Goal: Transaction & Acquisition: Download file/media

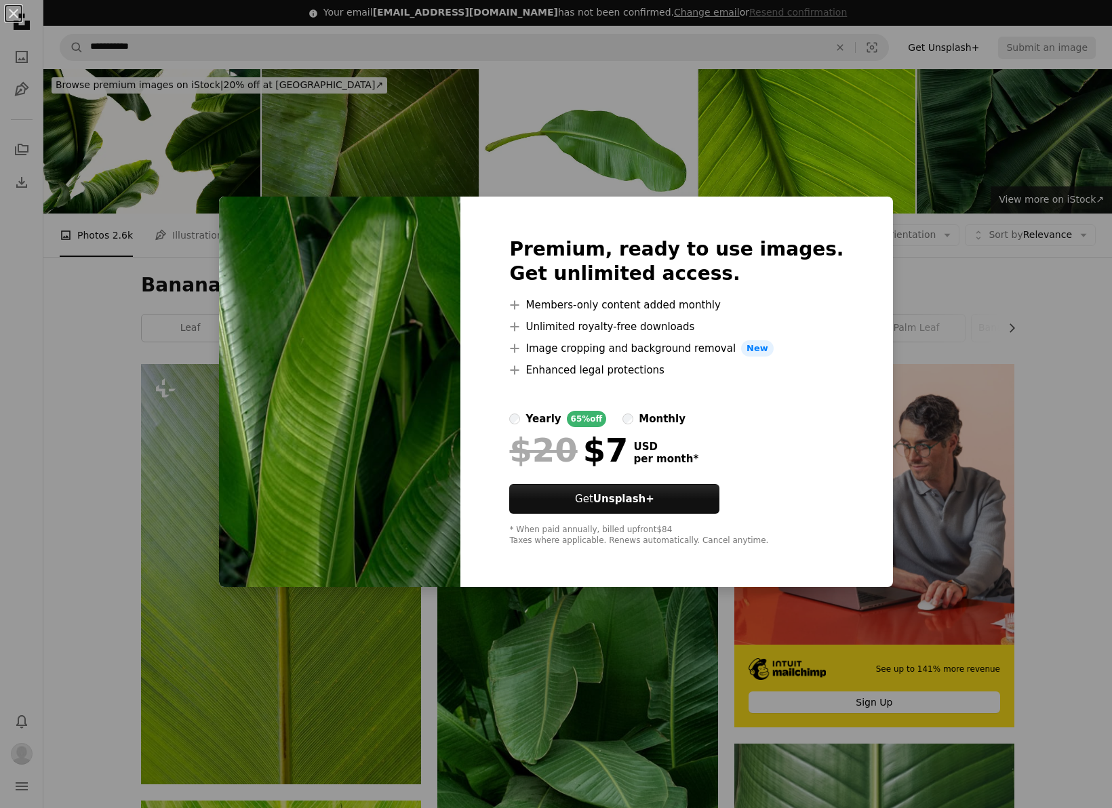
click at [969, 490] on div "An X shape Premium, ready to use images. Get unlimited access. A plus sign Memb…" at bounding box center [556, 404] width 1112 height 808
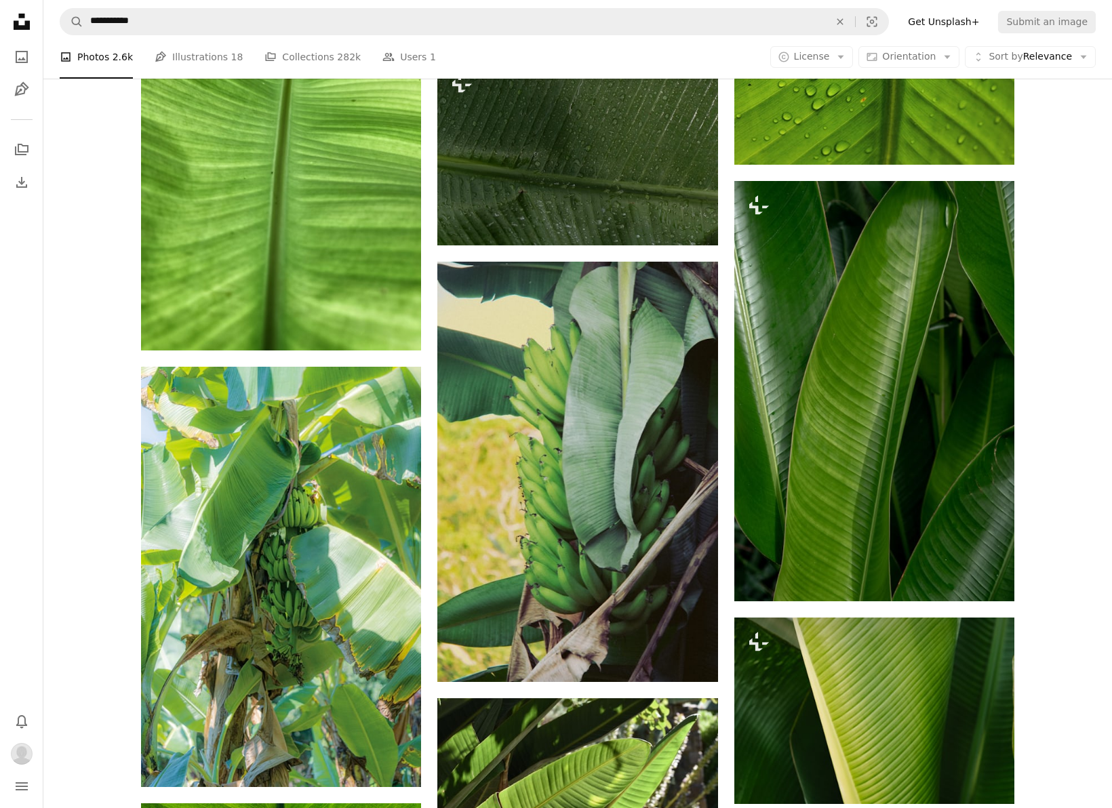
scroll to position [8170, 0]
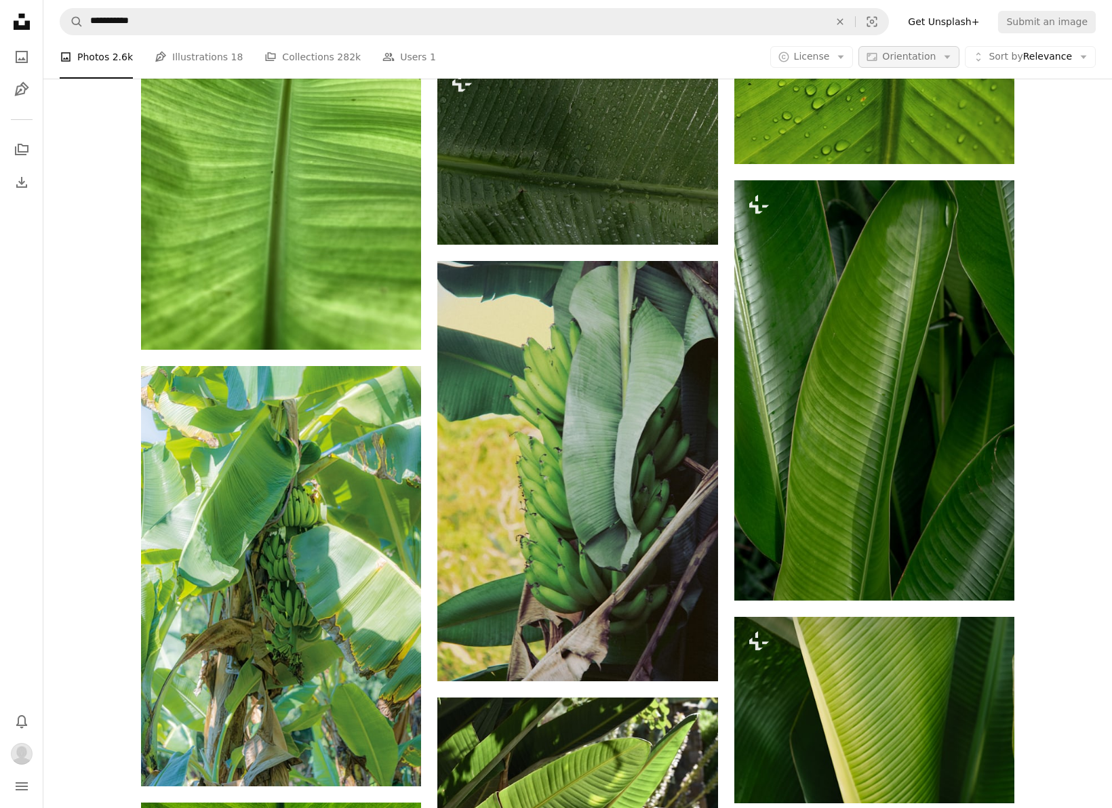
click at [928, 56] on span "Orientation" at bounding box center [909, 56] width 54 height 11
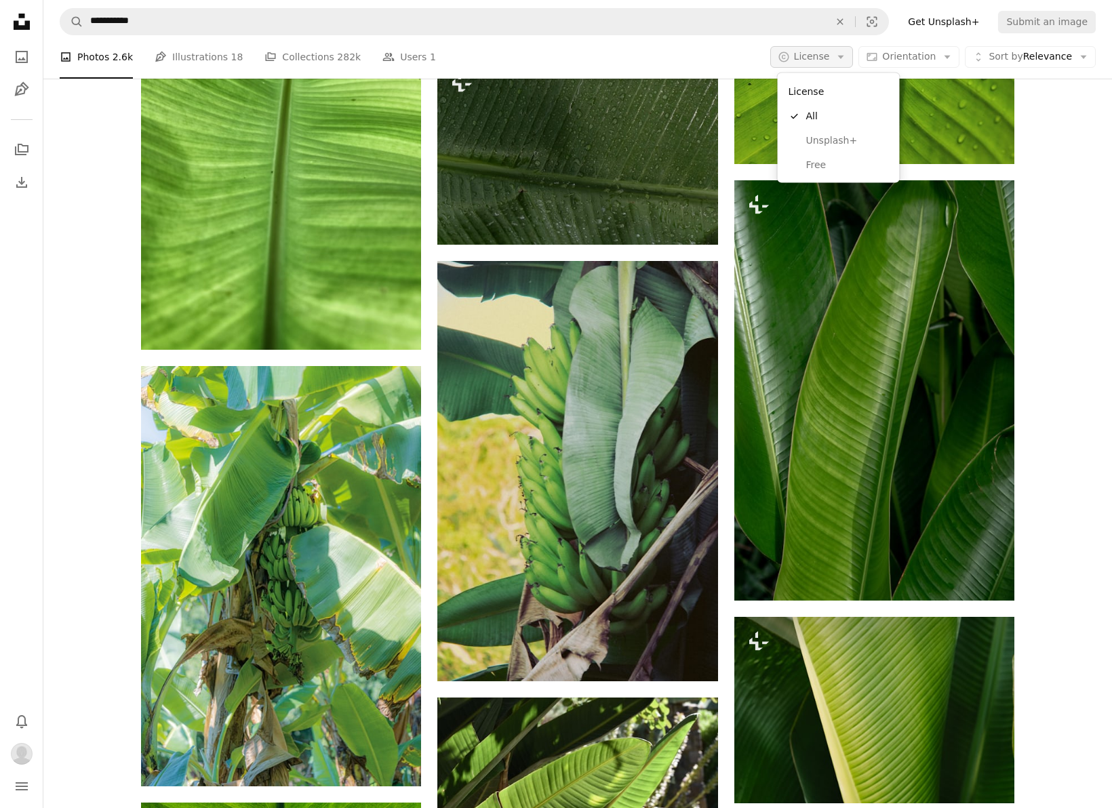
click at [838, 59] on button "A copyright icon © License Arrow down" at bounding box center [811, 57] width 83 height 22
click at [822, 158] on span "Free" at bounding box center [847, 165] width 83 height 14
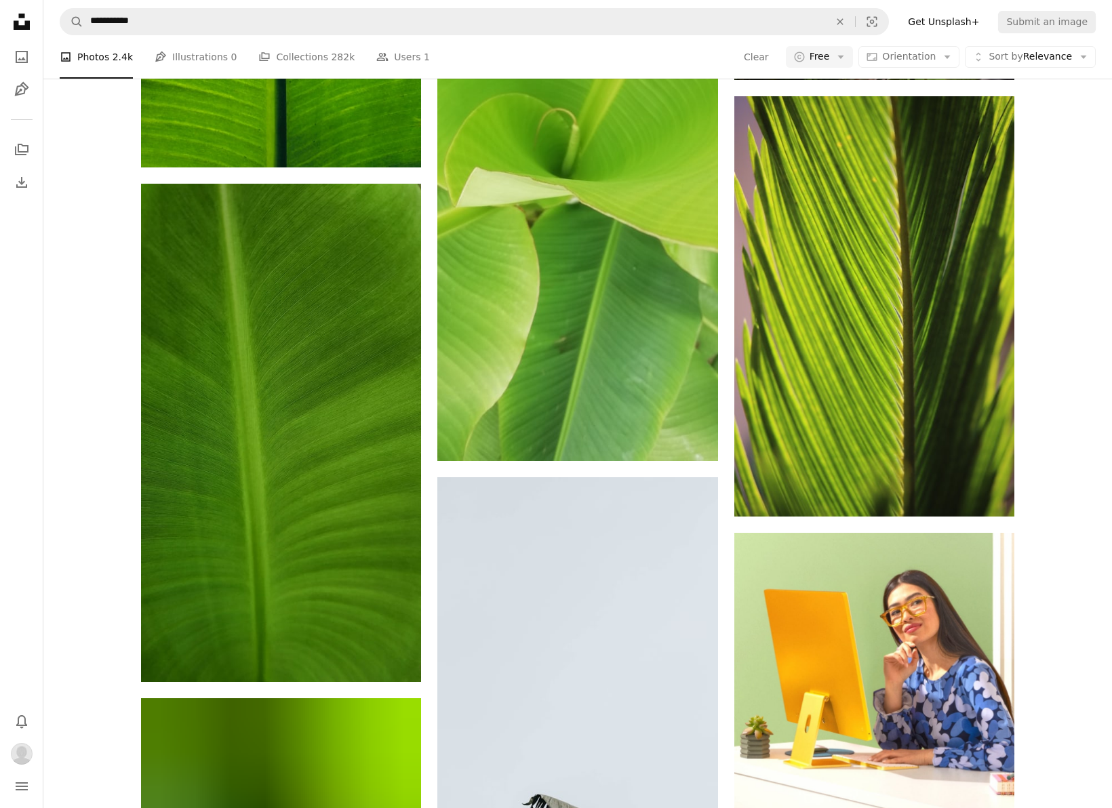
scroll to position [7279, 0]
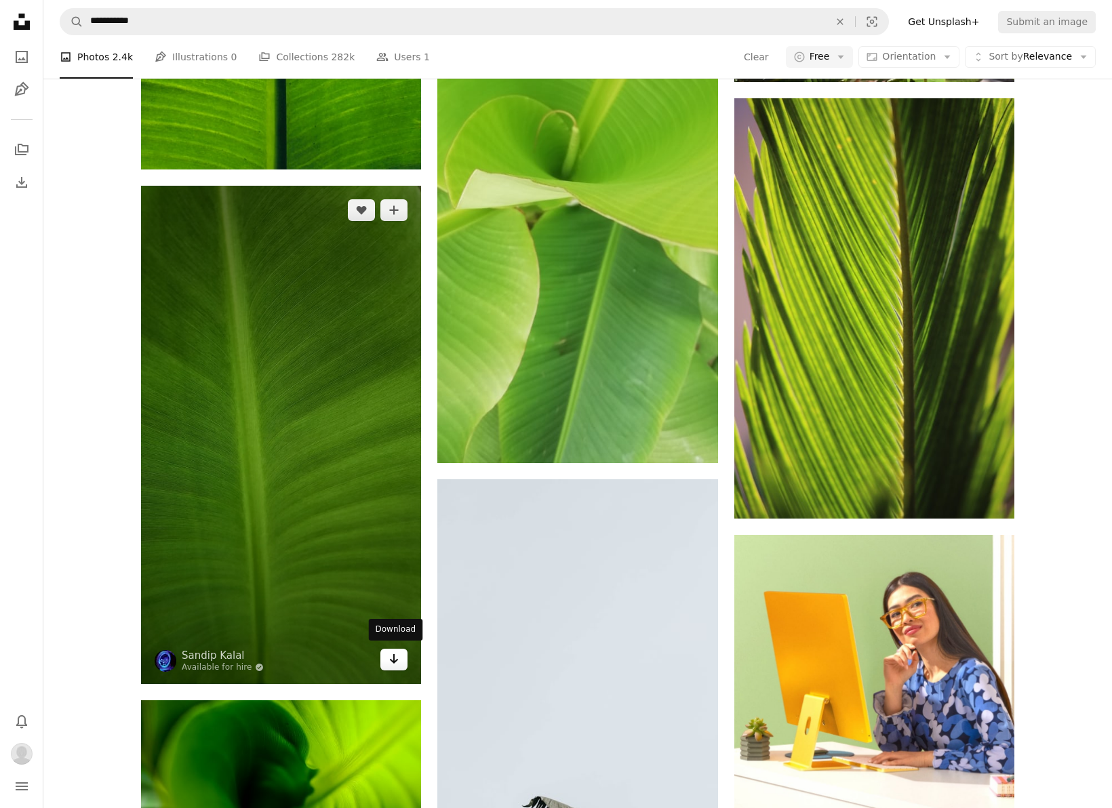
click at [397, 657] on icon "Download" at bounding box center [394, 658] width 9 height 9
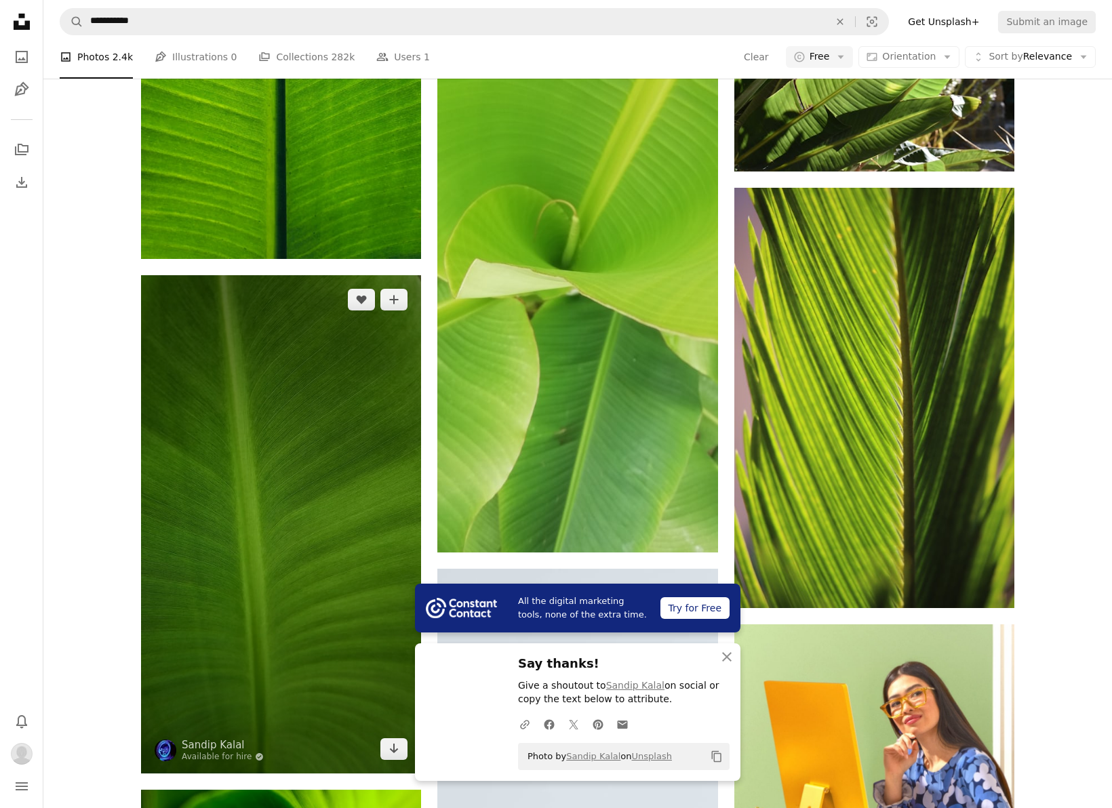
scroll to position [7150, 0]
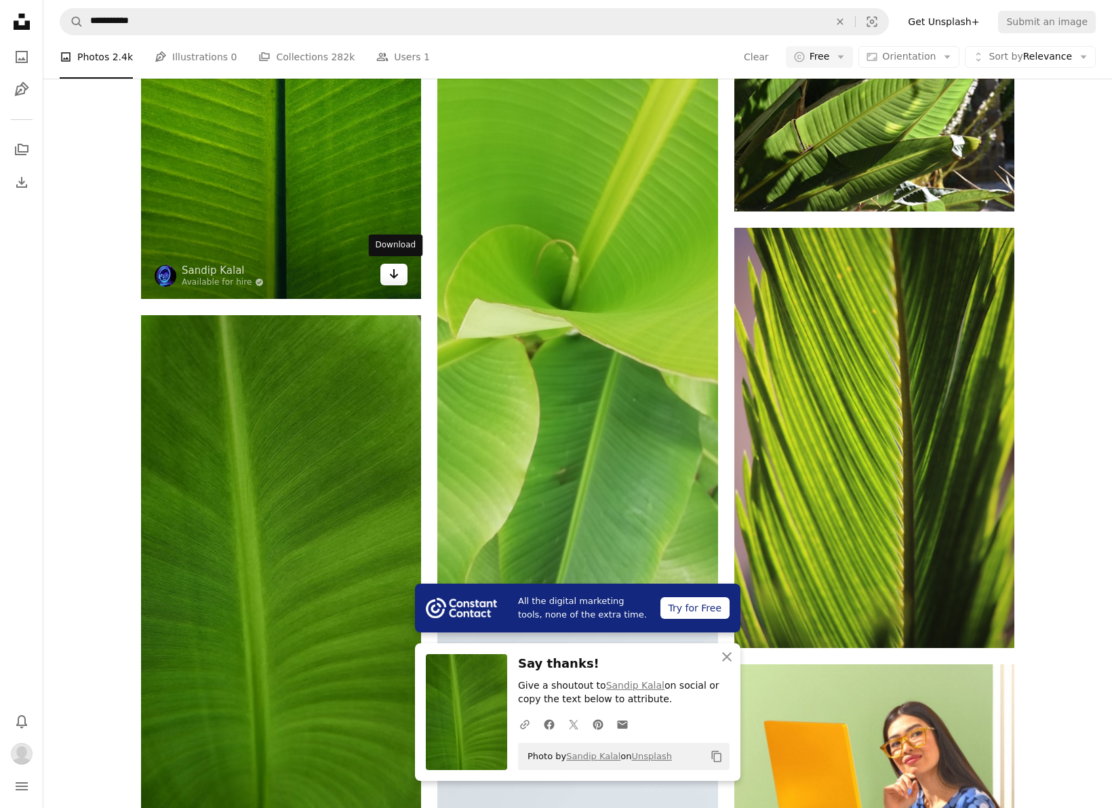
click at [398, 274] on icon "Arrow pointing down" at bounding box center [394, 274] width 11 height 16
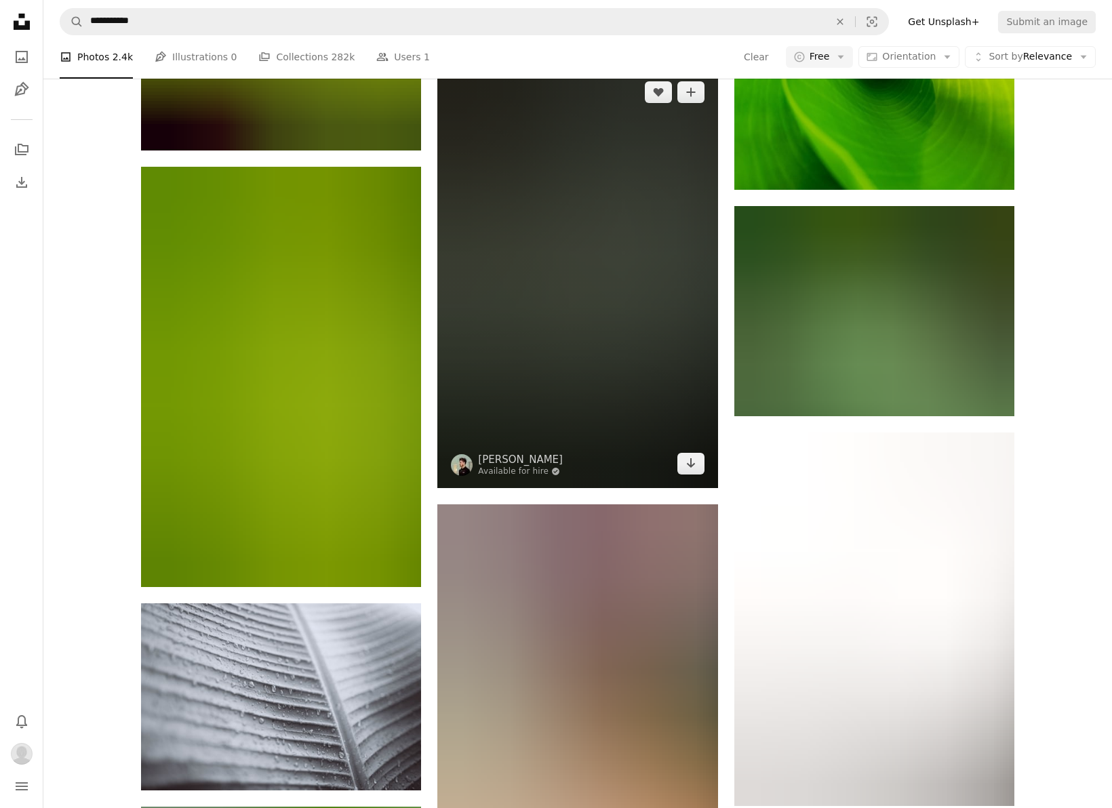
scroll to position [16398, 0]
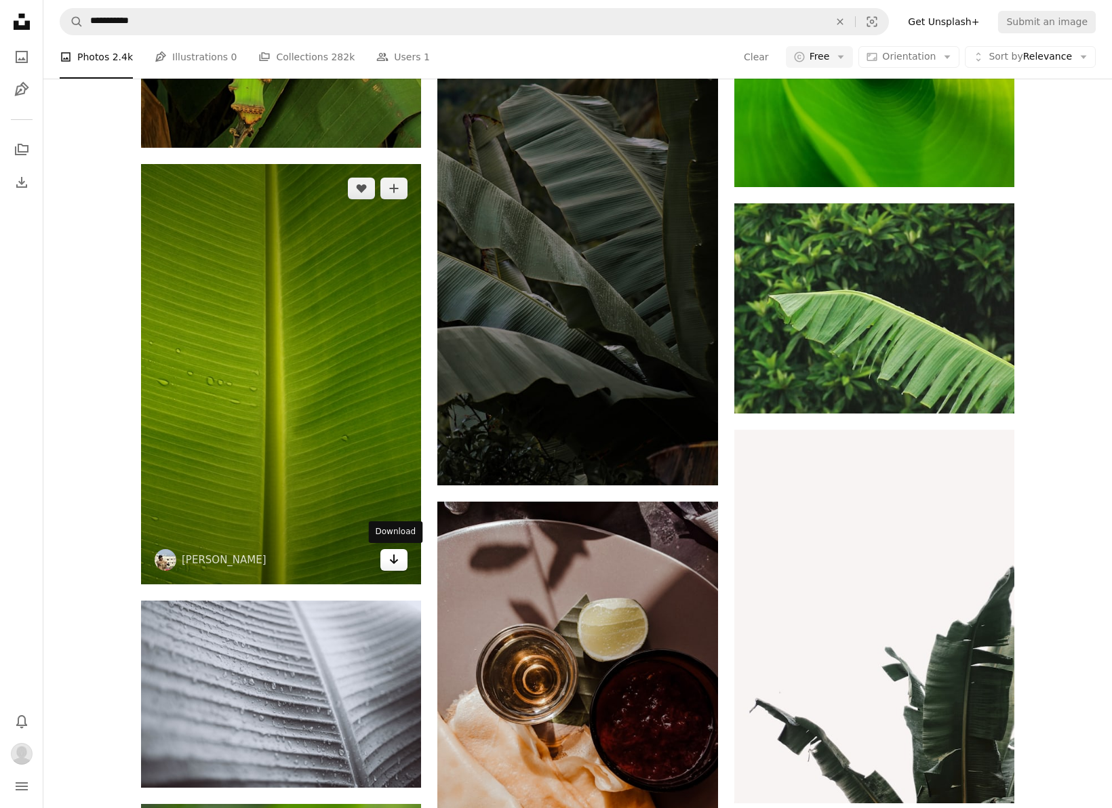
click at [393, 568] on link "Arrow pointing down" at bounding box center [393, 560] width 27 height 22
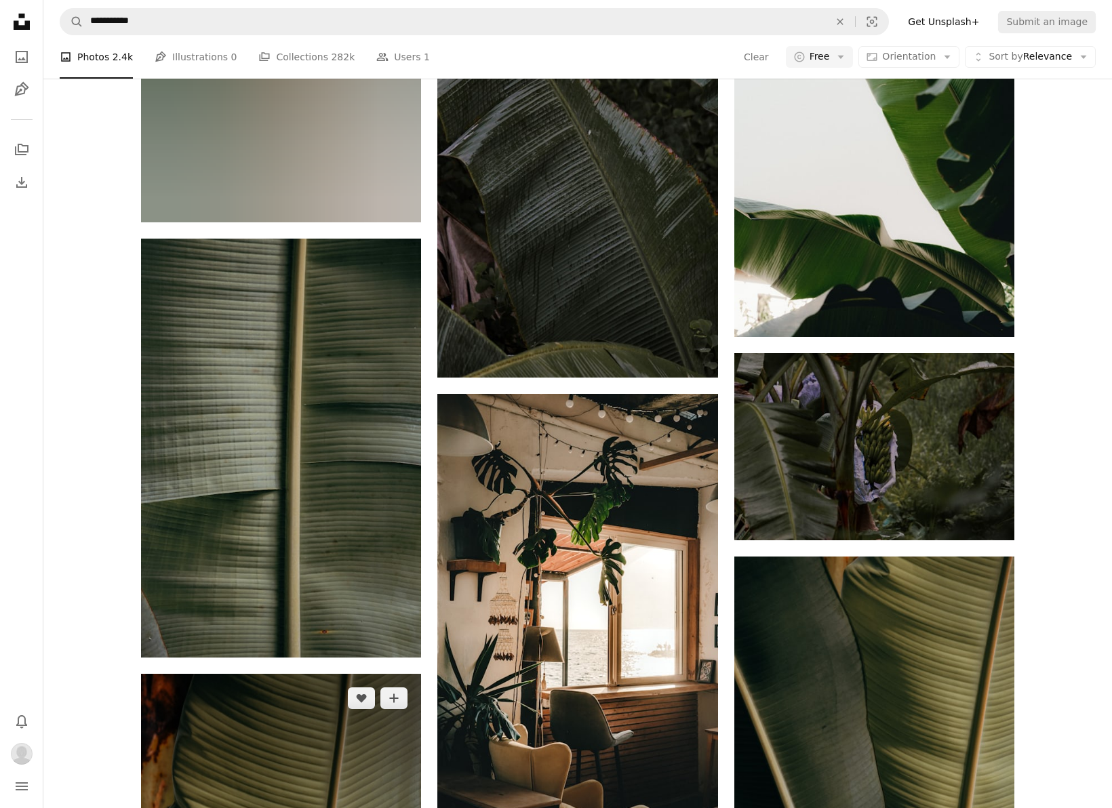
scroll to position [23265, 0]
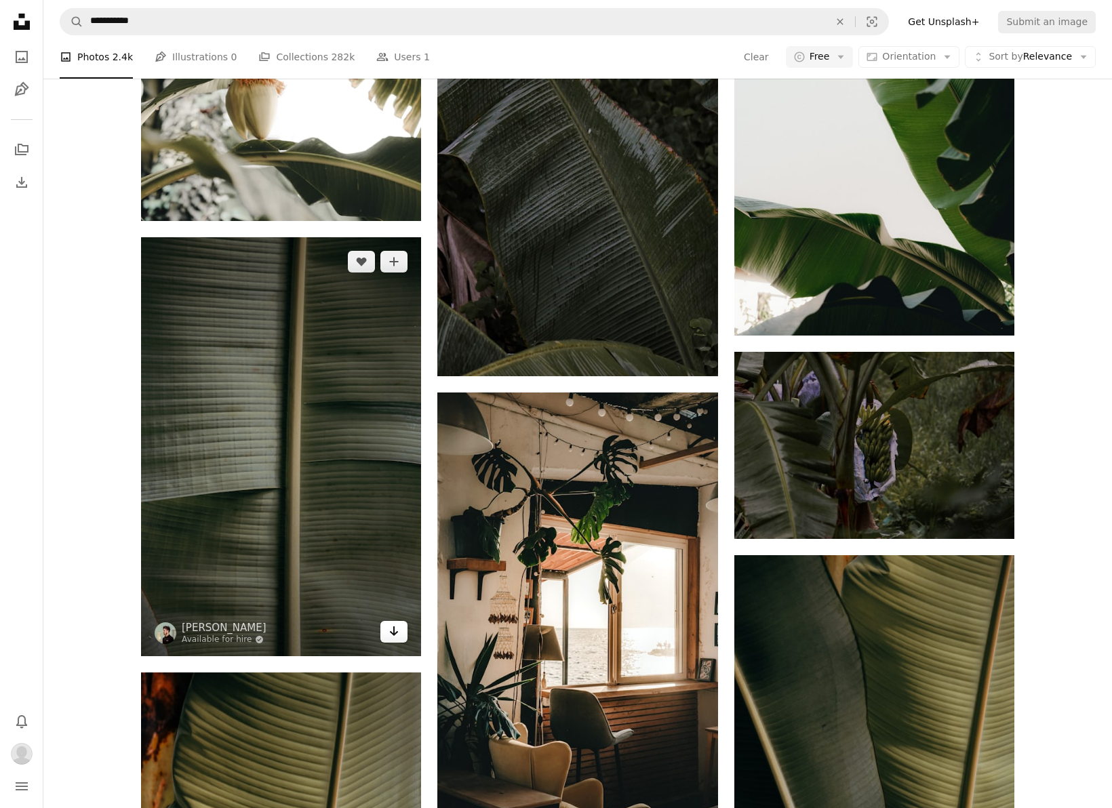
click at [389, 640] on link "Arrow pointing down" at bounding box center [393, 632] width 27 height 22
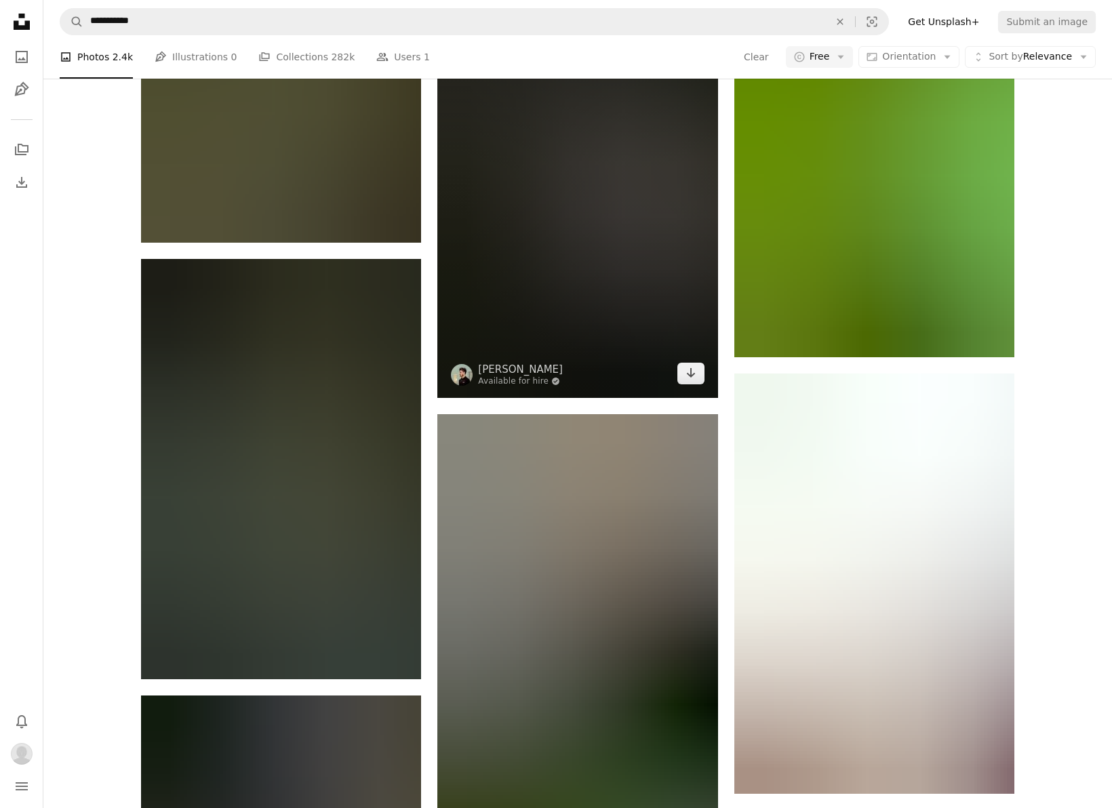
scroll to position [21941, 0]
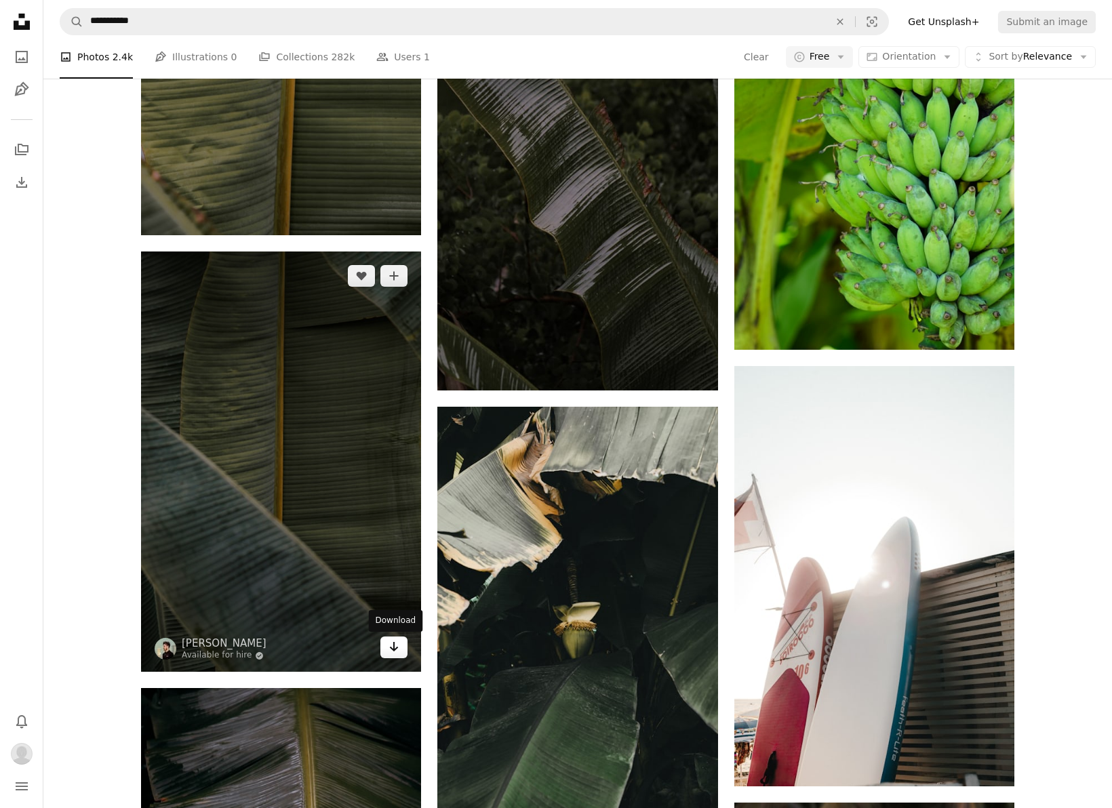
click at [395, 653] on icon "Arrow pointing down" at bounding box center [394, 647] width 11 height 16
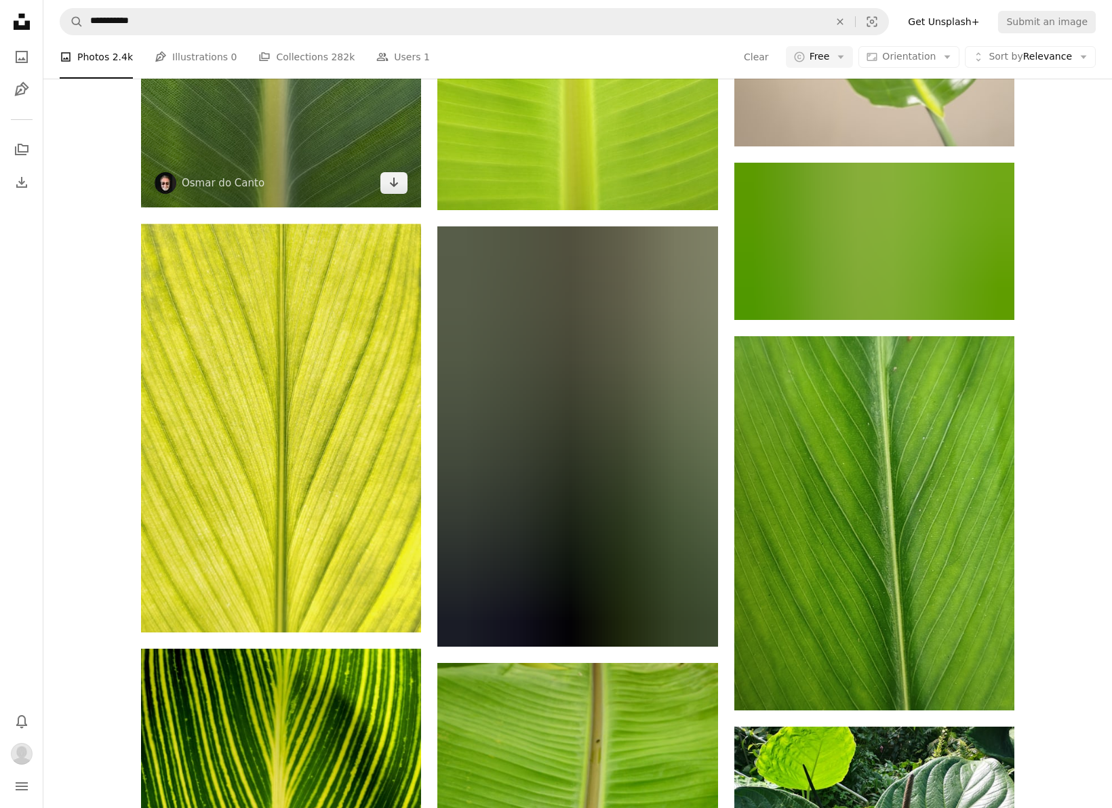
scroll to position [28578, 0]
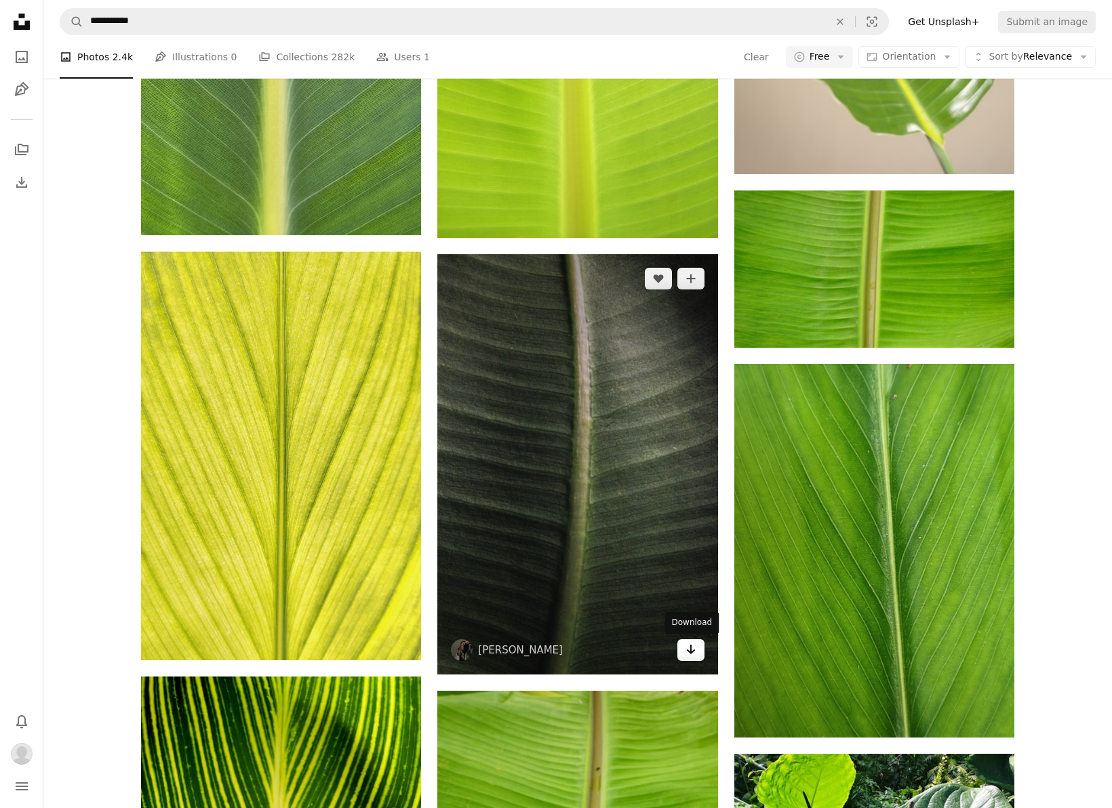
click at [692, 648] on icon "Arrow pointing down" at bounding box center [691, 650] width 11 height 16
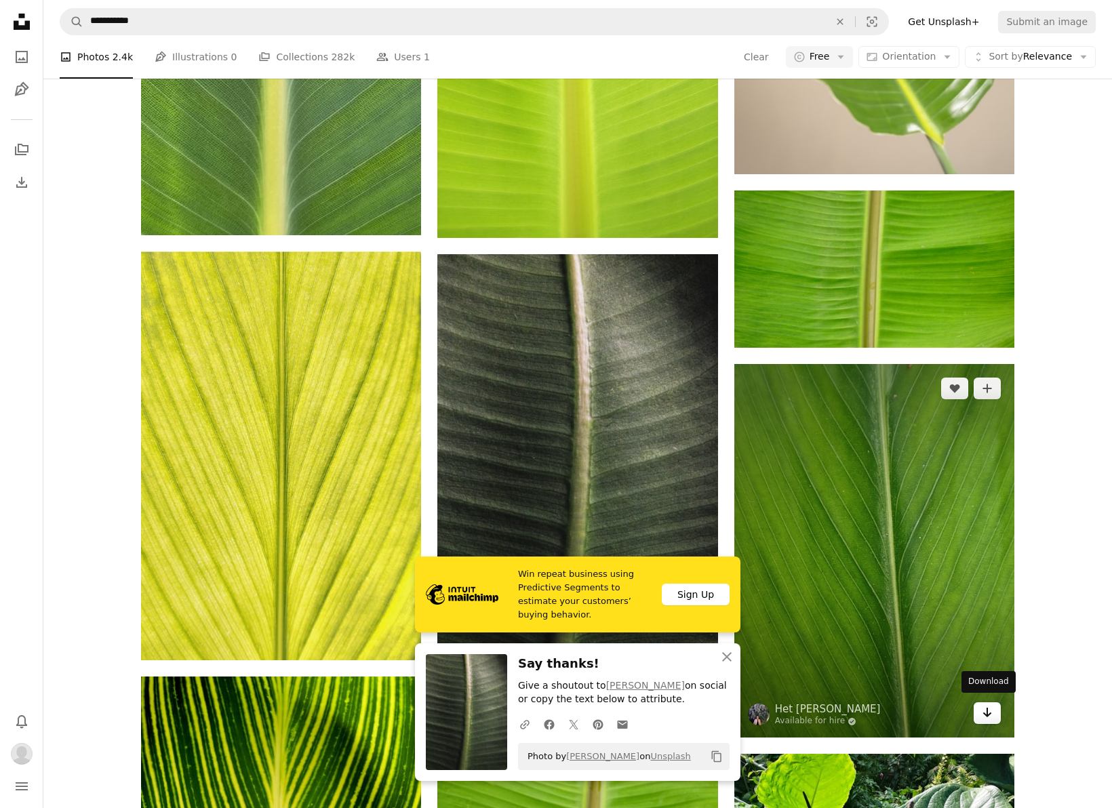
click at [987, 712] on icon "Download" at bounding box center [987, 712] width 9 height 9
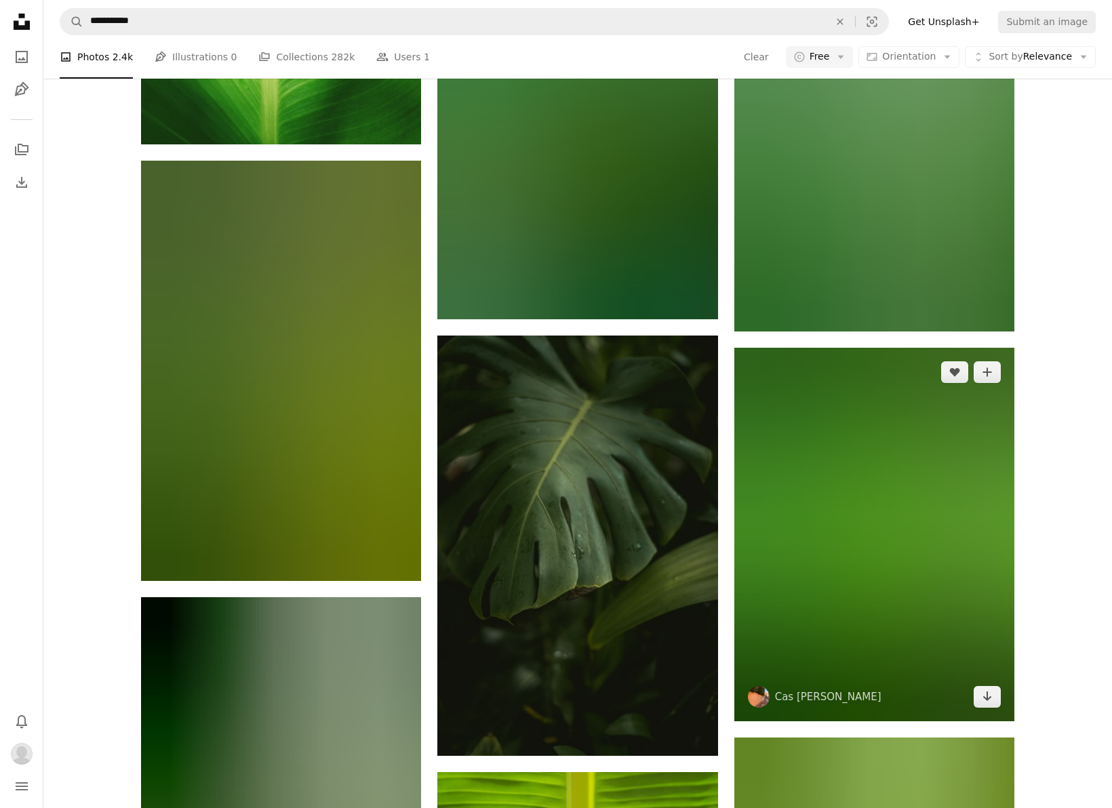
scroll to position [30249, 0]
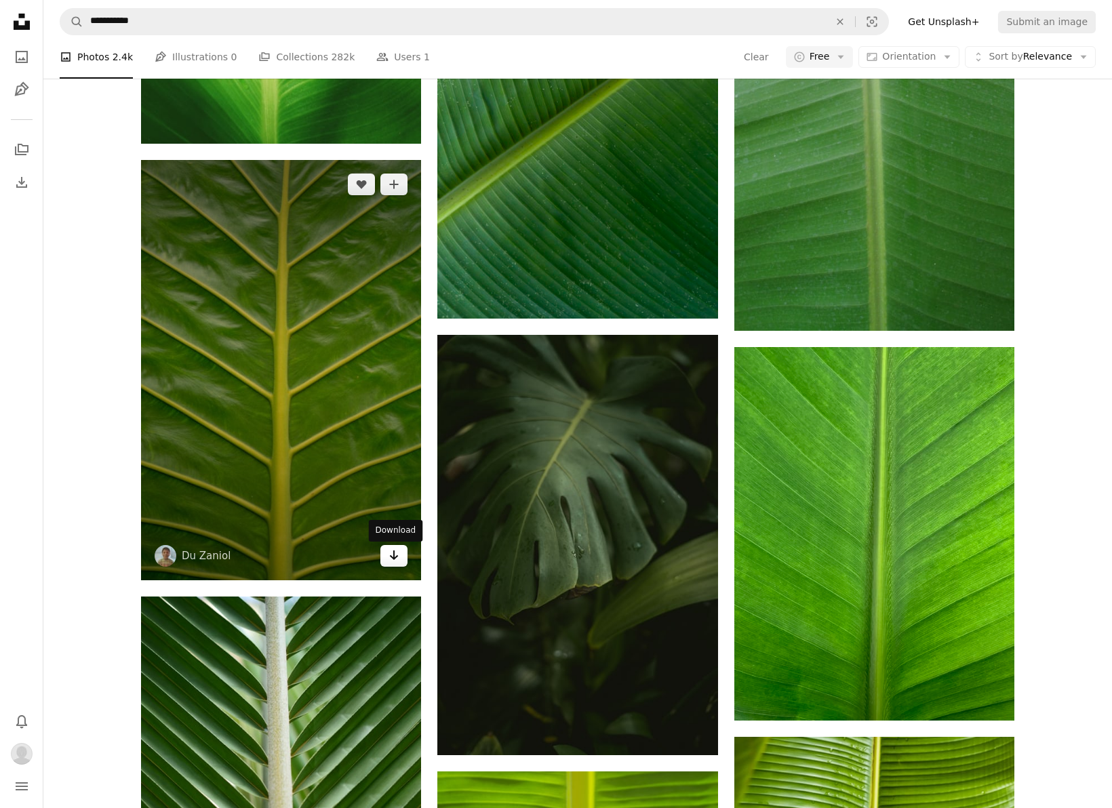
click at [391, 560] on icon "Arrow pointing down" at bounding box center [394, 555] width 11 height 16
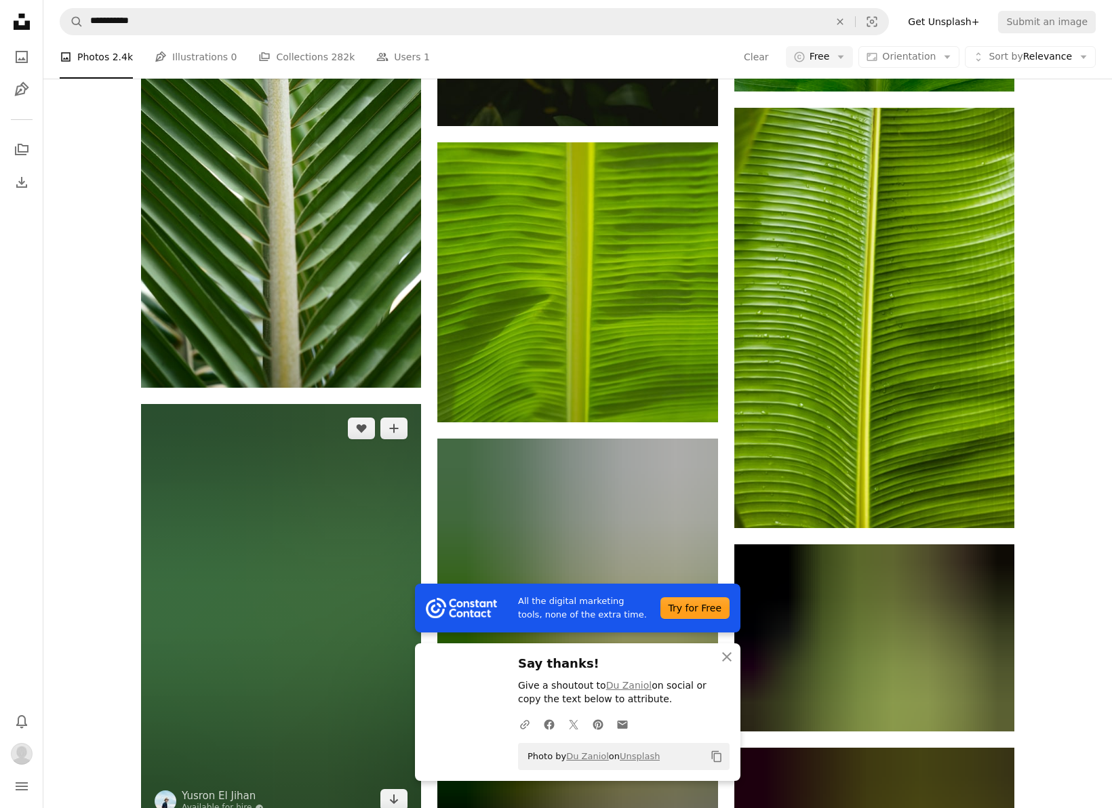
scroll to position [31319, 0]
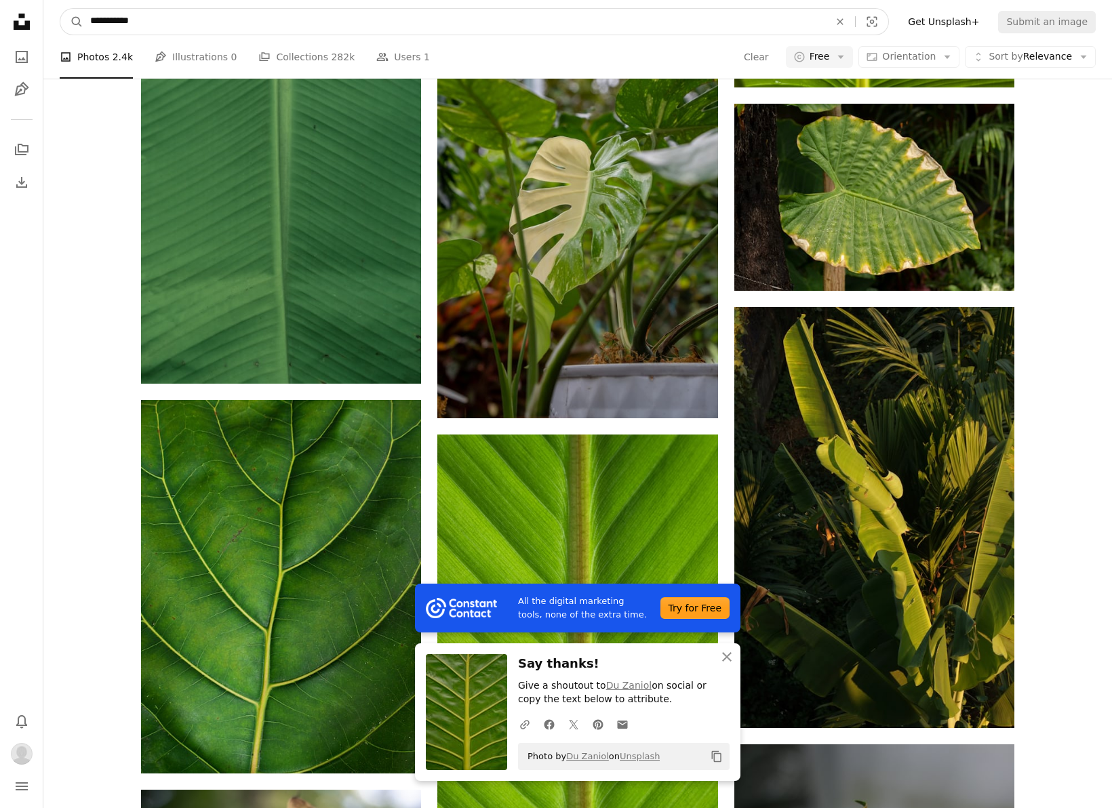
drag, startPoint x: 157, startPoint y: 22, endPoint x: 36, endPoint y: 22, distance: 120.7
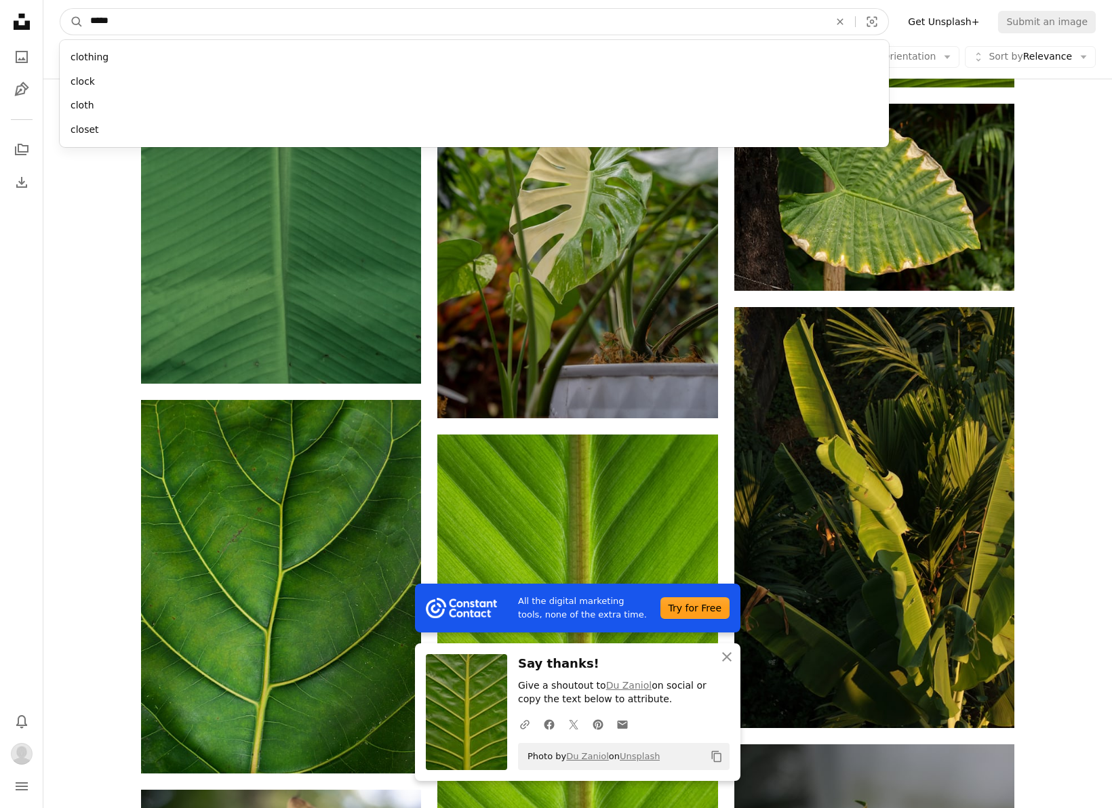
type input "******"
click at [72, 22] on button "A magnifying glass" at bounding box center [71, 22] width 23 height 26
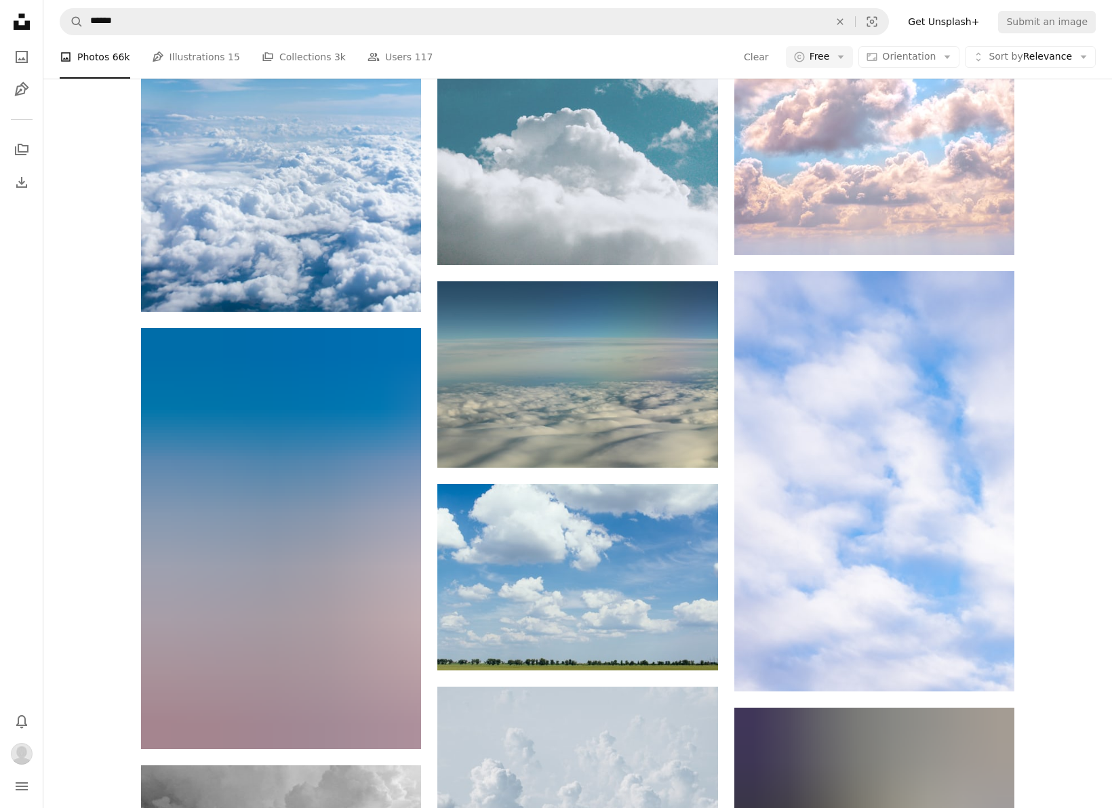
scroll to position [679, 0]
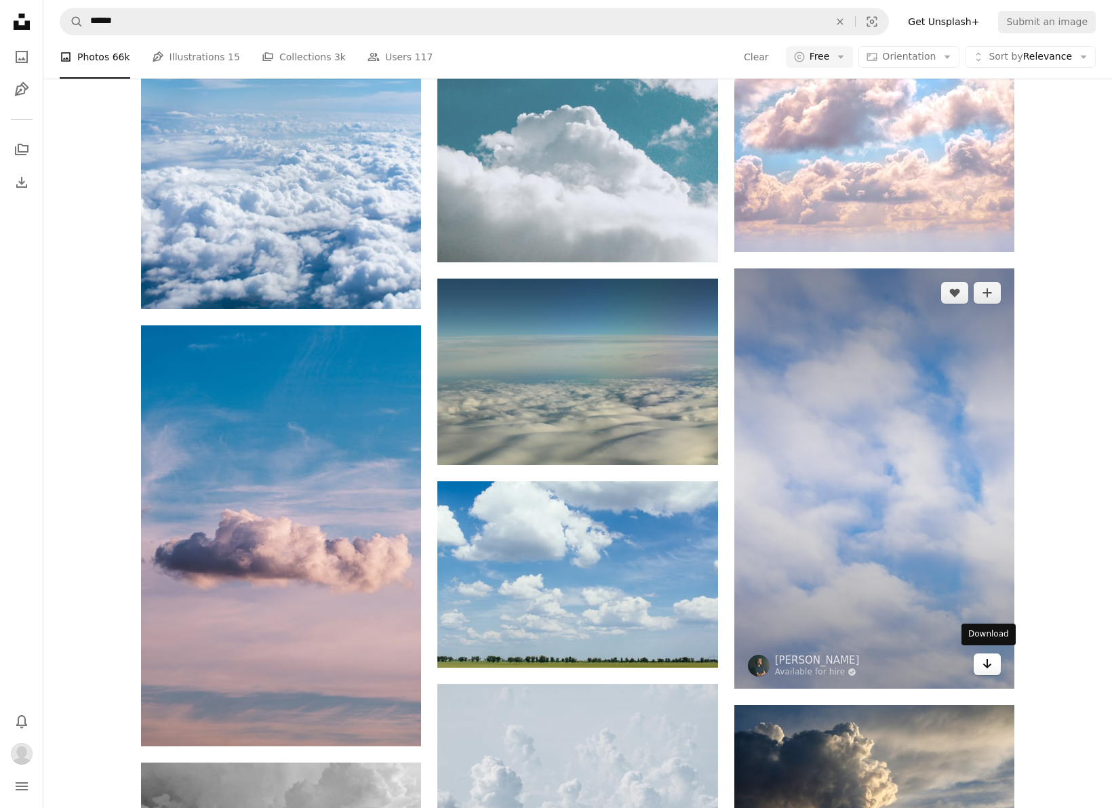
click at [989, 659] on icon "Arrow pointing down" at bounding box center [987, 664] width 11 height 16
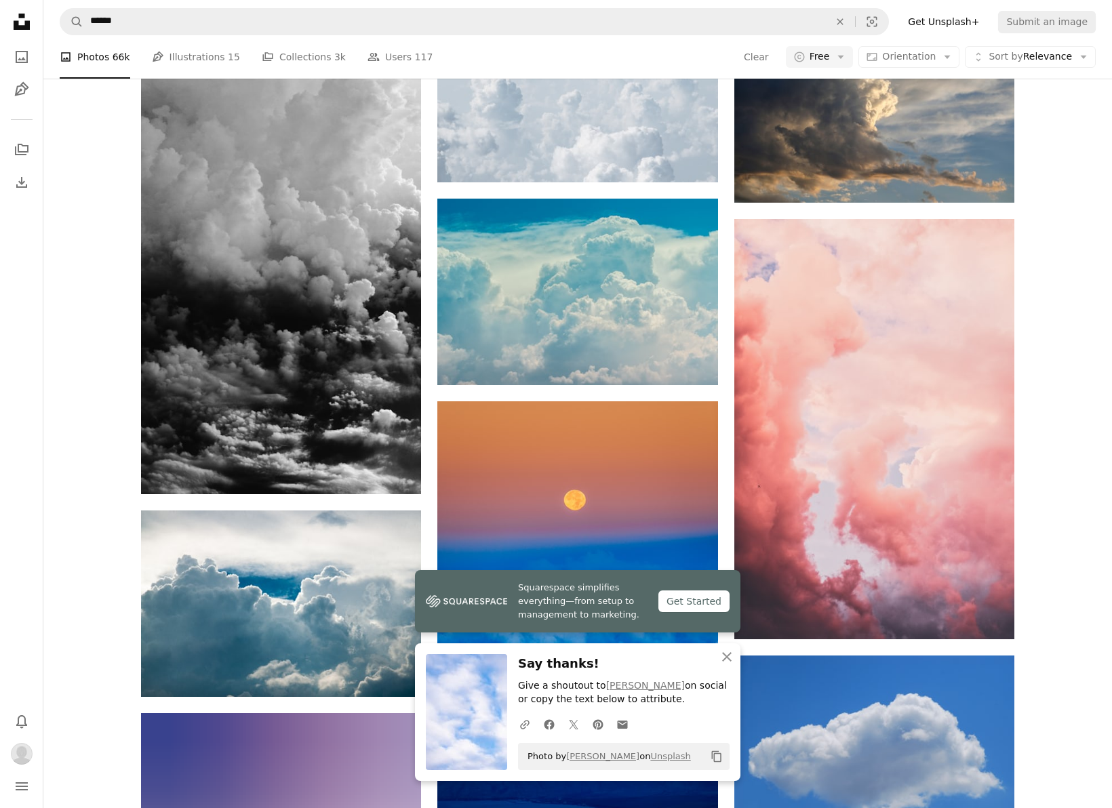
scroll to position [1369, 0]
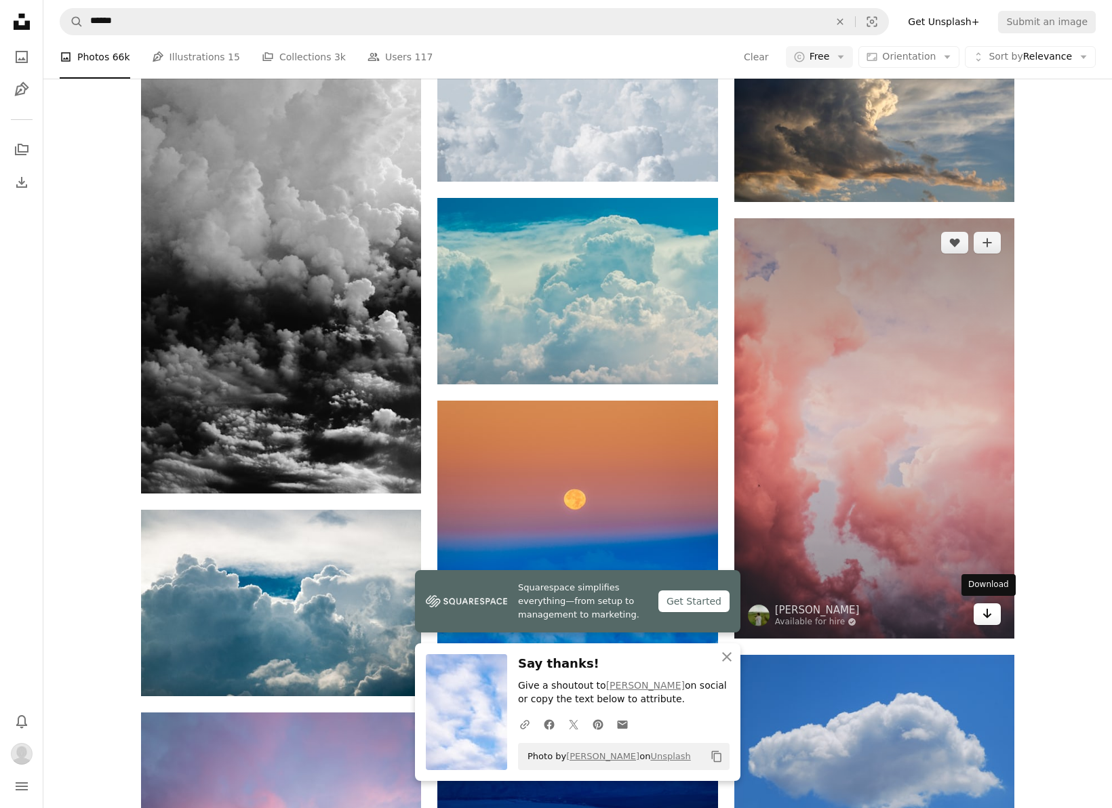
click at [996, 611] on link "Arrow pointing down" at bounding box center [987, 615] width 27 height 22
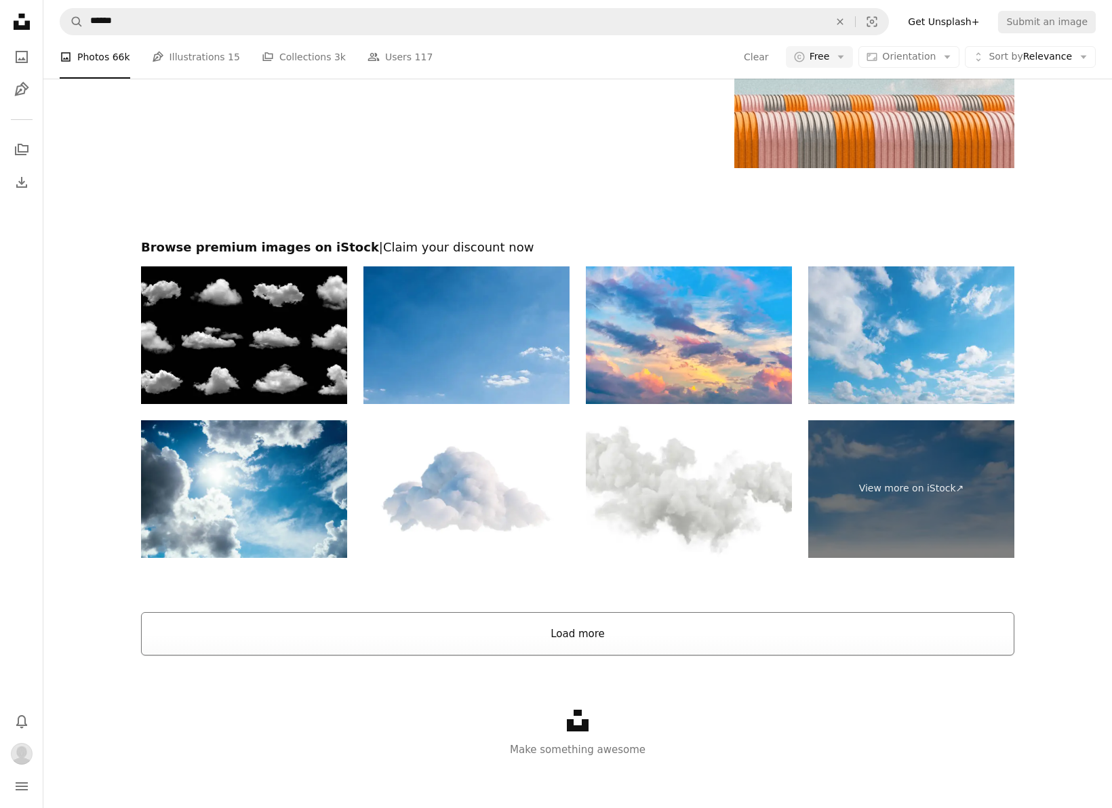
click at [533, 625] on button "Load more" at bounding box center [578, 633] width 874 height 43
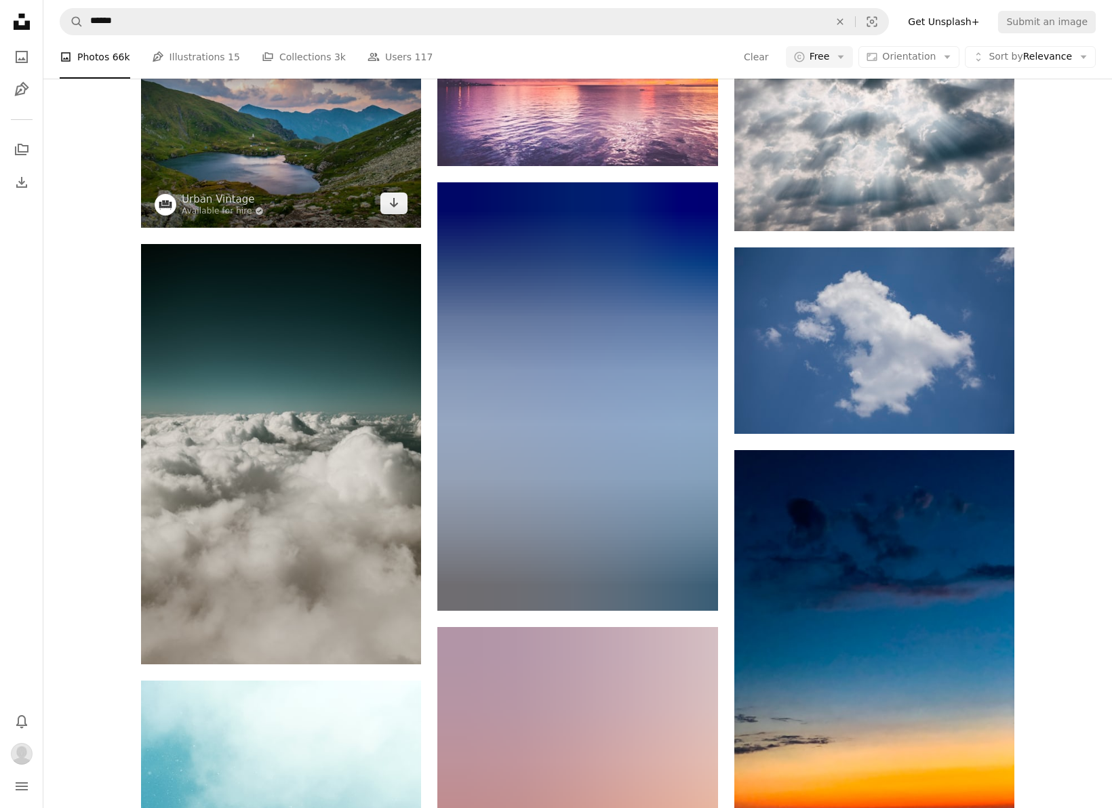
scroll to position [9996, 0]
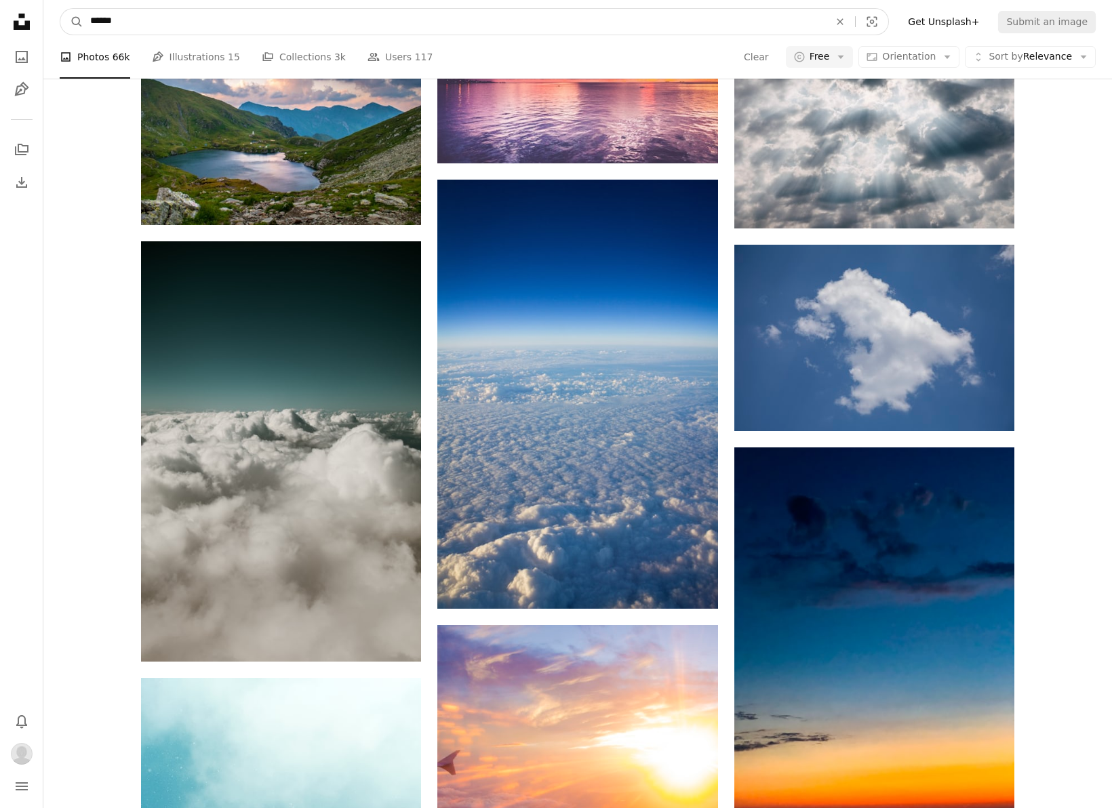
drag, startPoint x: 137, startPoint y: 20, endPoint x: 37, endPoint y: 20, distance: 99.7
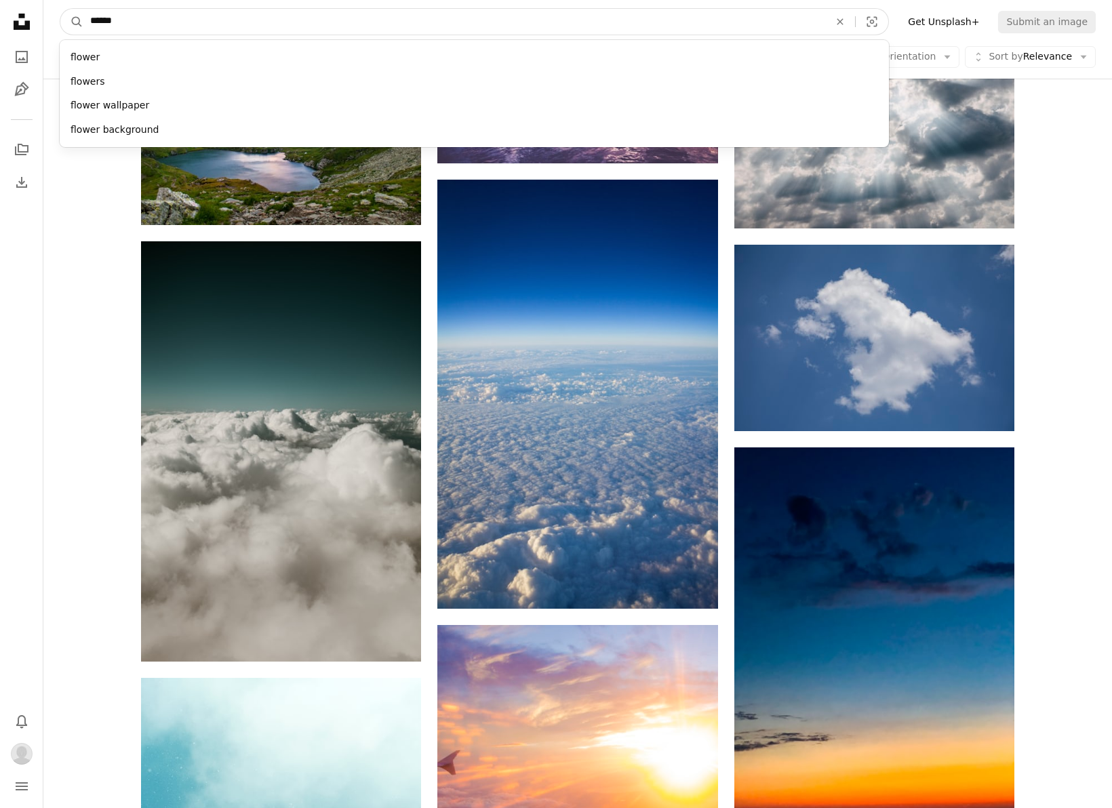
type input "*******"
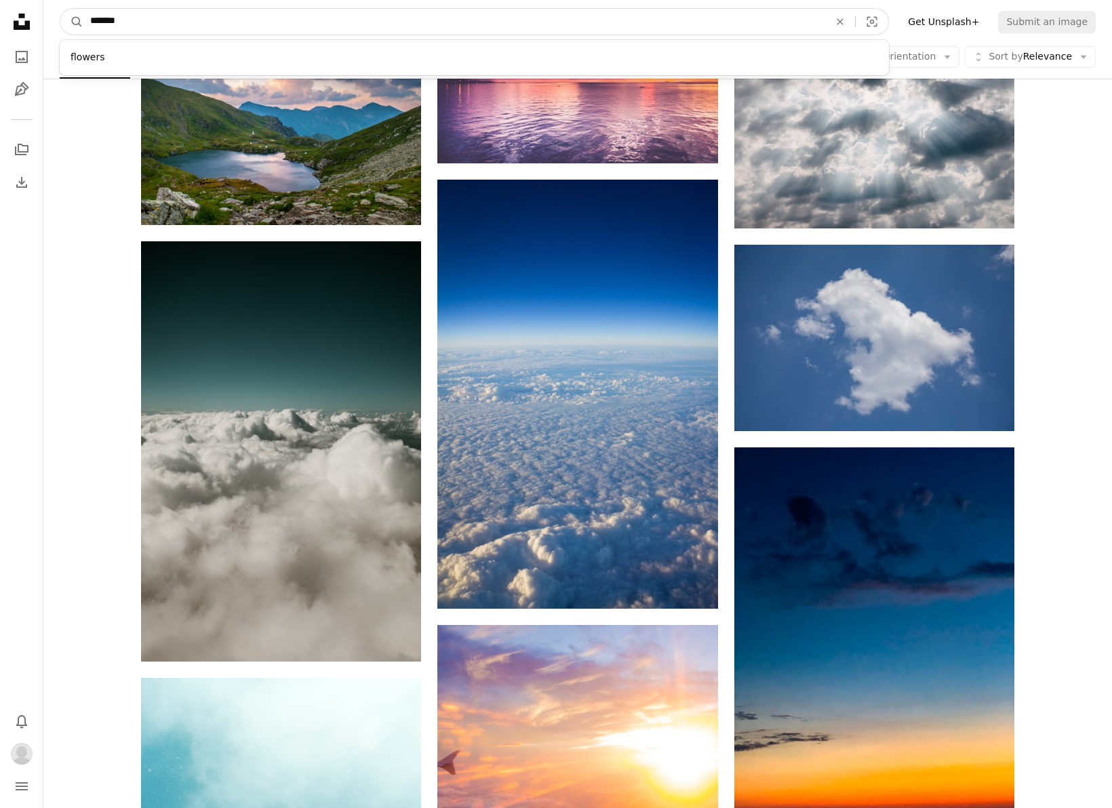
click at [72, 22] on button "A magnifying glass" at bounding box center [71, 22] width 23 height 26
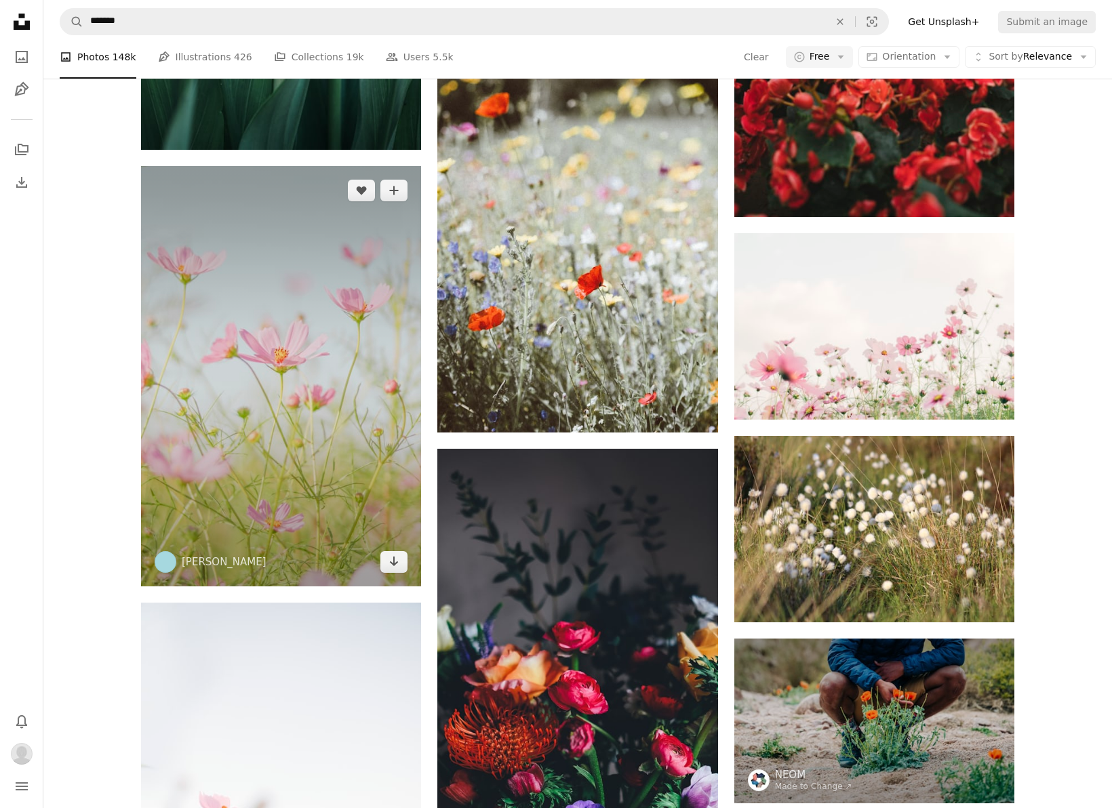
scroll to position [2199, 0]
click at [386, 562] on link "Arrow pointing down" at bounding box center [393, 562] width 27 height 22
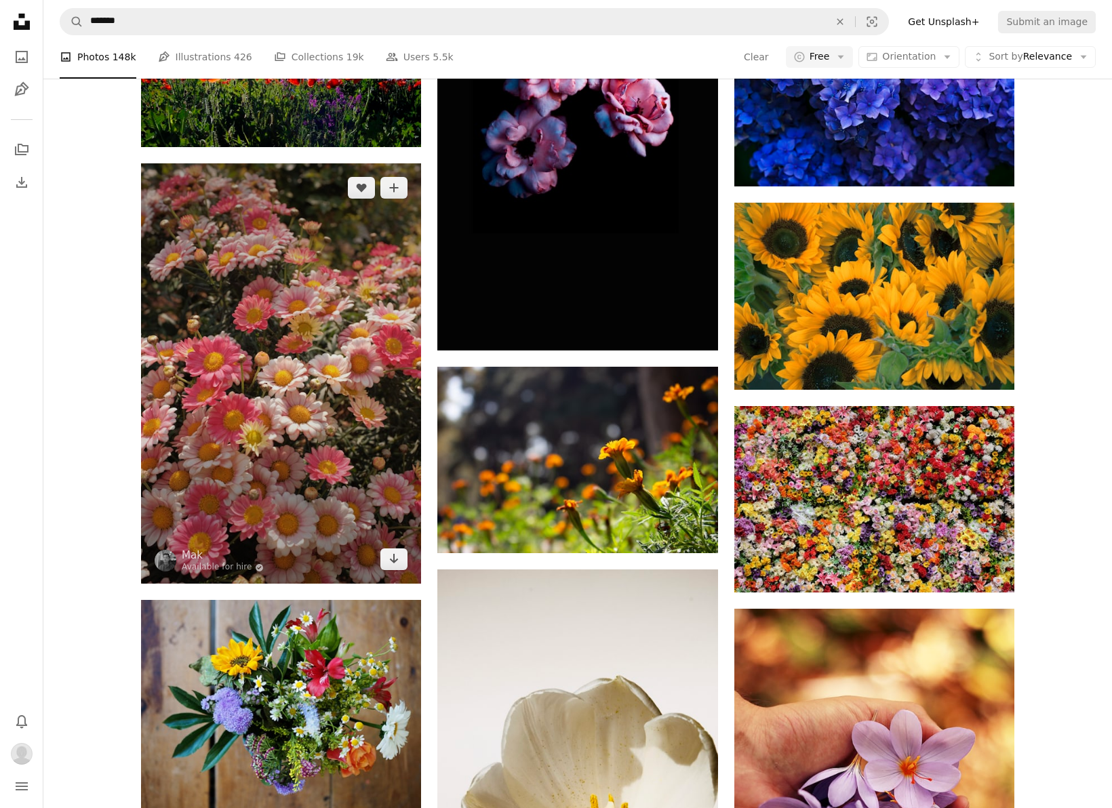
scroll to position [3696, 0]
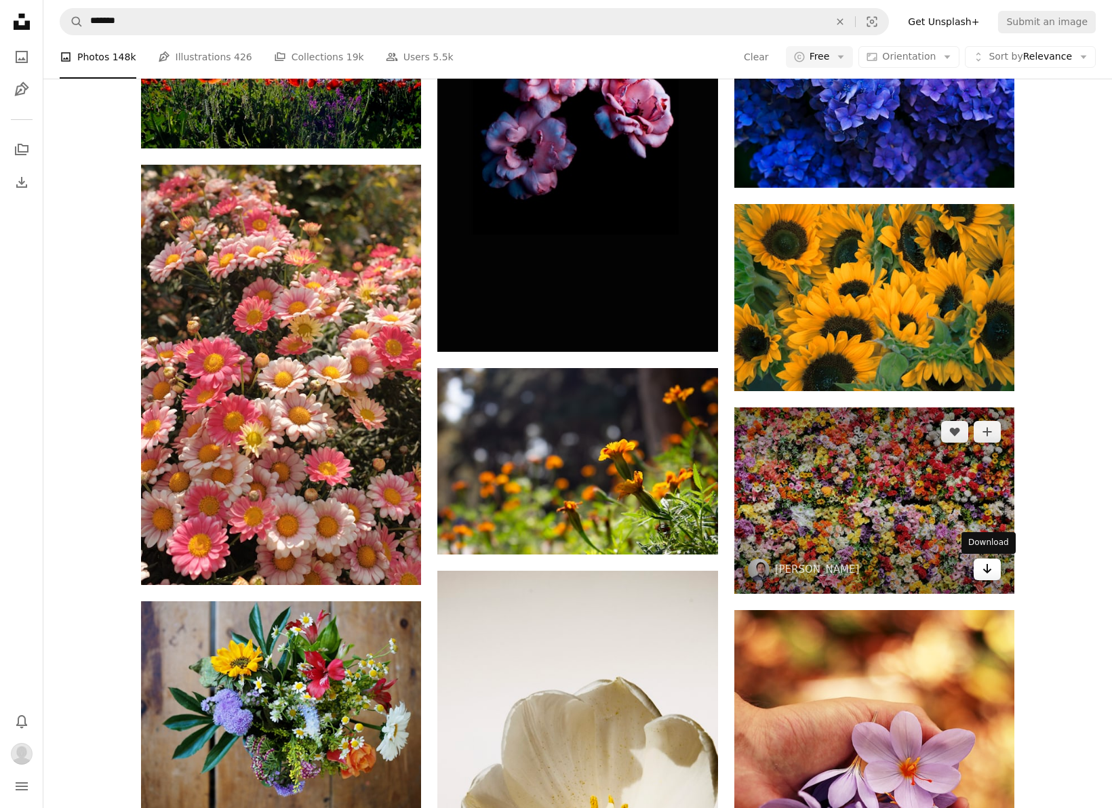
click at [983, 566] on icon "Arrow pointing down" at bounding box center [987, 569] width 11 height 16
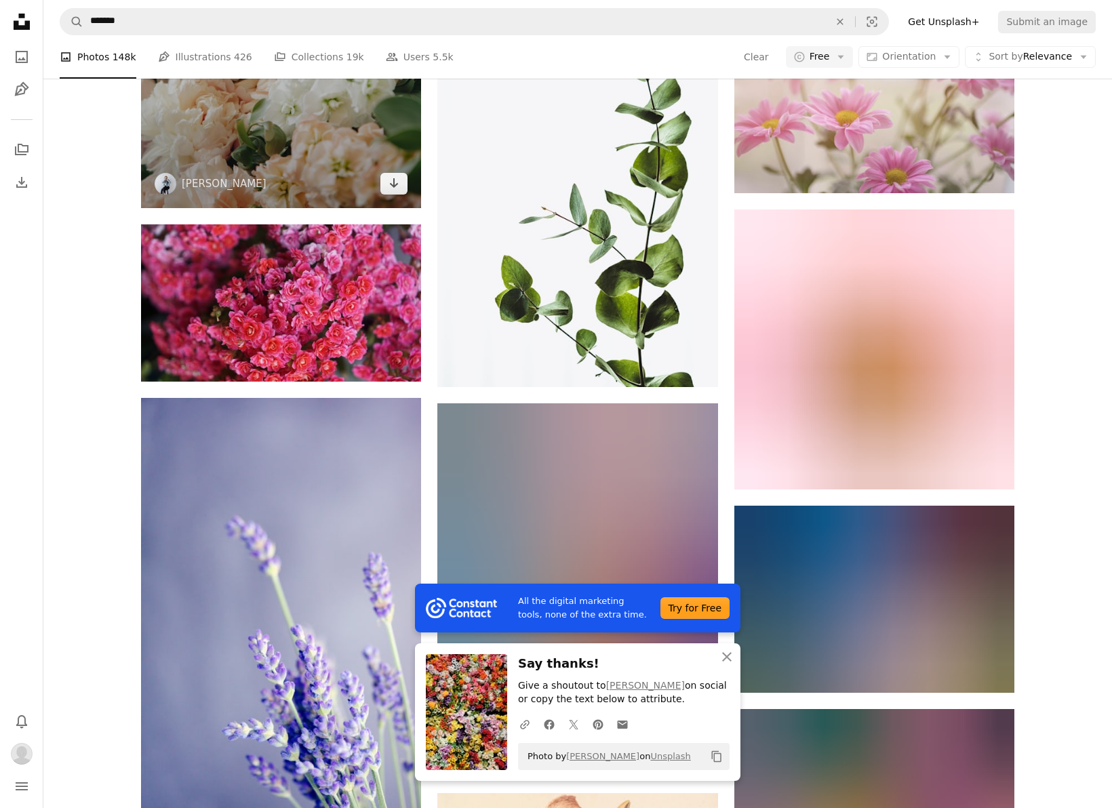
scroll to position [4751, 0]
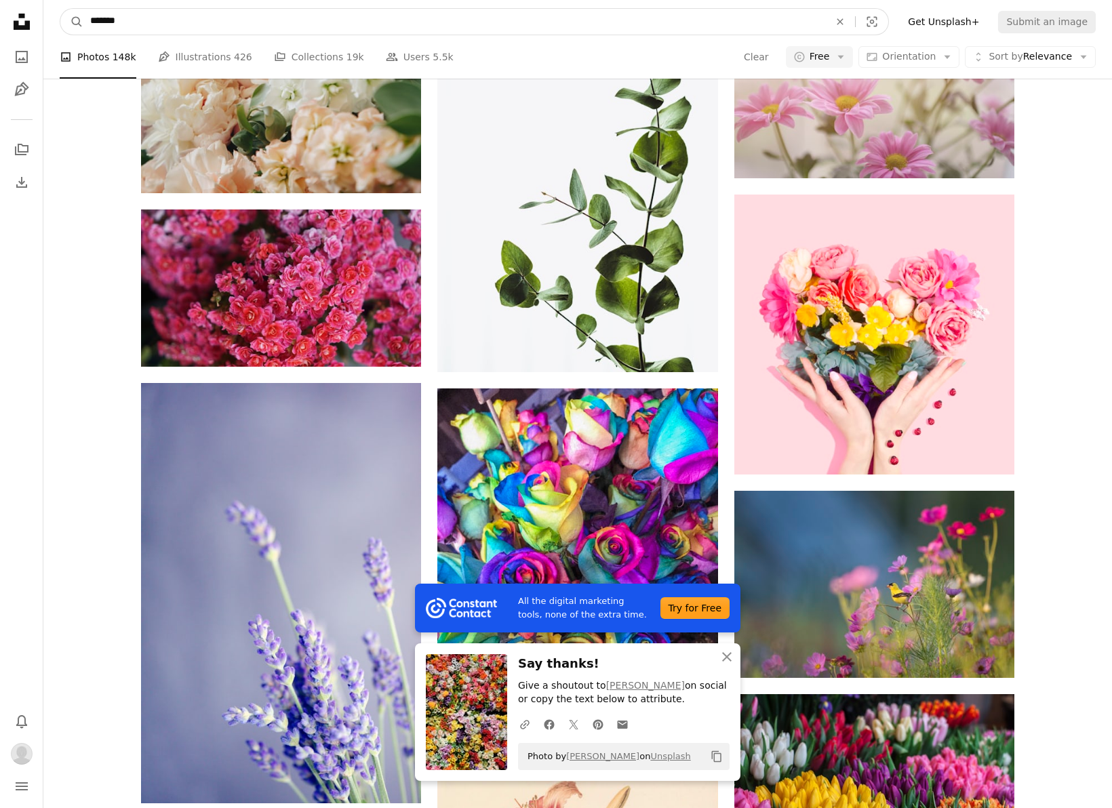
click at [235, 28] on input "*******" at bounding box center [454, 22] width 742 height 26
type input "**********"
click at [72, 22] on button "A magnifying glass" at bounding box center [71, 22] width 23 height 26
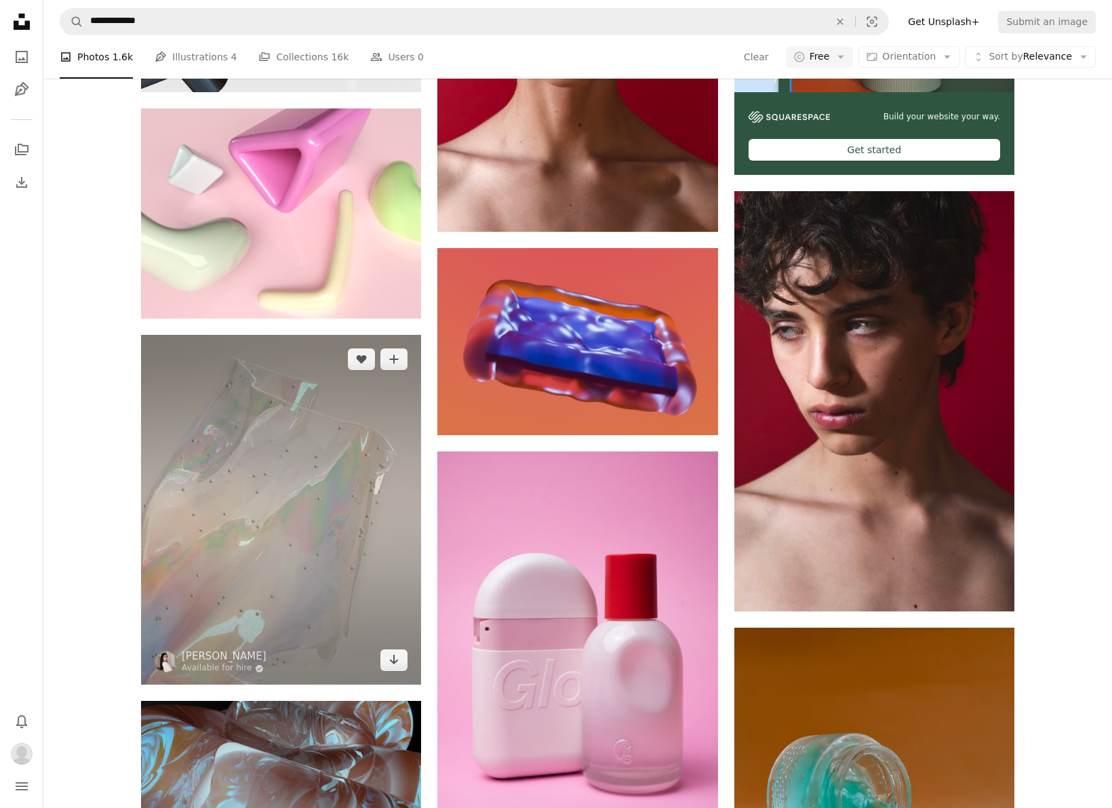
scroll to position [743, 0]
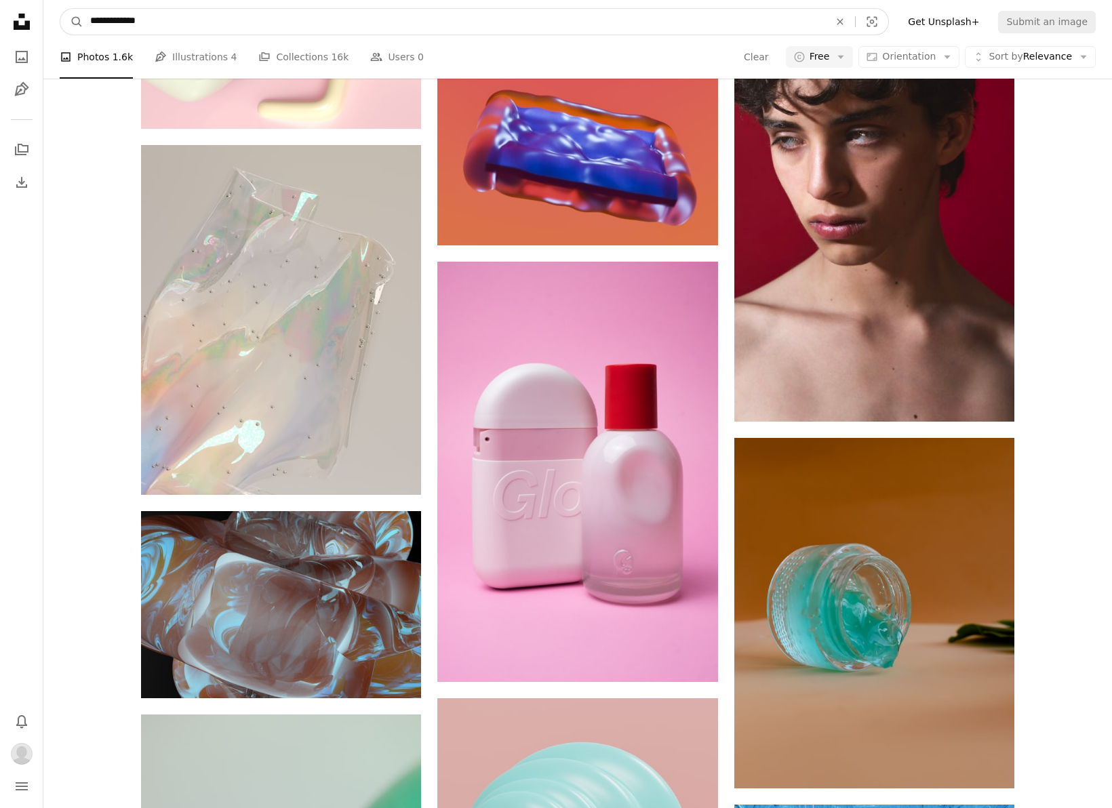
click at [209, 24] on input "**********" at bounding box center [454, 22] width 742 height 26
type input "**********"
click at [72, 22] on button "A magnifying glass" at bounding box center [71, 22] width 23 height 26
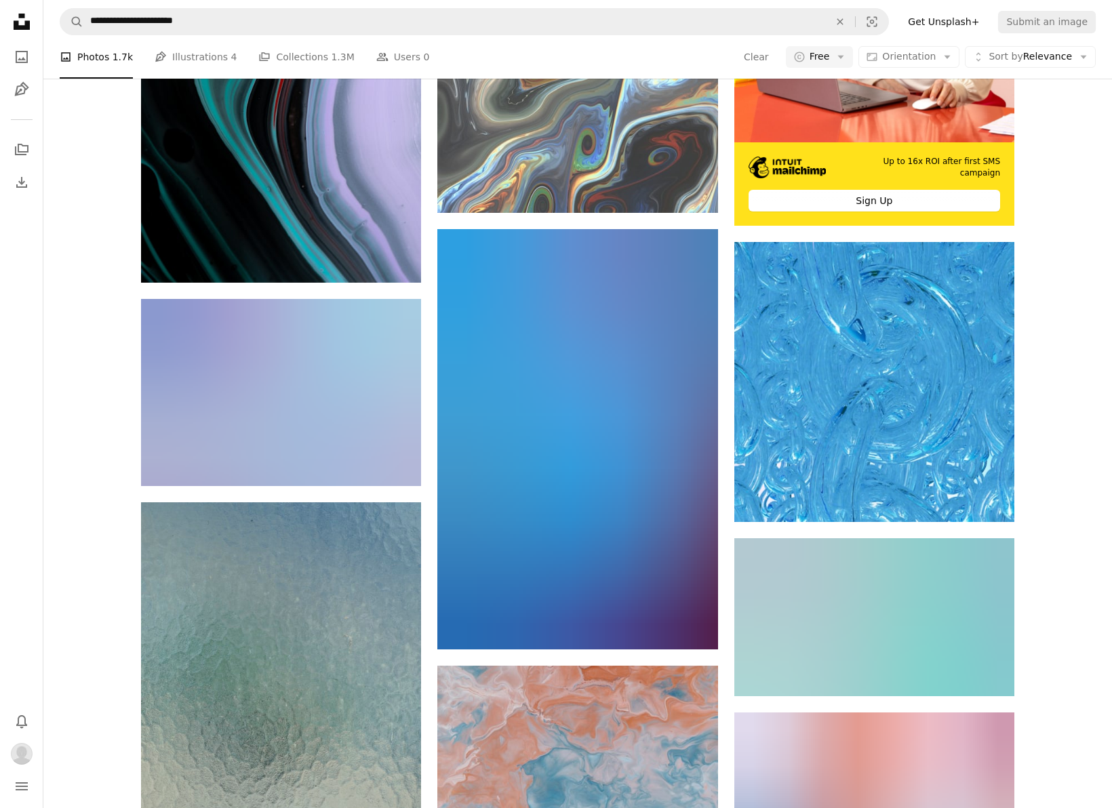
scroll to position [544, 0]
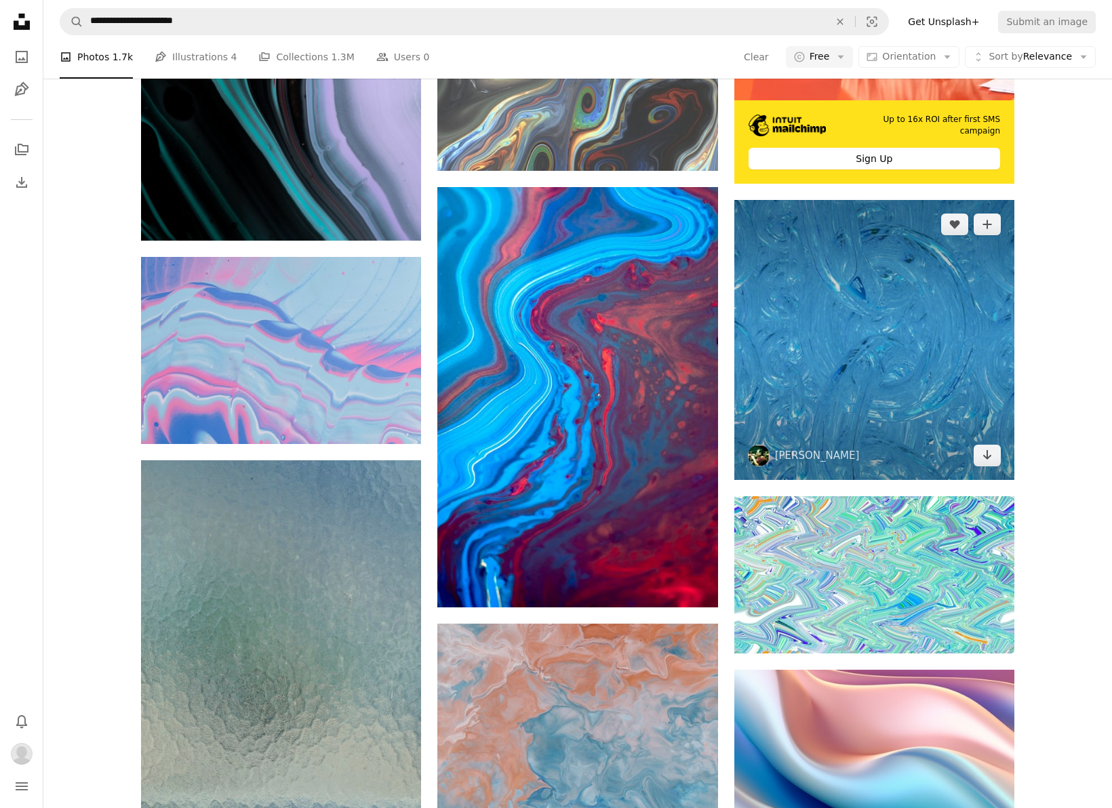
click at [1006, 460] on img at bounding box center [875, 340] width 280 height 280
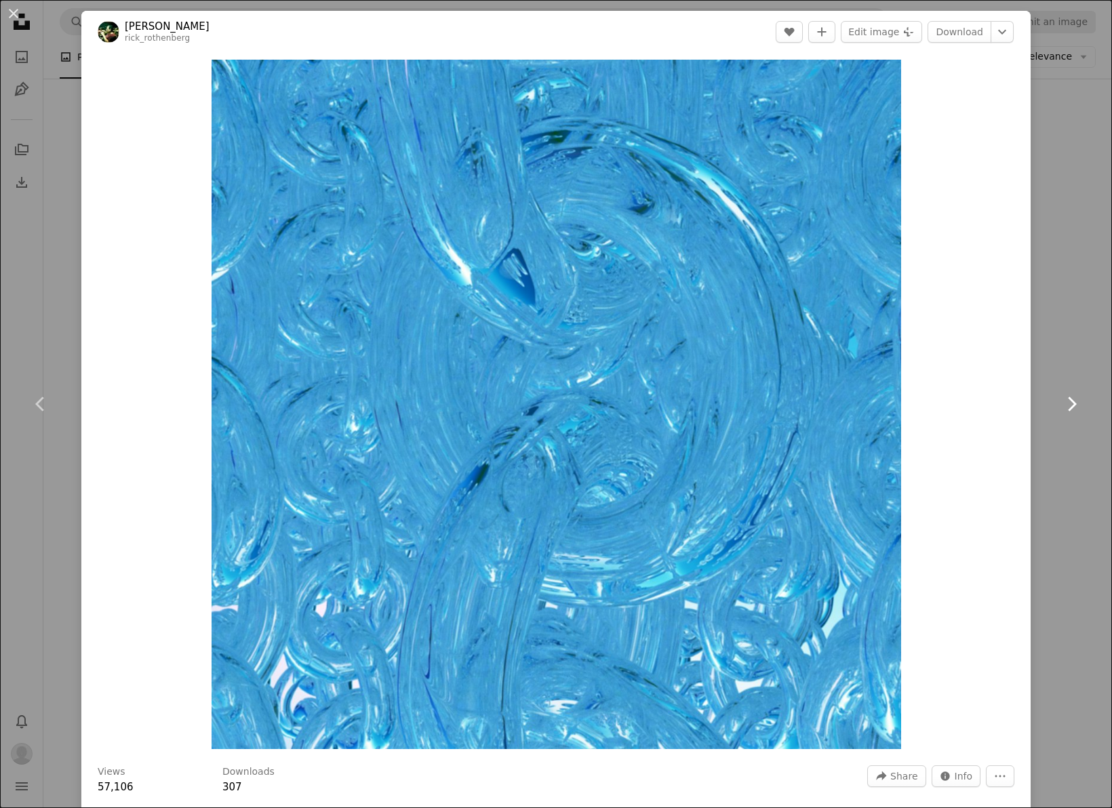
click at [1067, 340] on link "Chevron right" at bounding box center [1071, 404] width 81 height 130
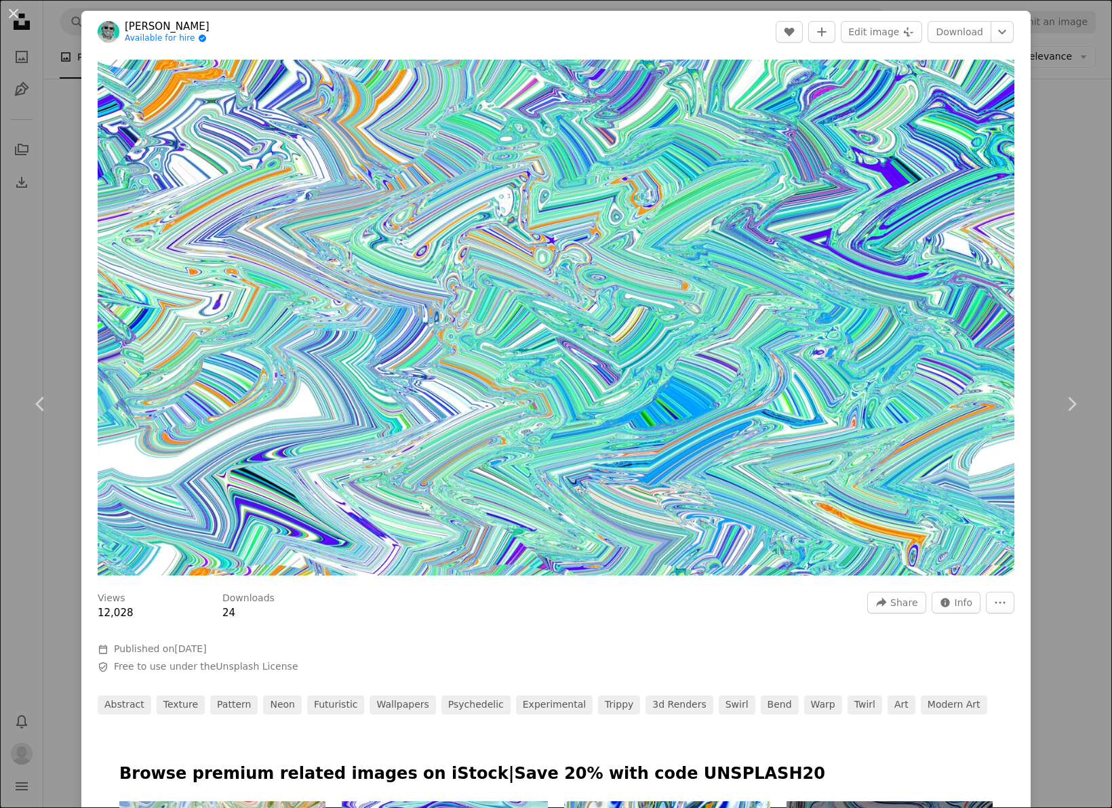
click at [1057, 240] on div "An X shape Chevron left Chevron right [PERSON_NAME] Available for hire A checkm…" at bounding box center [556, 404] width 1112 height 808
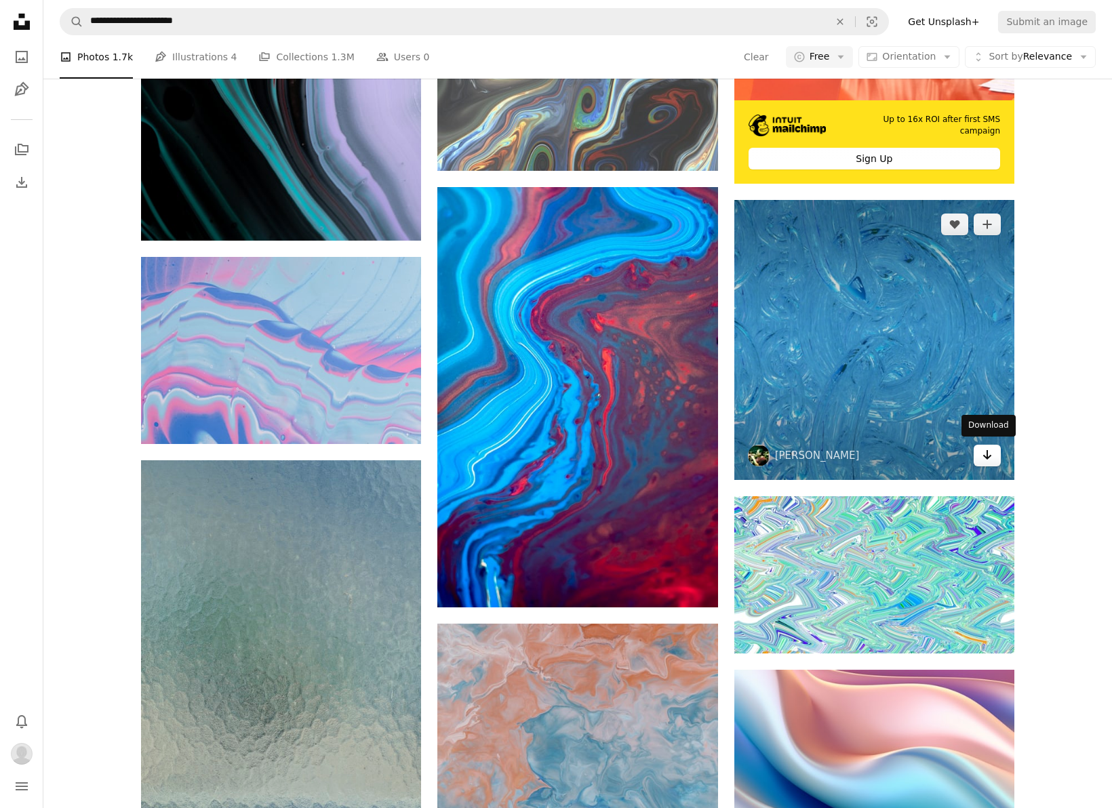
click at [985, 450] on icon "Arrow pointing down" at bounding box center [987, 455] width 11 height 16
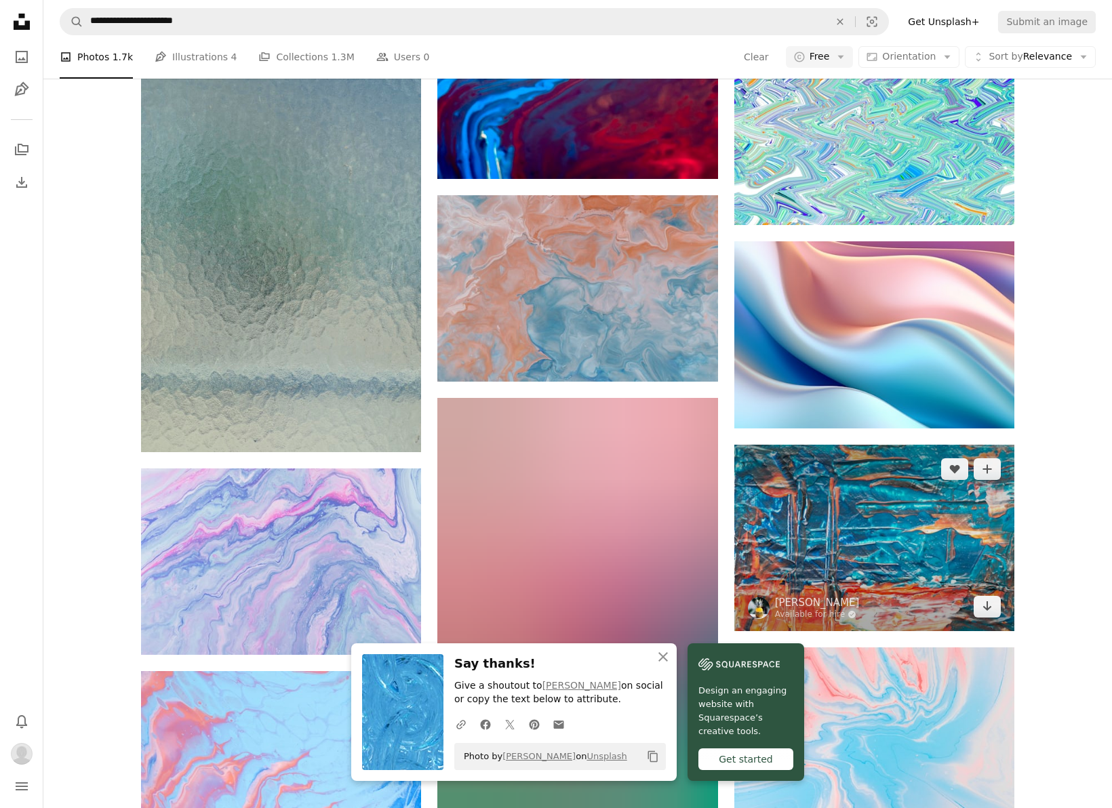
scroll to position [956, 0]
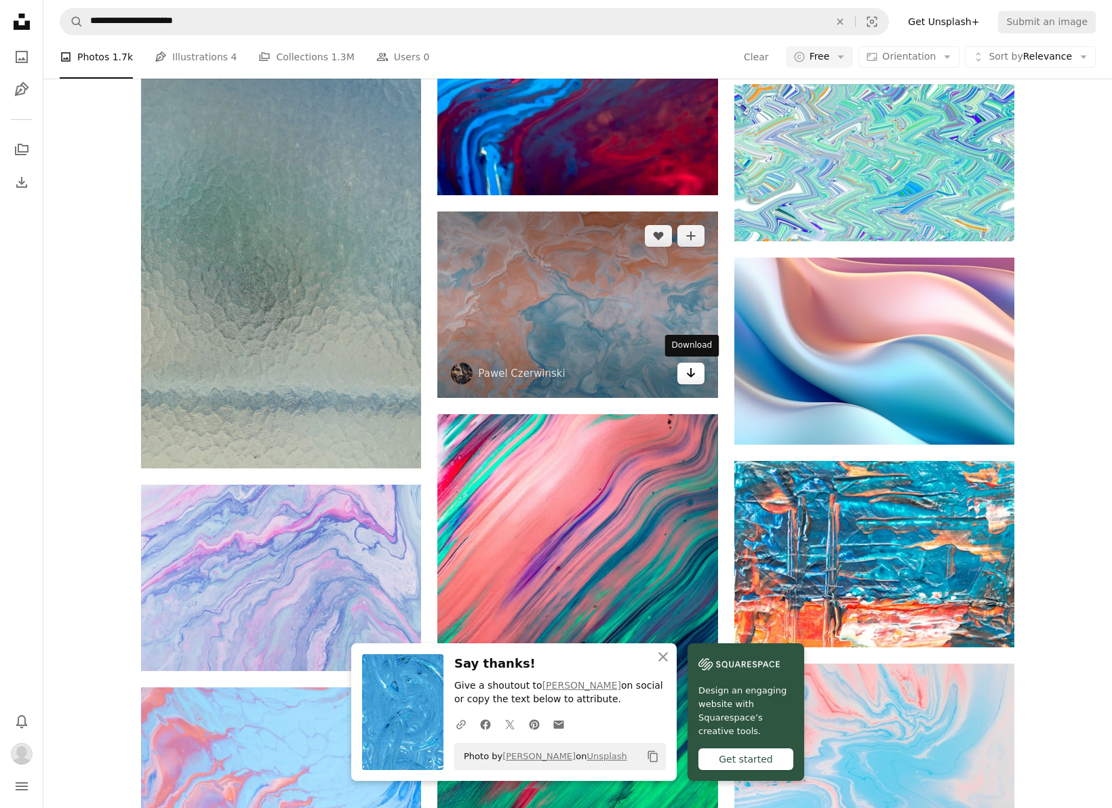
click at [699, 372] on link "Arrow pointing down" at bounding box center [691, 374] width 27 height 22
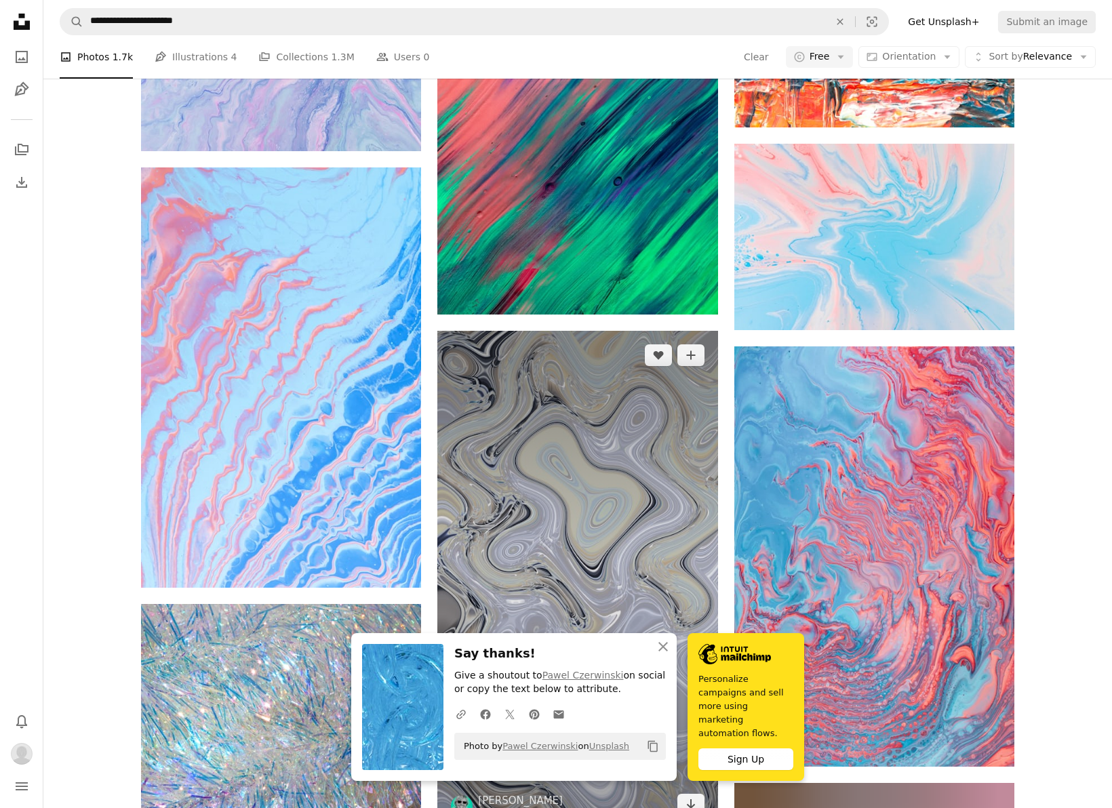
scroll to position [1487, 0]
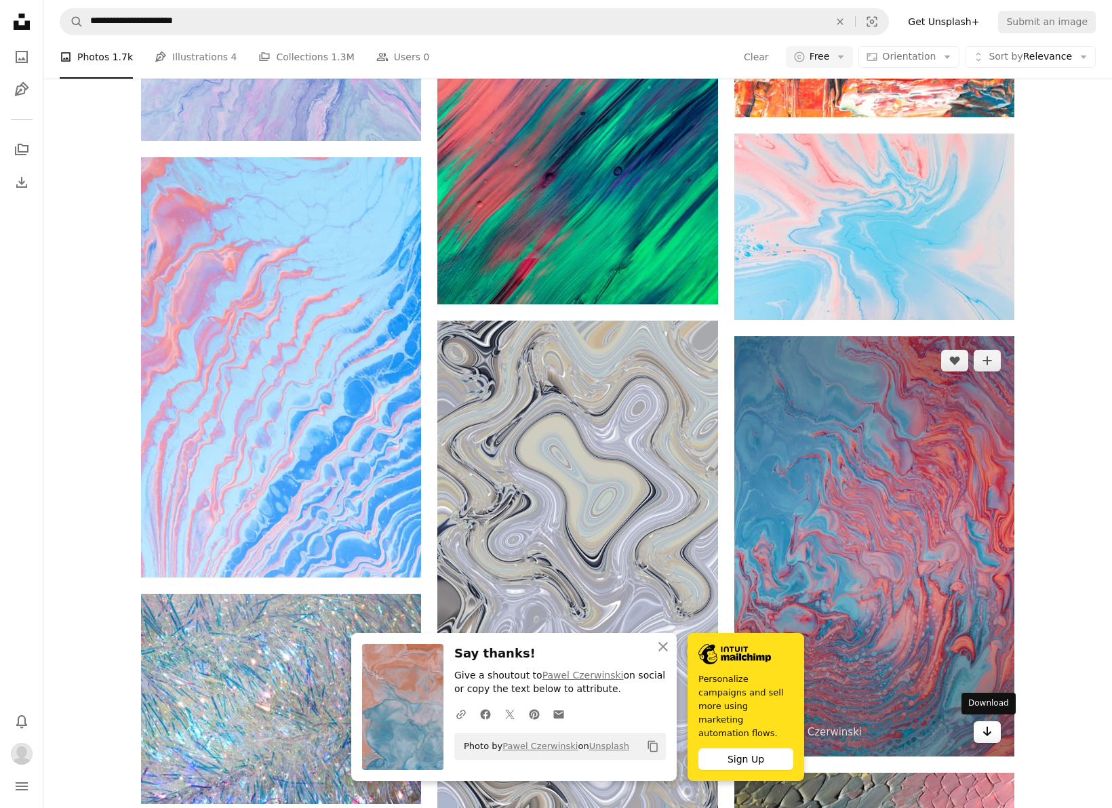
click at [983, 734] on icon "Arrow pointing down" at bounding box center [987, 732] width 11 height 16
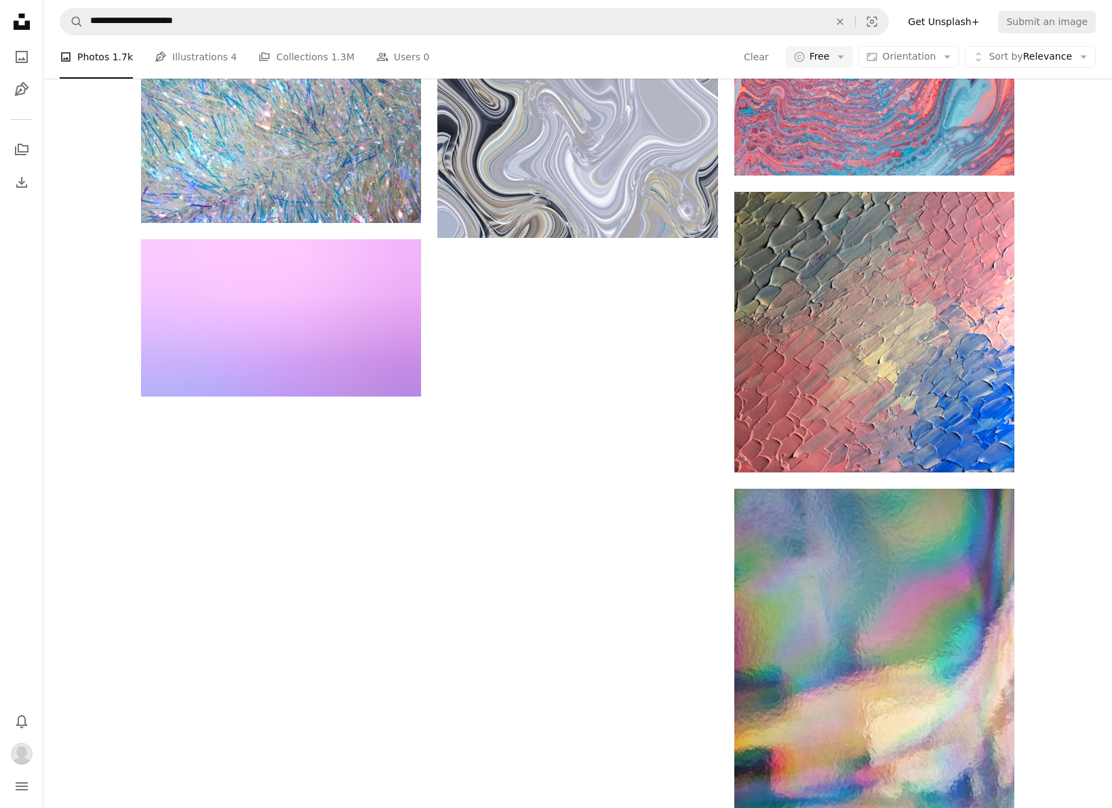
scroll to position [2088, 0]
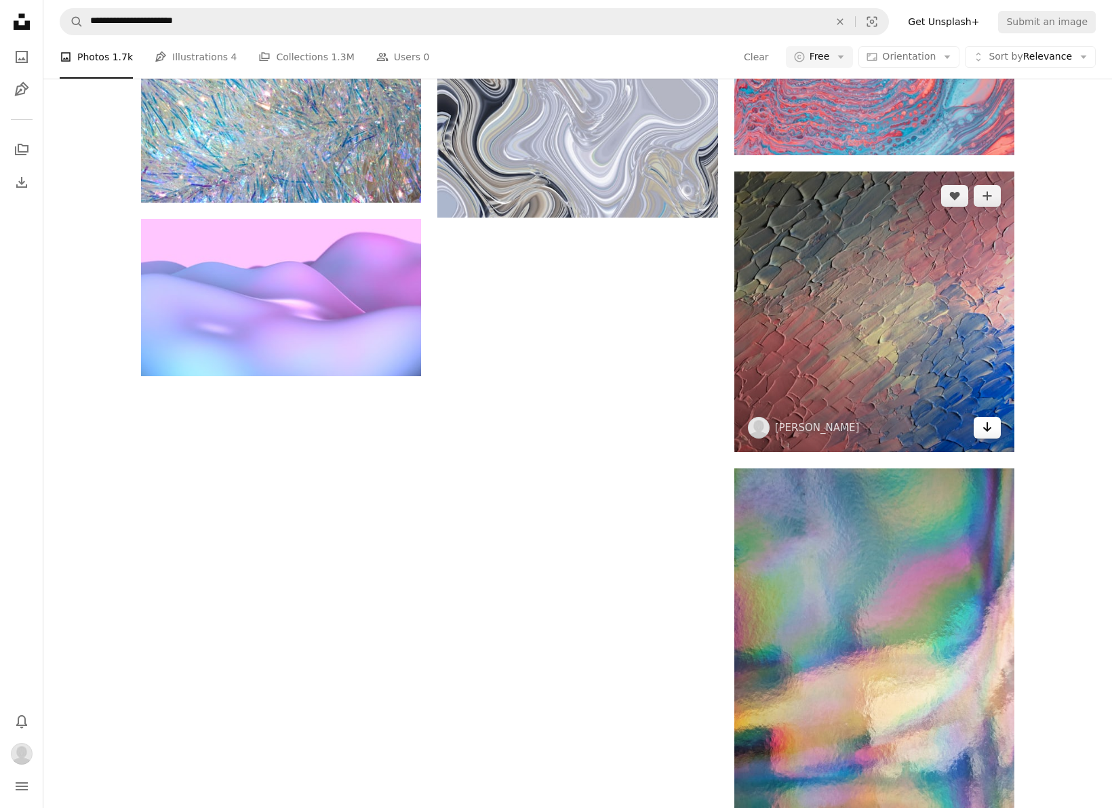
click at [982, 425] on icon "Arrow pointing down" at bounding box center [987, 427] width 11 height 16
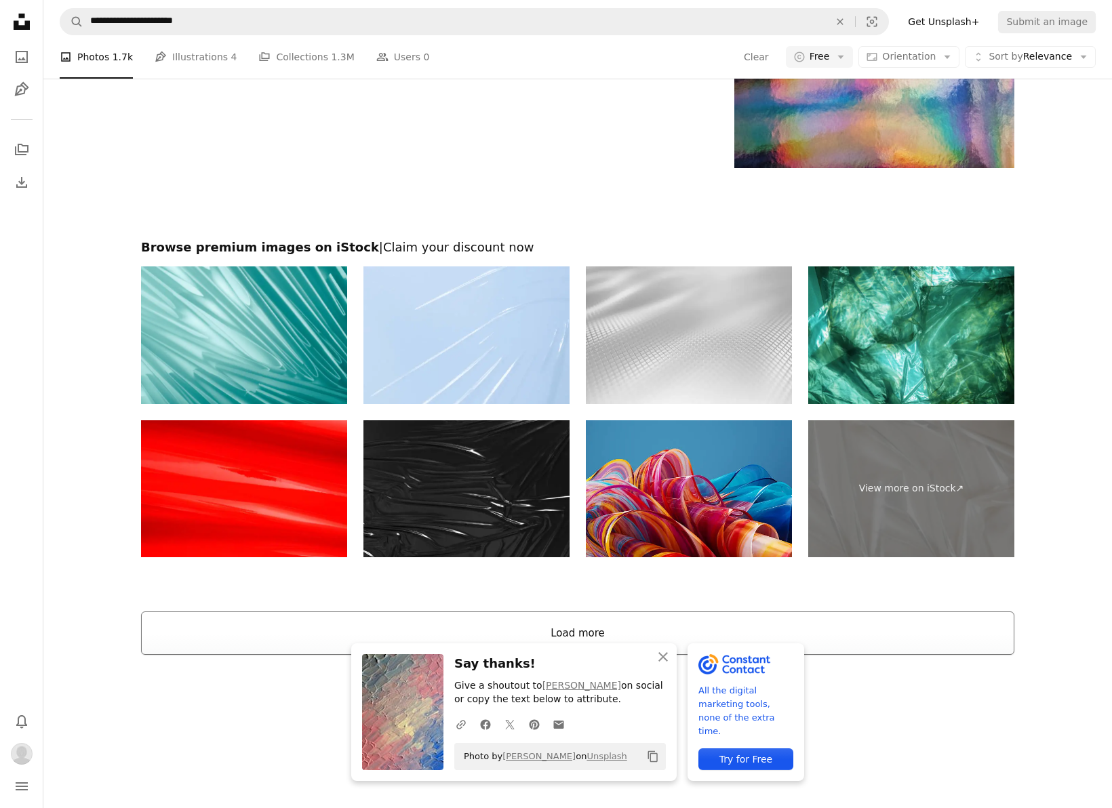
click at [370, 639] on button "Load more" at bounding box center [578, 633] width 874 height 43
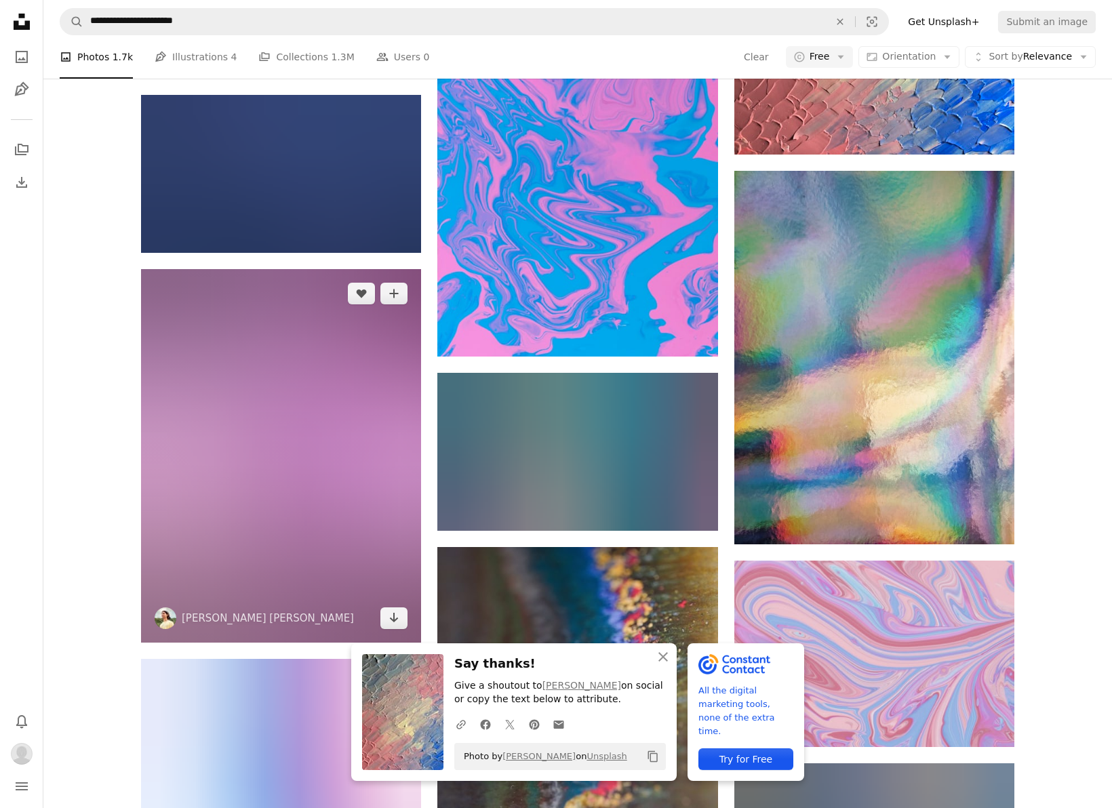
scroll to position [2470, 0]
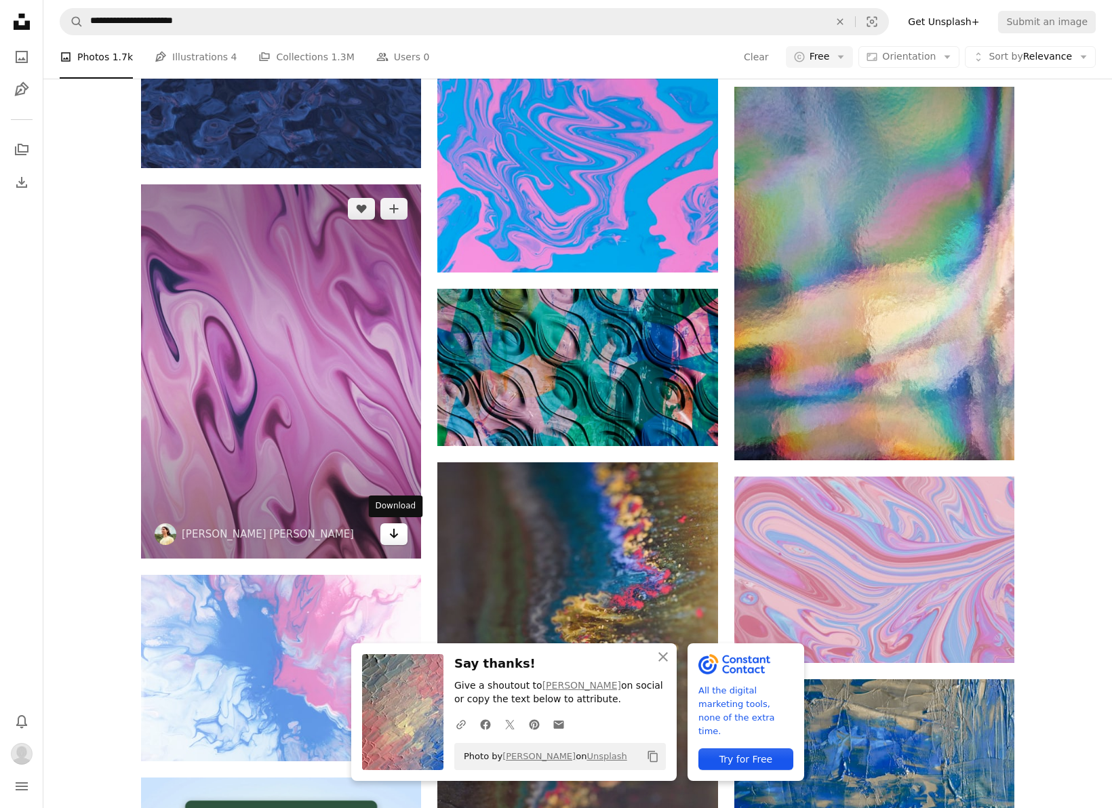
click at [401, 531] on link "Arrow pointing down" at bounding box center [393, 535] width 27 height 22
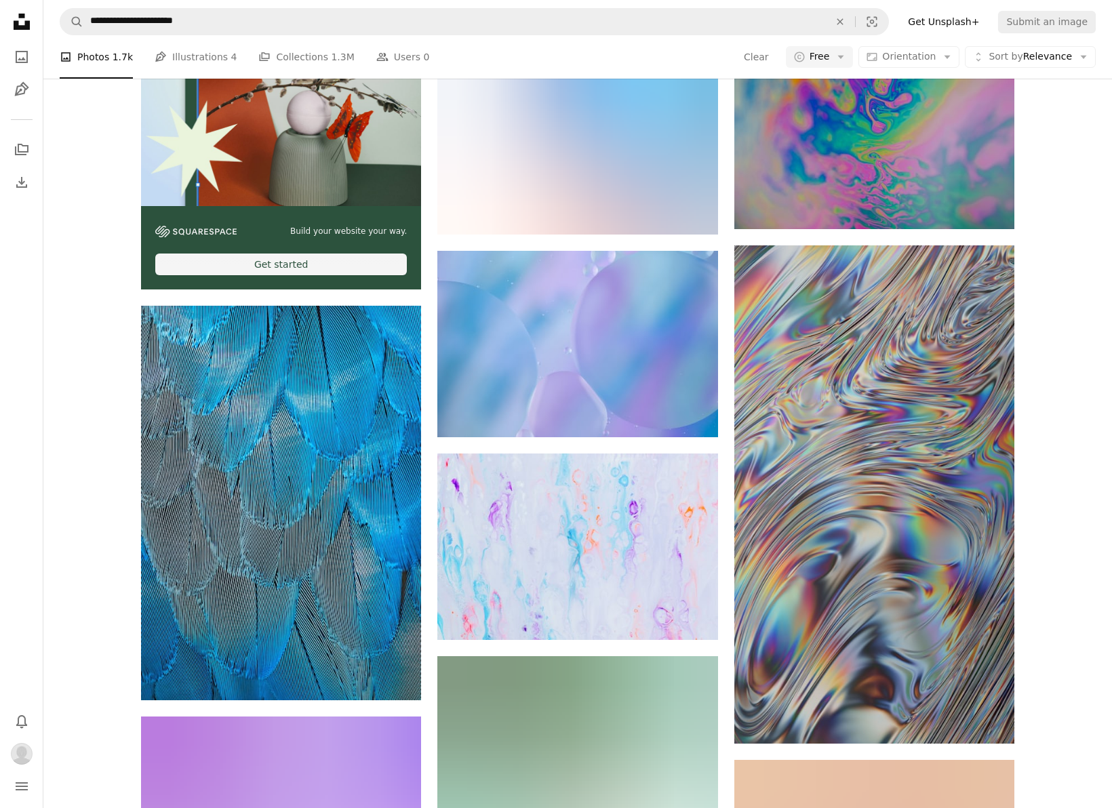
scroll to position [3331, 0]
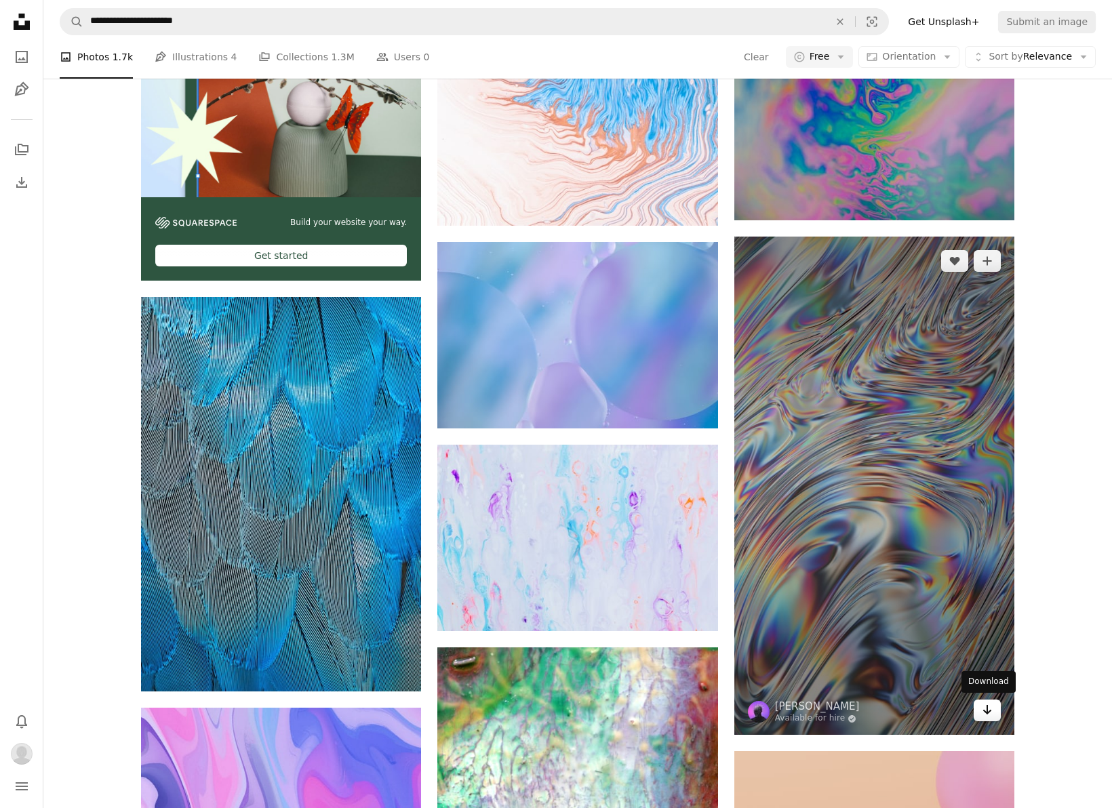
click at [989, 704] on icon "Arrow pointing down" at bounding box center [987, 710] width 11 height 16
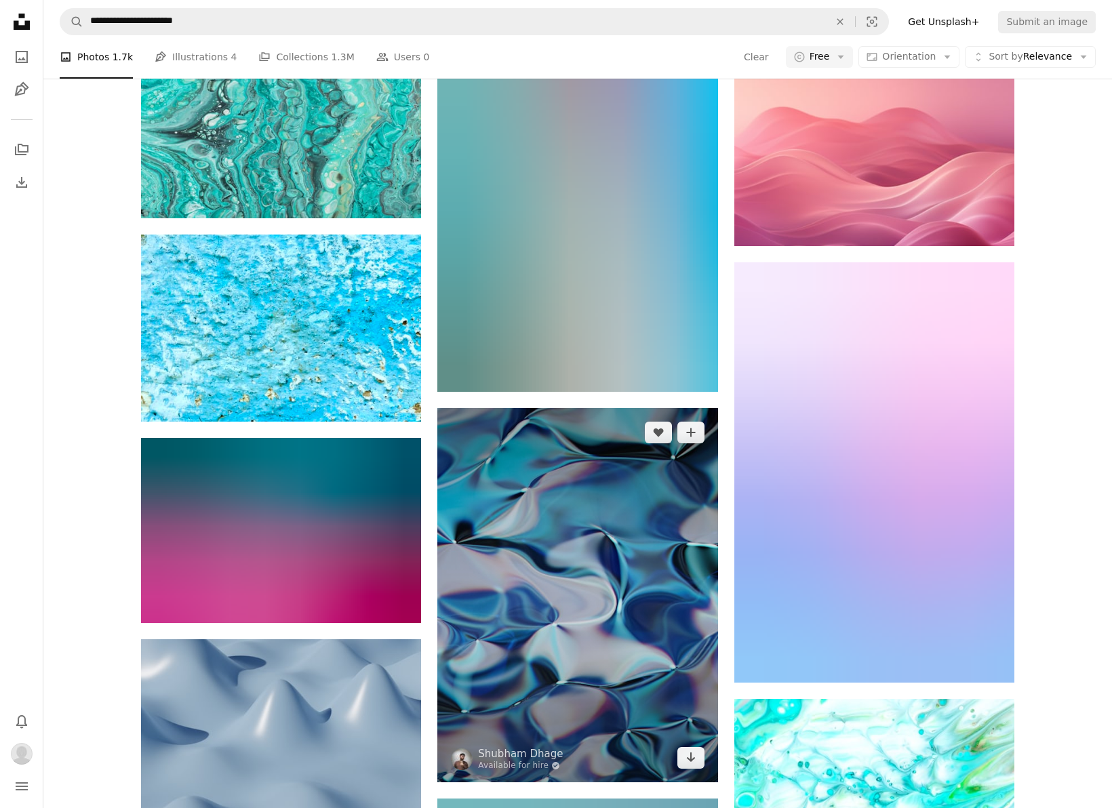
scroll to position [4792, 0]
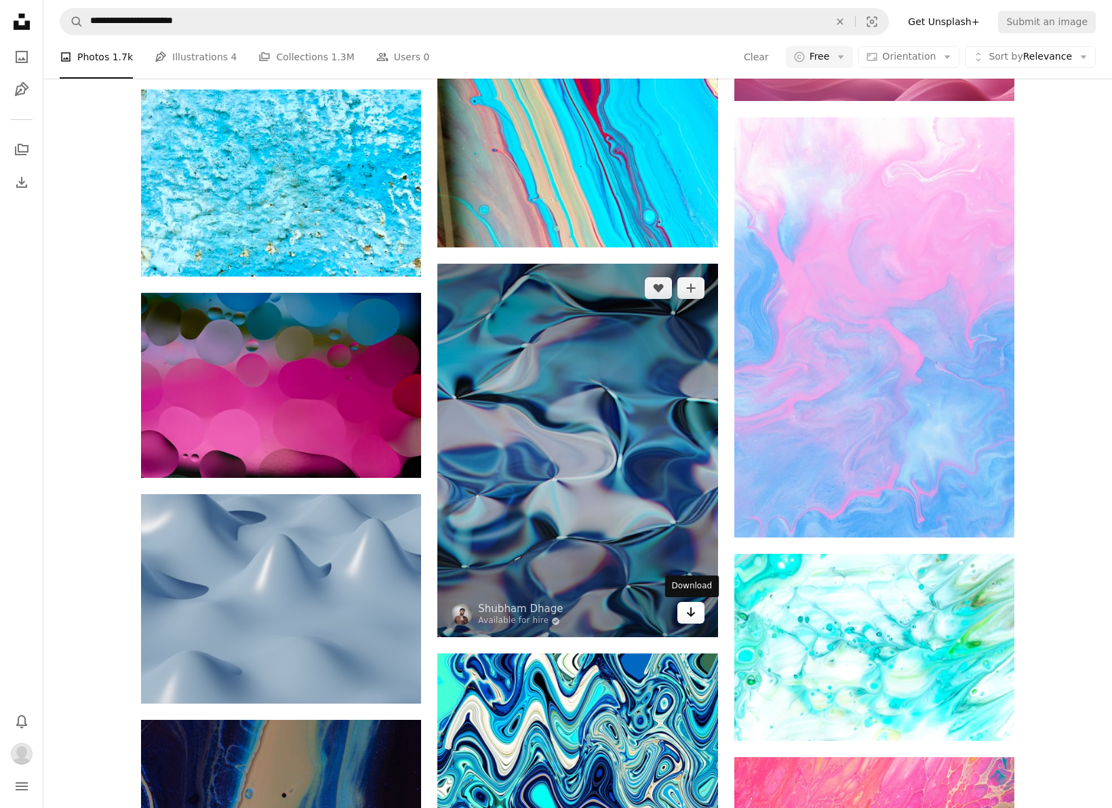
click at [698, 616] on link "Arrow pointing down" at bounding box center [691, 613] width 27 height 22
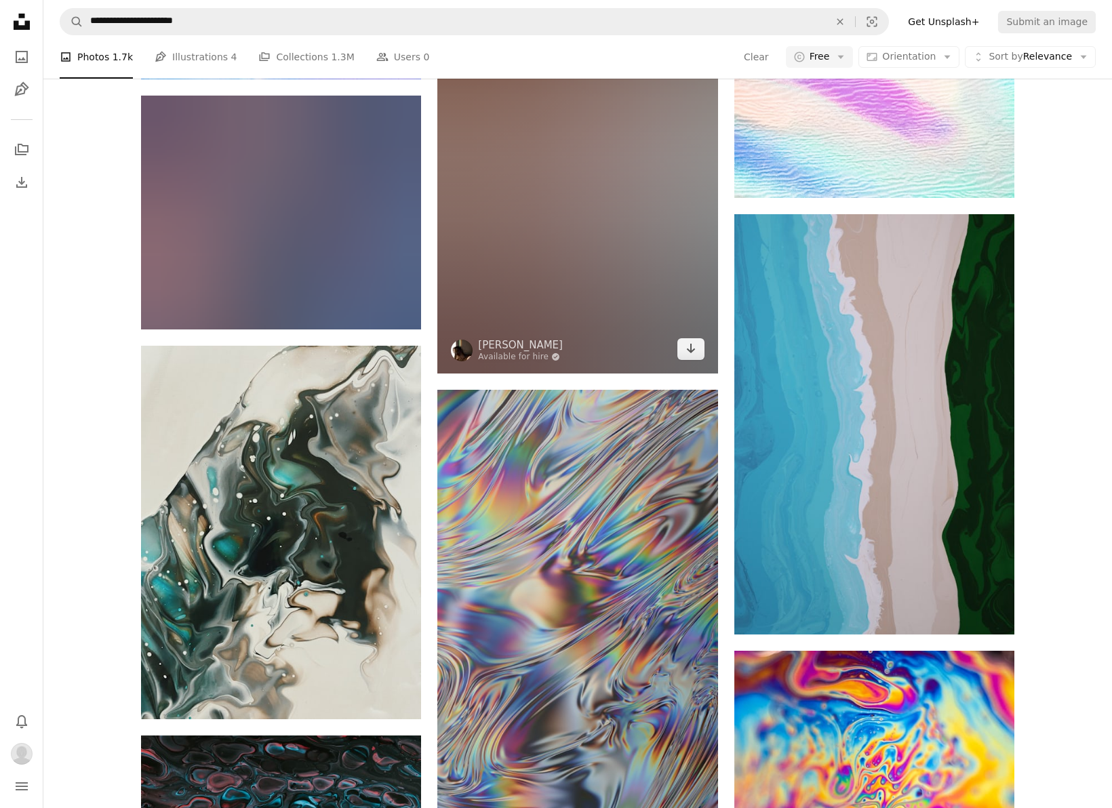
scroll to position [8112, 0]
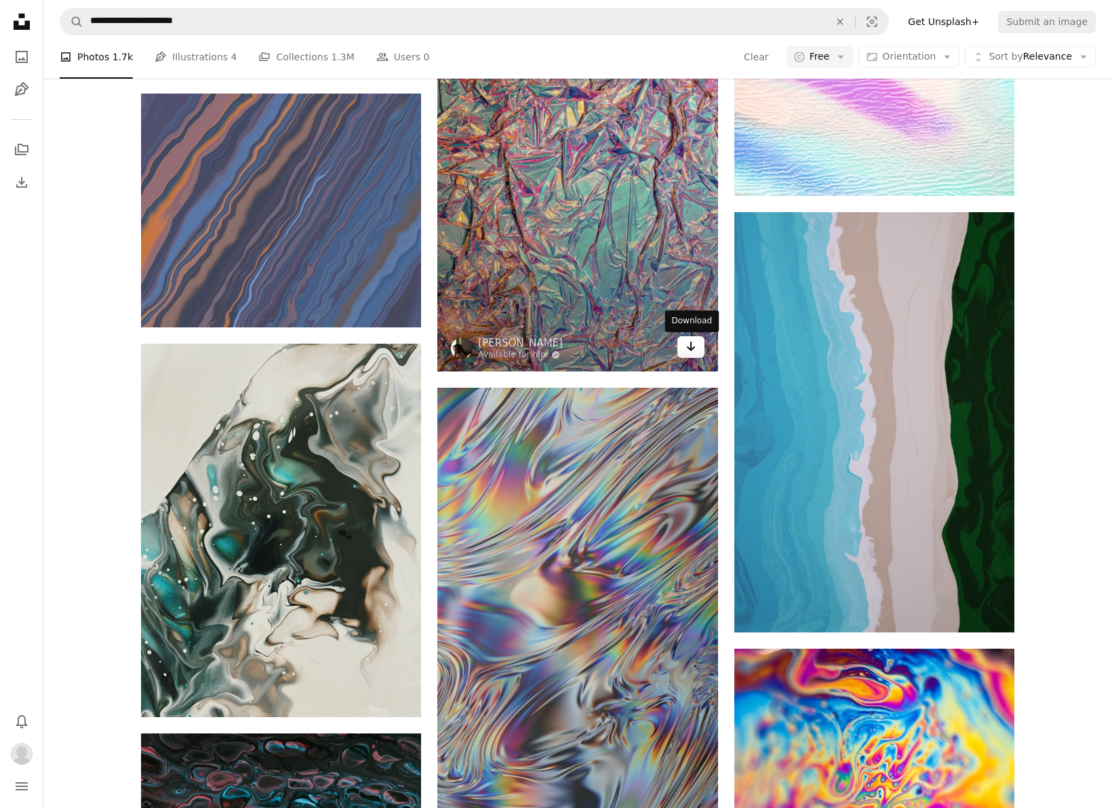
click at [701, 348] on link "Arrow pointing down" at bounding box center [691, 347] width 27 height 22
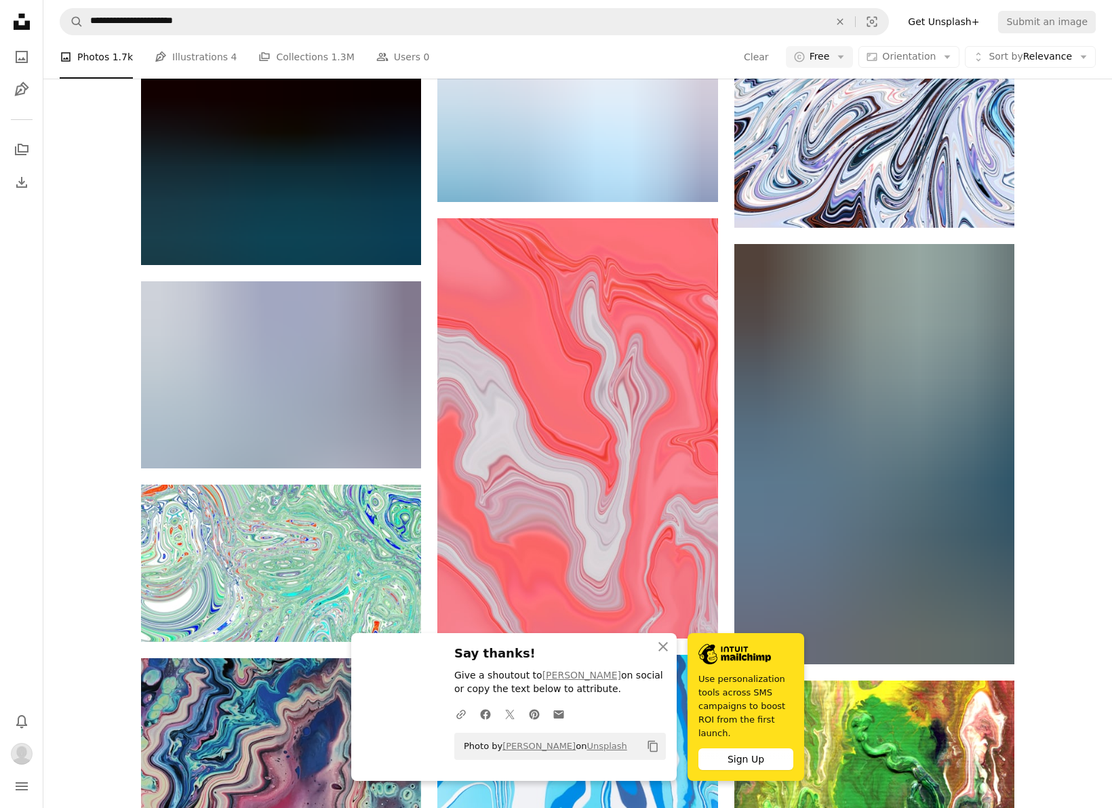
scroll to position [9174, 0]
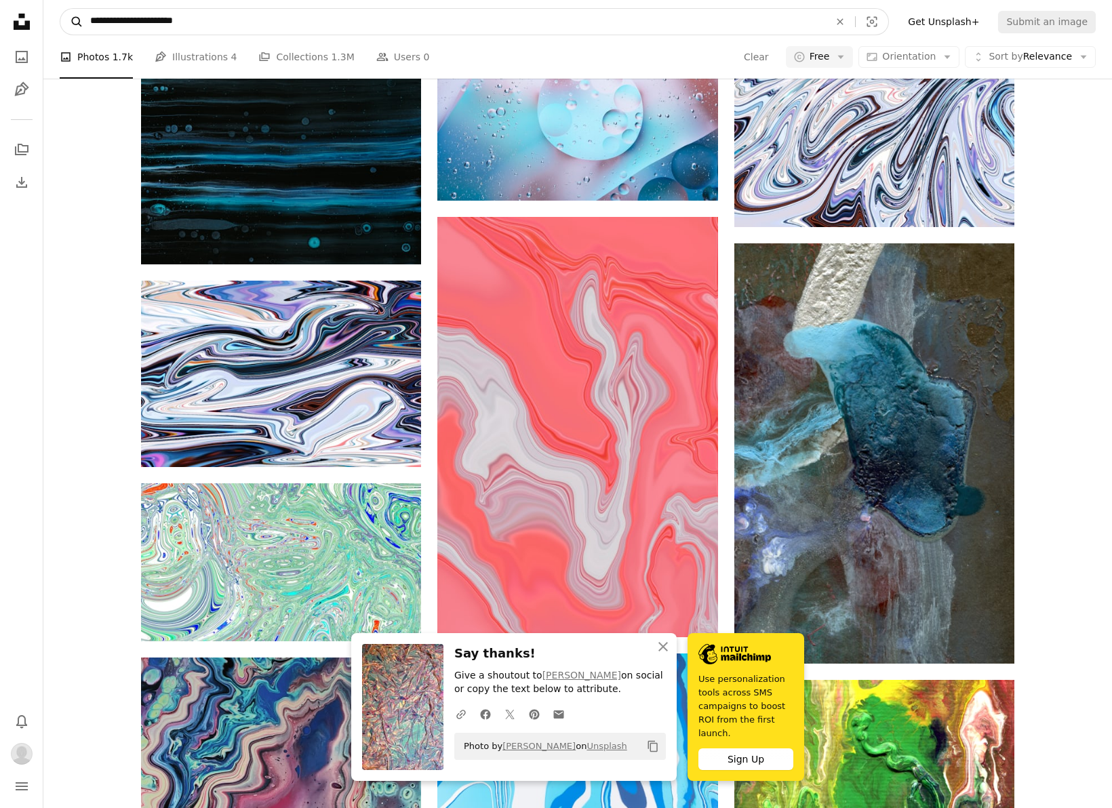
drag, startPoint x: 328, startPoint y: 20, endPoint x: 62, endPoint y: 20, distance: 265.9
click at [62, 20] on form "**********" at bounding box center [474, 21] width 829 height 27
type input "**********"
click at [72, 22] on button "A magnifying glass" at bounding box center [71, 22] width 23 height 26
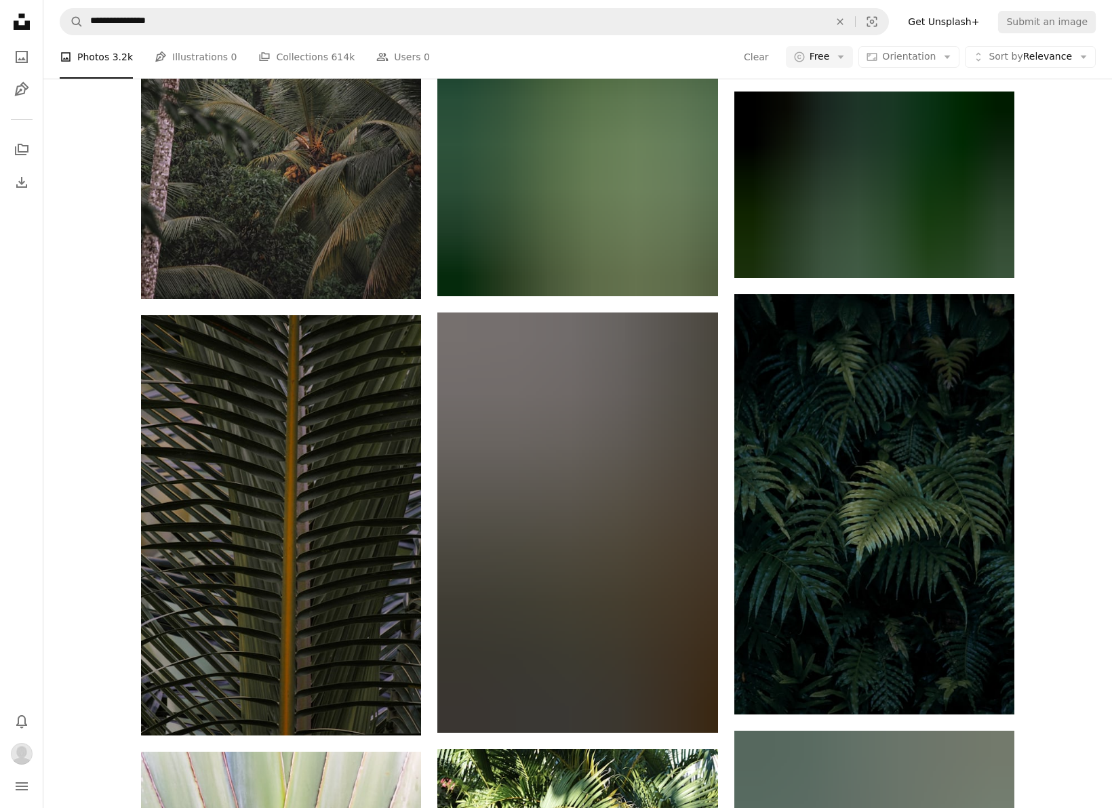
scroll to position [1317, 1]
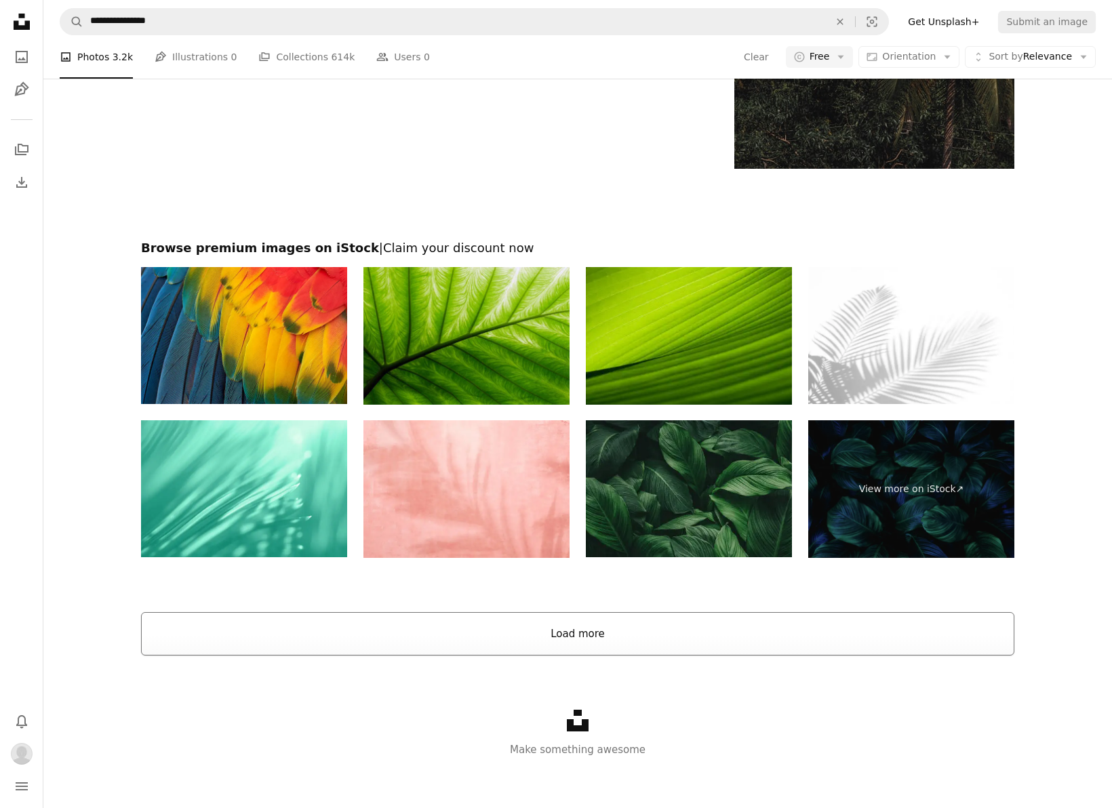
click at [305, 614] on button "Load more" at bounding box center [578, 633] width 874 height 43
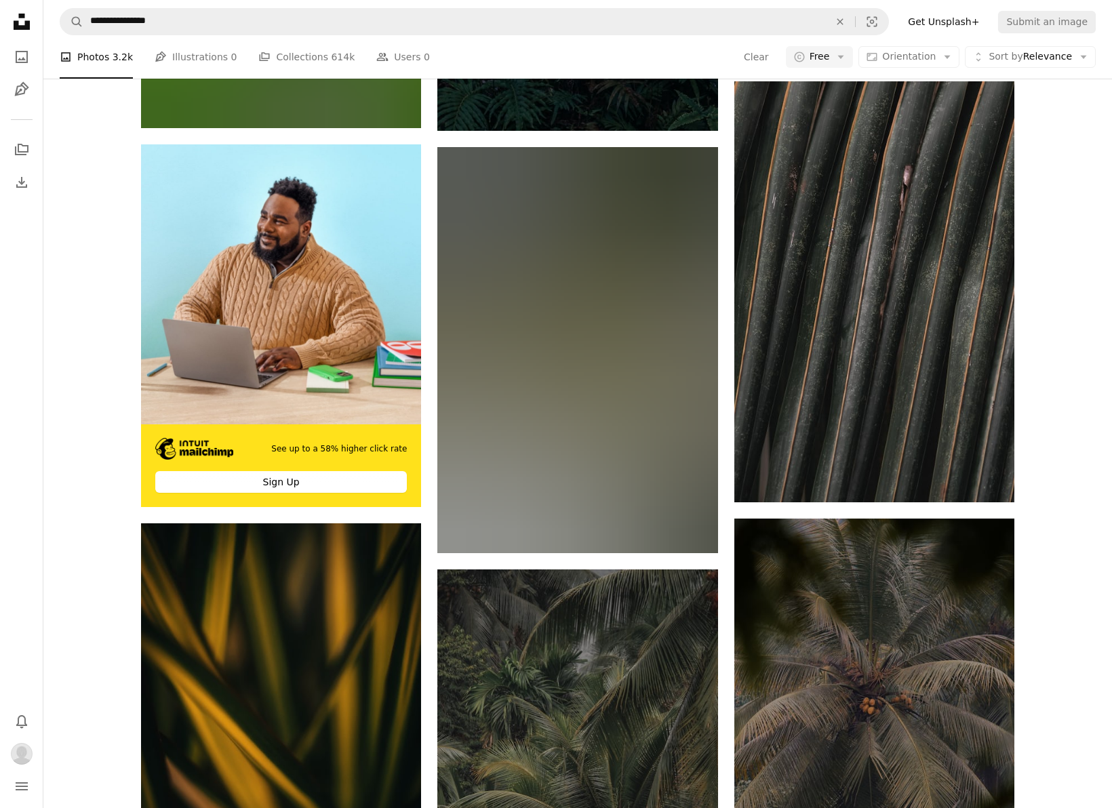
scroll to position [3884, 0]
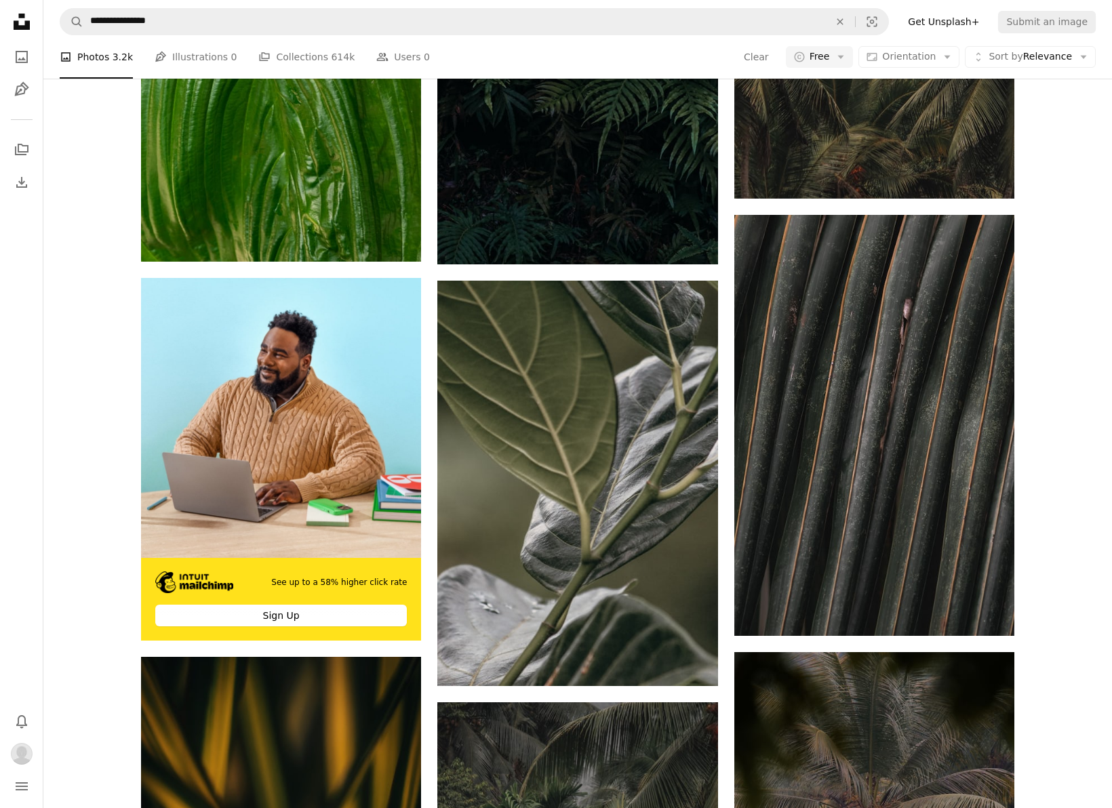
click at [86, 586] on div "A heart A plus sign [PERSON_NAME] Arrow pointing down A heart A plus sign [PERS…" at bounding box center [577, 261] width 1069 height 7560
click at [107, 551] on div "A heart A plus sign [PERSON_NAME] Arrow pointing down A heart A plus sign [PERS…" at bounding box center [577, 261] width 1069 height 7560
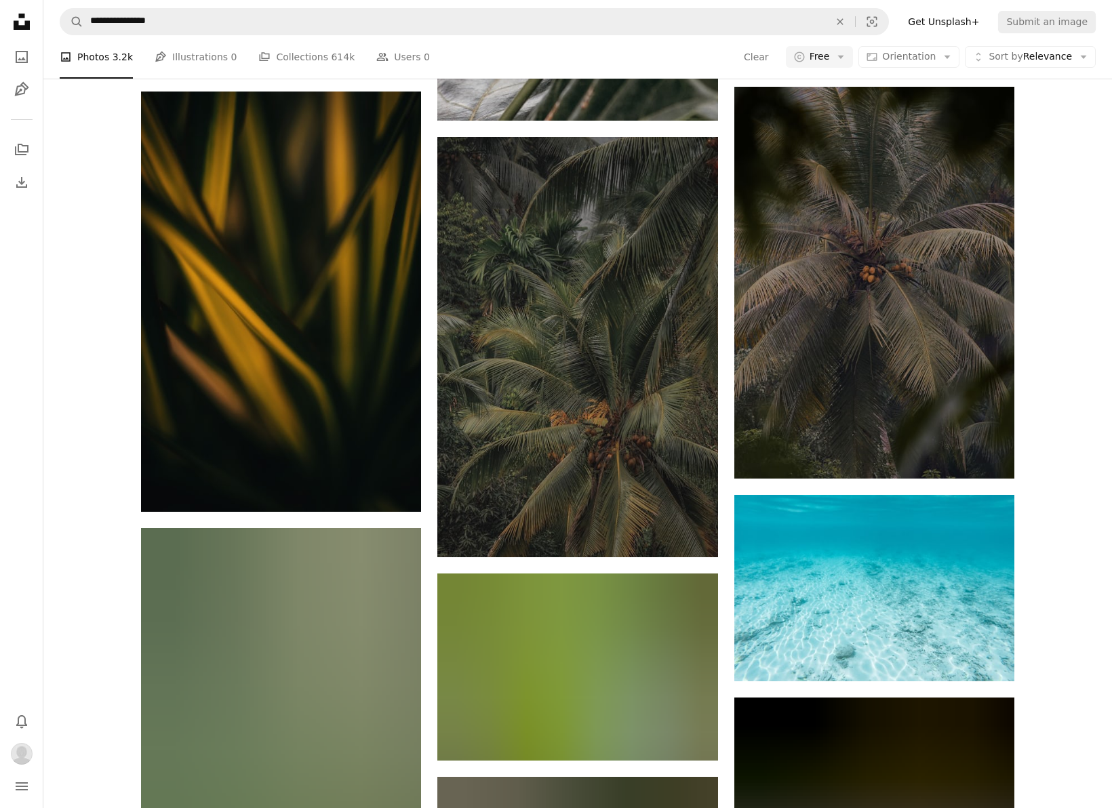
scroll to position [4418, 0]
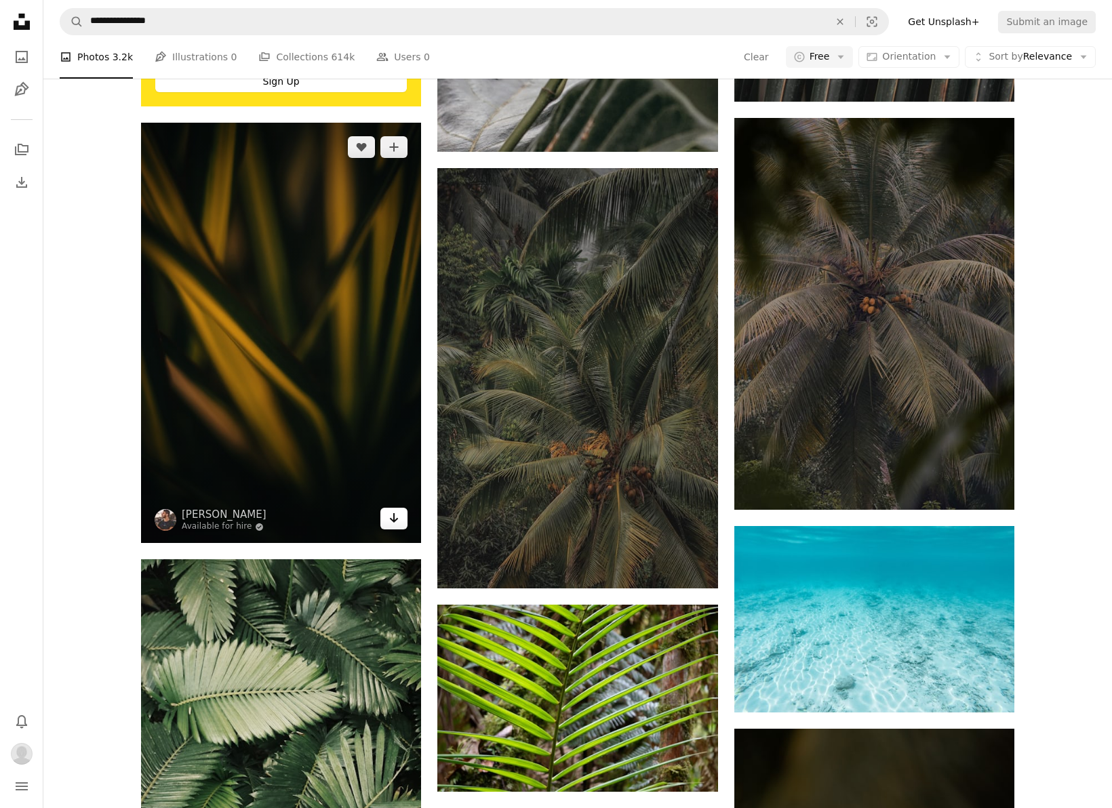
click at [401, 518] on link "Arrow pointing down" at bounding box center [393, 519] width 27 height 22
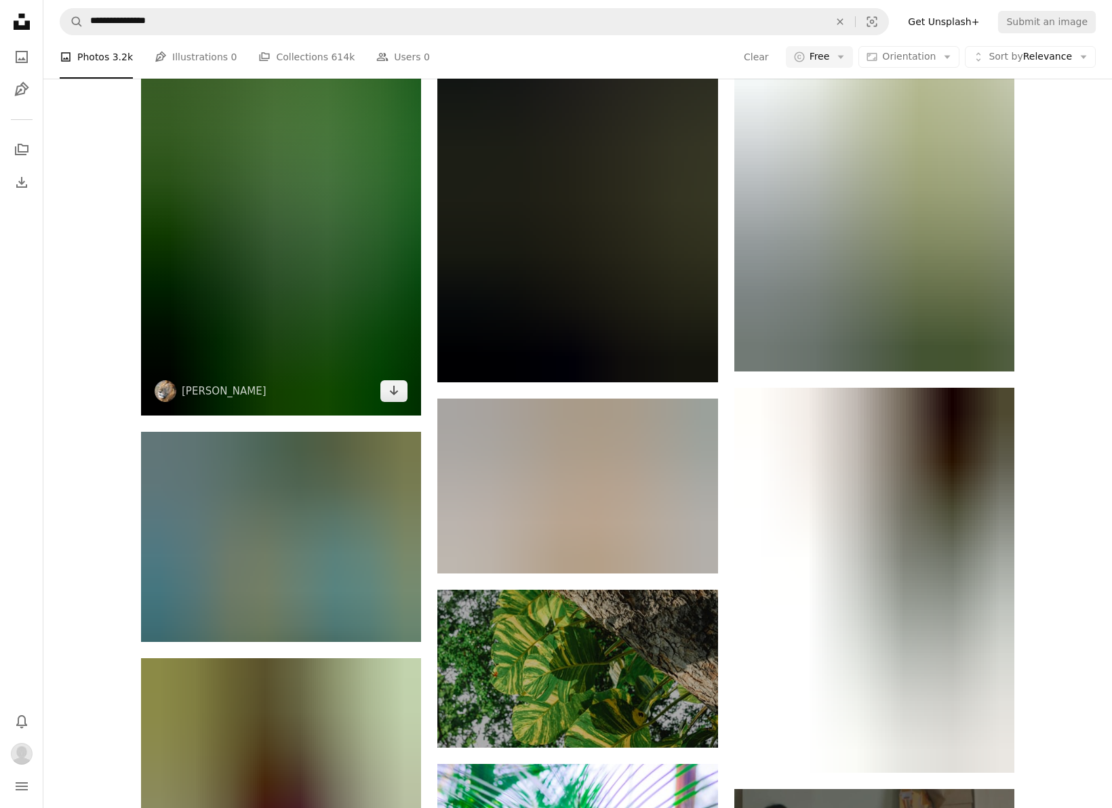
scroll to position [6133, 0]
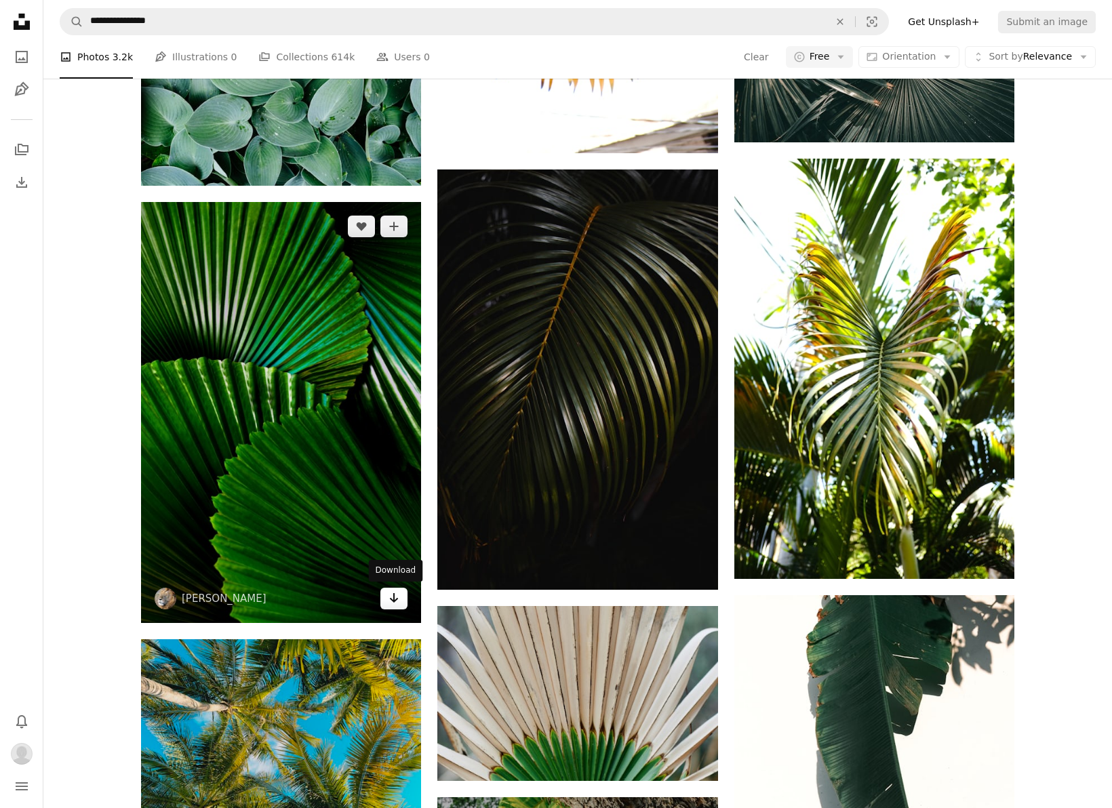
click at [400, 598] on link "Arrow pointing down" at bounding box center [393, 599] width 27 height 22
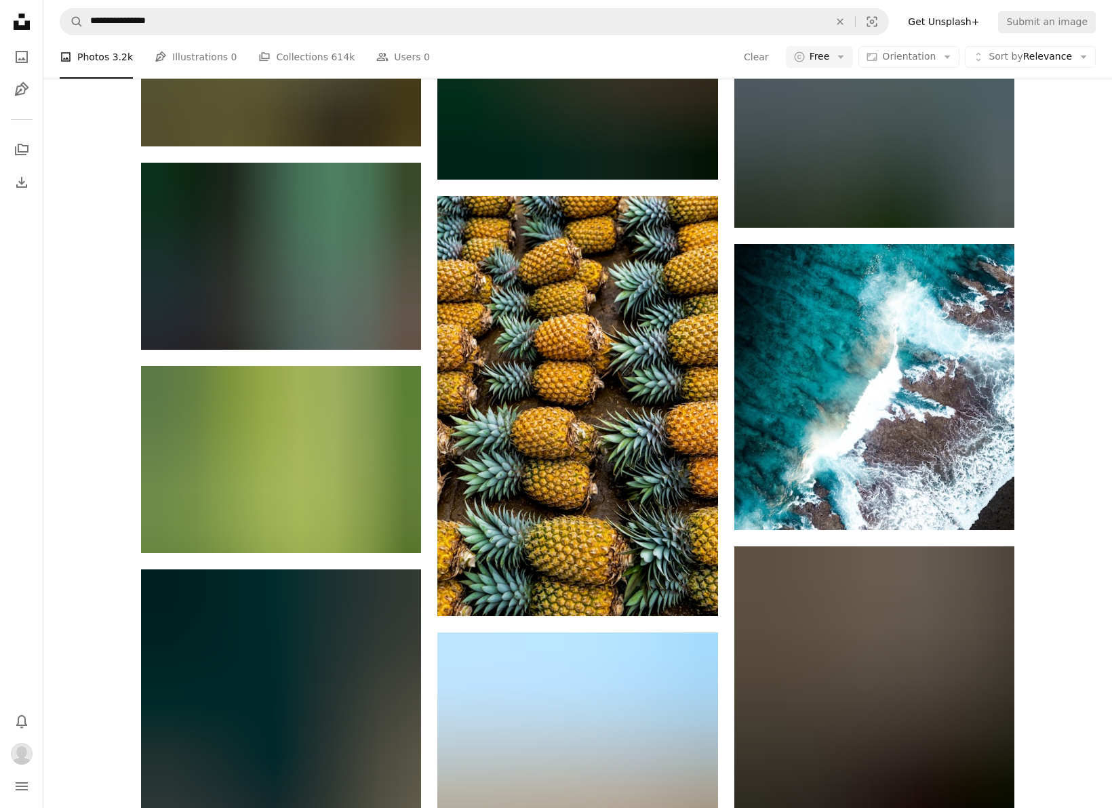
scroll to position [10306, 0]
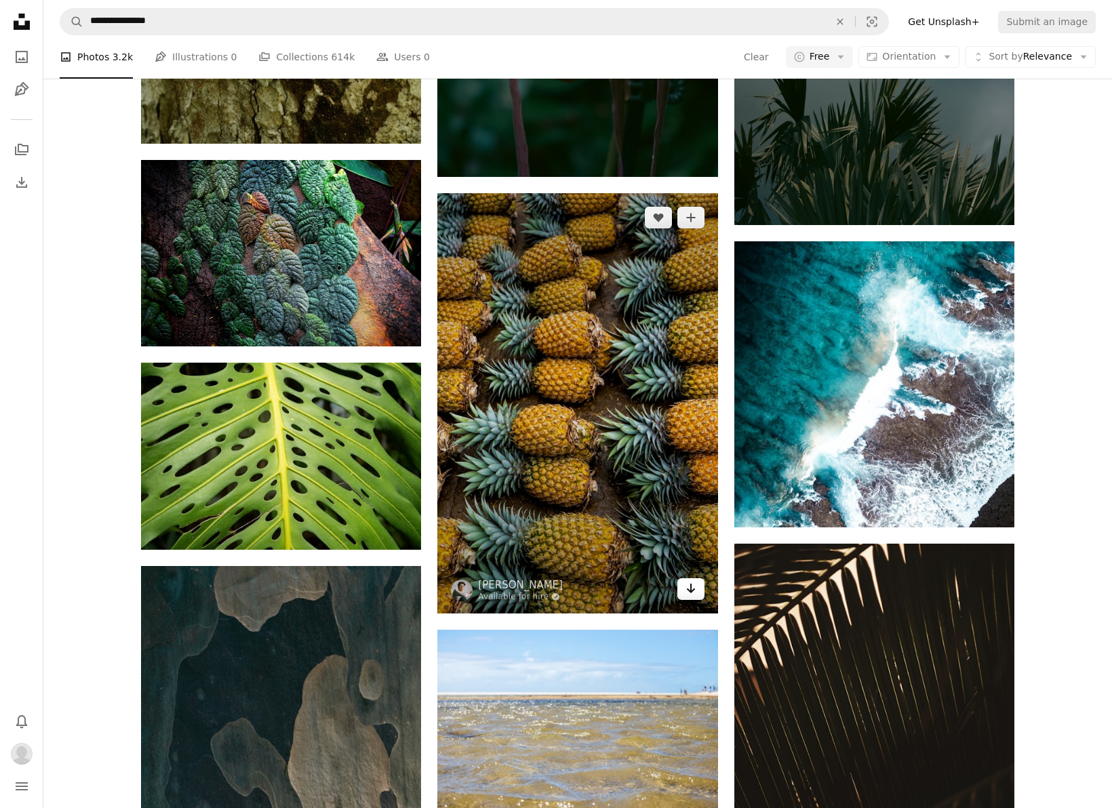
click at [691, 592] on icon "Download" at bounding box center [690, 588] width 9 height 9
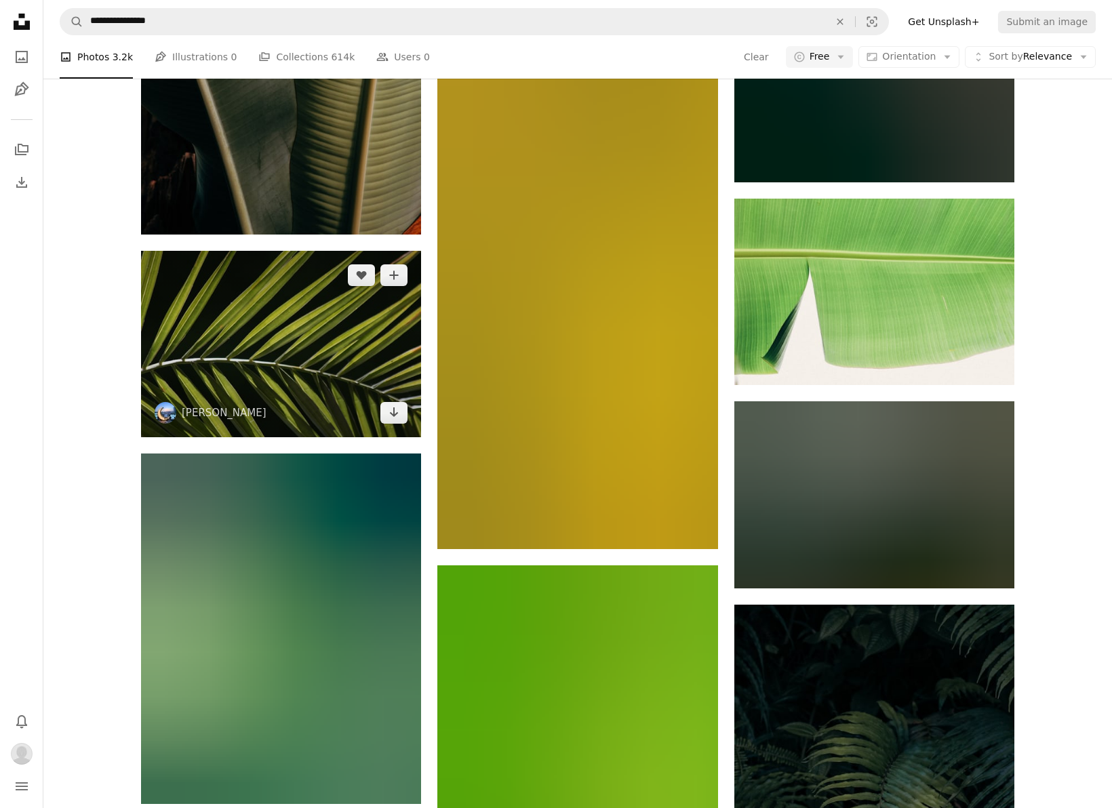
scroll to position [12336, 0]
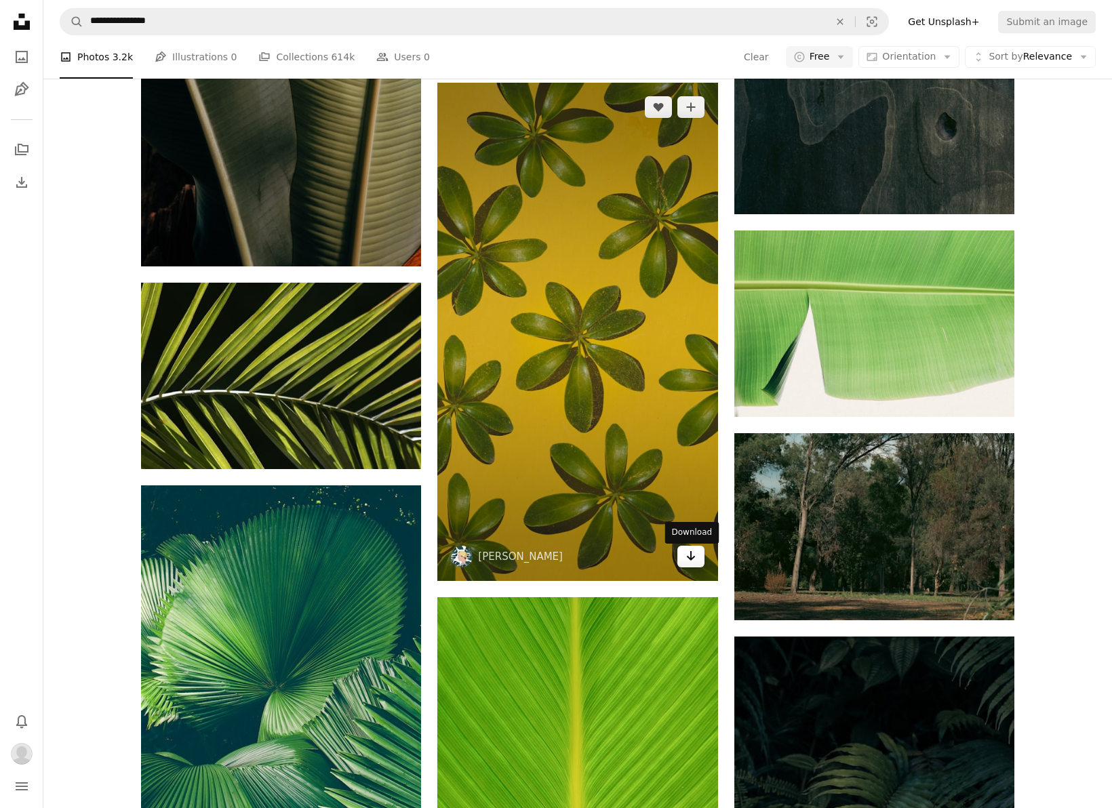
click at [682, 563] on link "Arrow pointing down" at bounding box center [691, 557] width 27 height 22
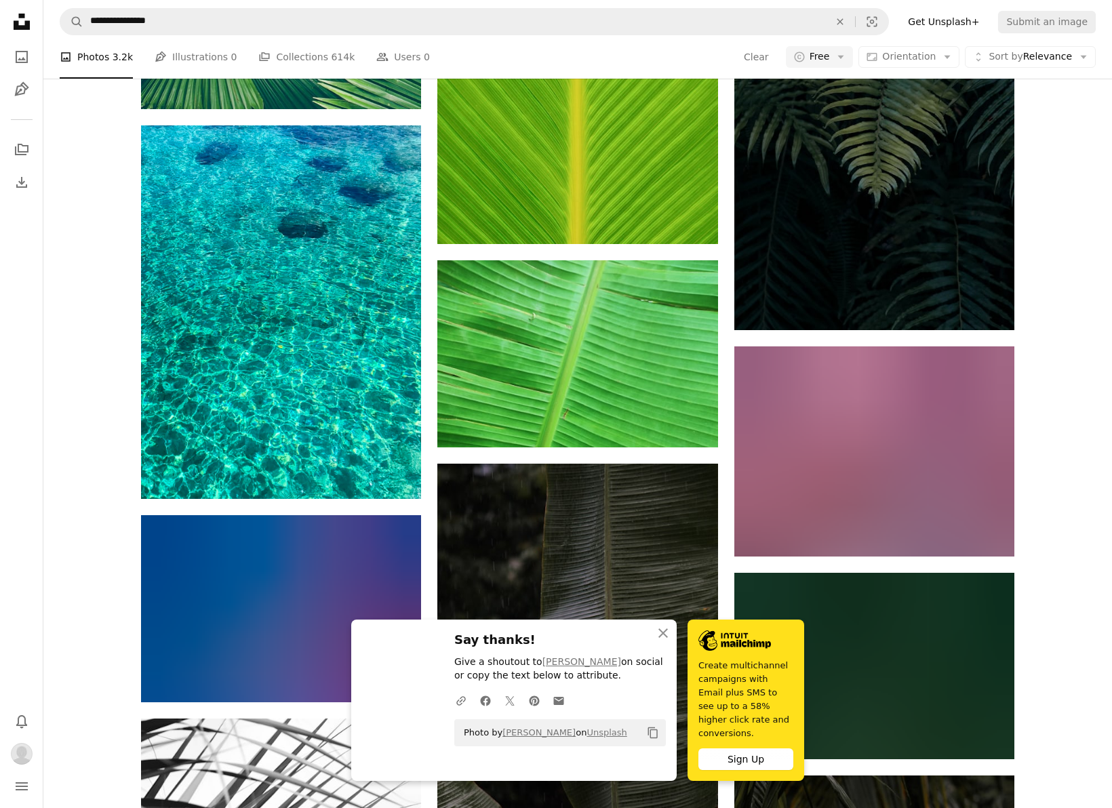
scroll to position [13062, 0]
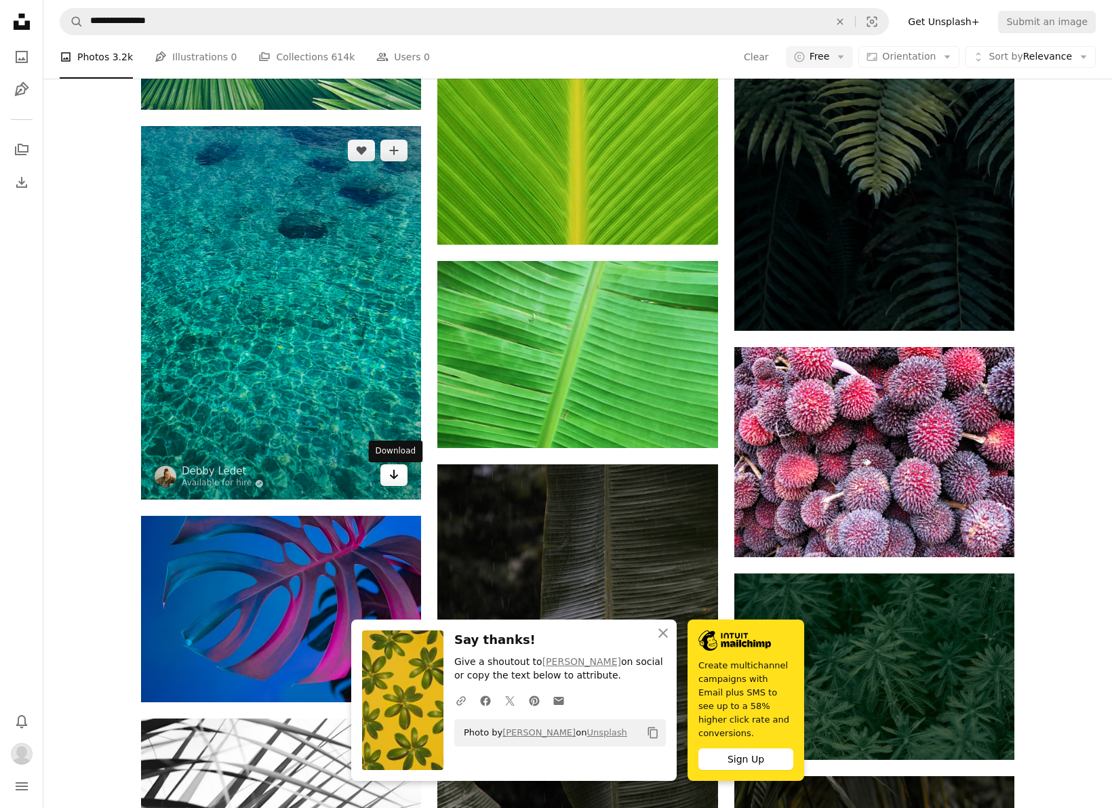
click at [397, 470] on icon "Arrow pointing down" at bounding box center [394, 475] width 11 height 16
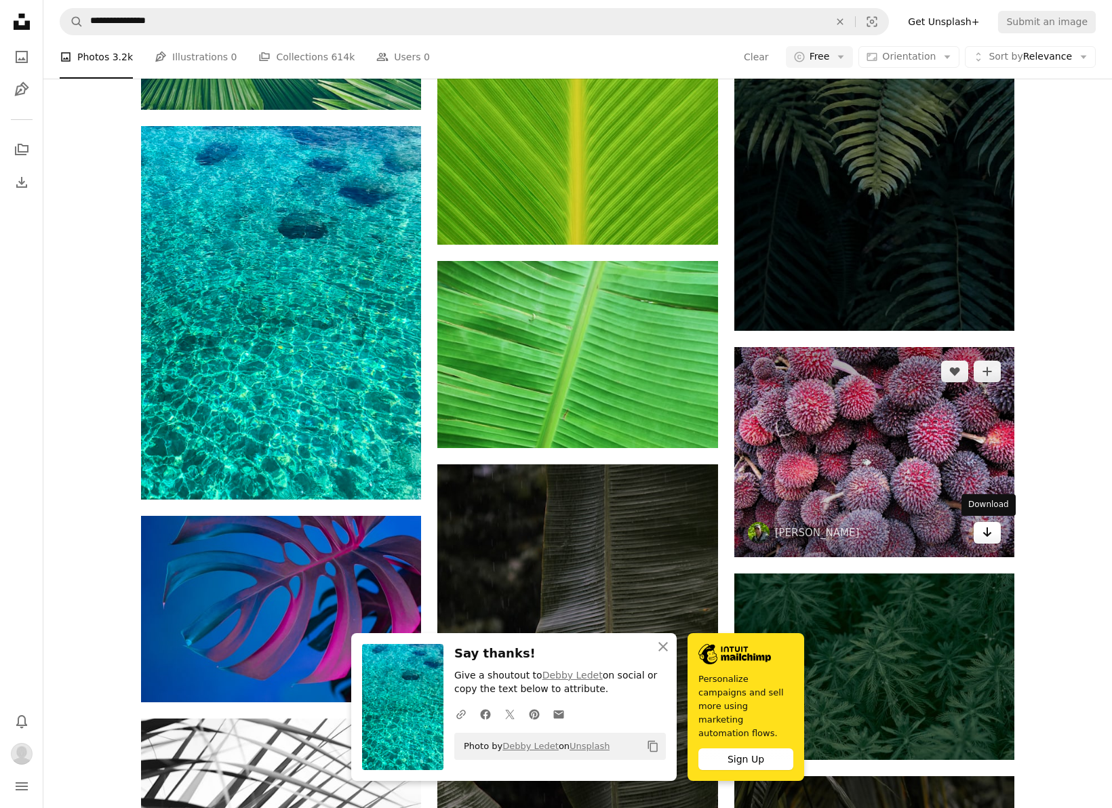
click at [986, 527] on icon "Arrow pointing down" at bounding box center [987, 532] width 11 height 16
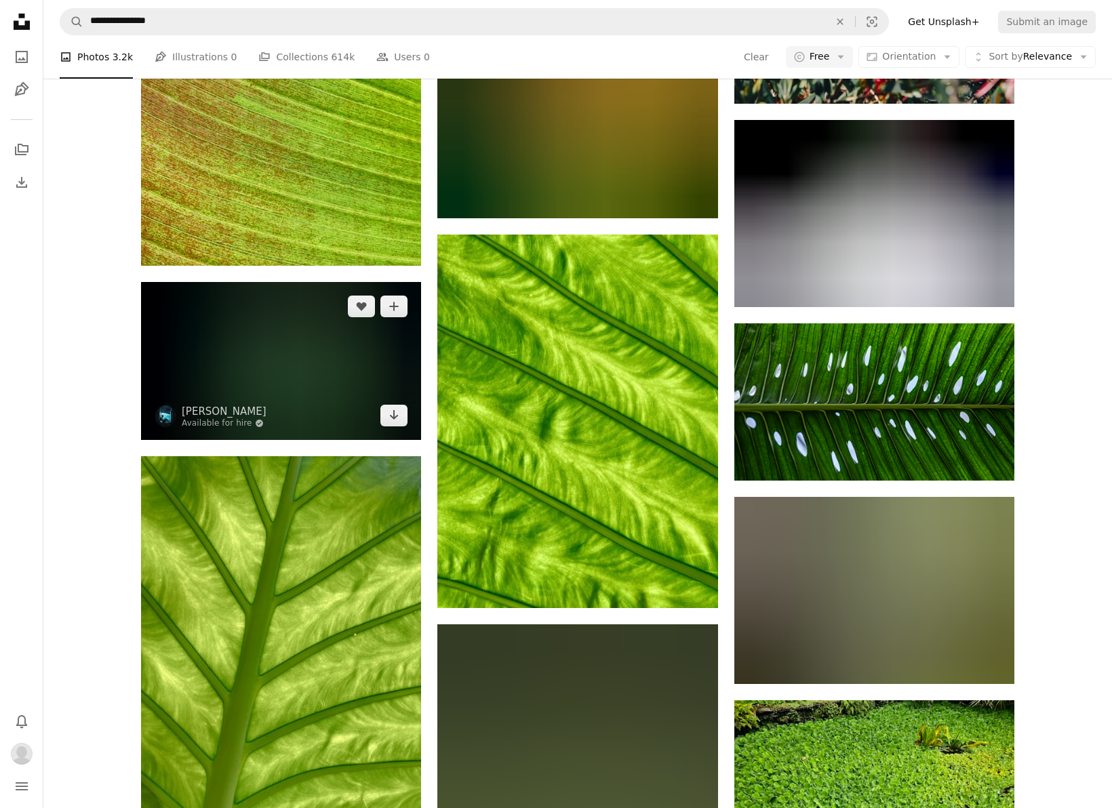
scroll to position [21861, 0]
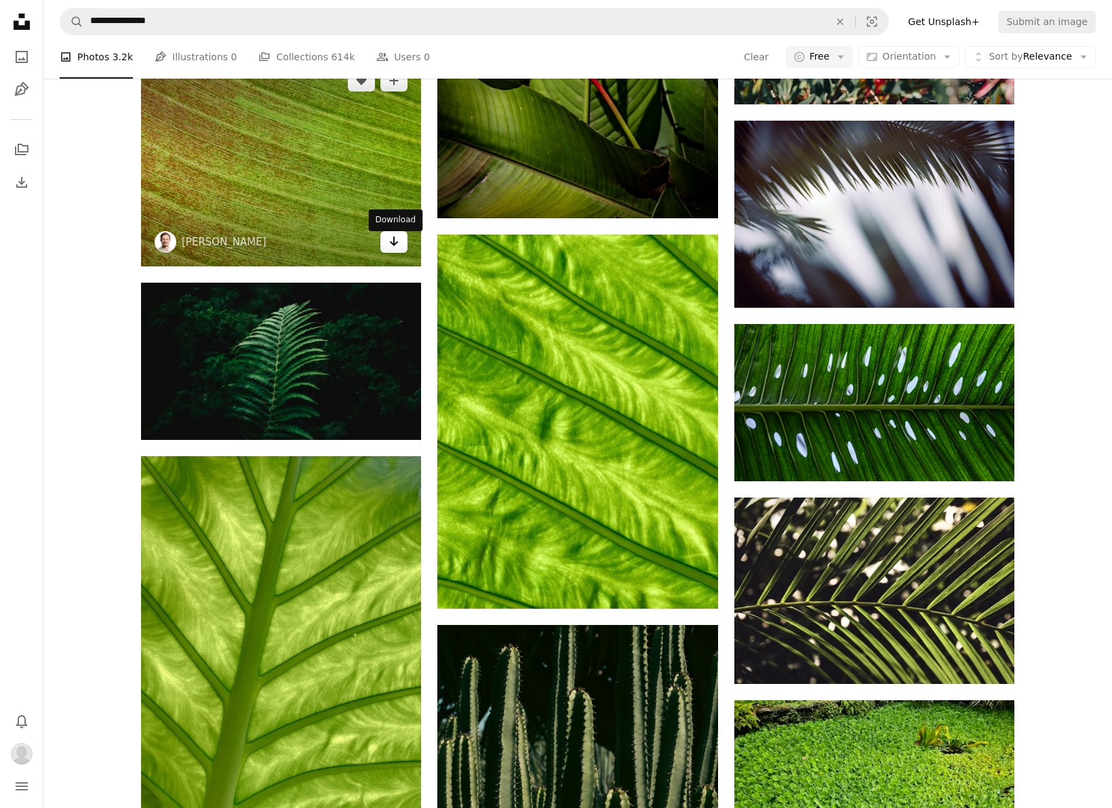
click at [393, 248] on icon "Arrow pointing down" at bounding box center [394, 241] width 11 height 16
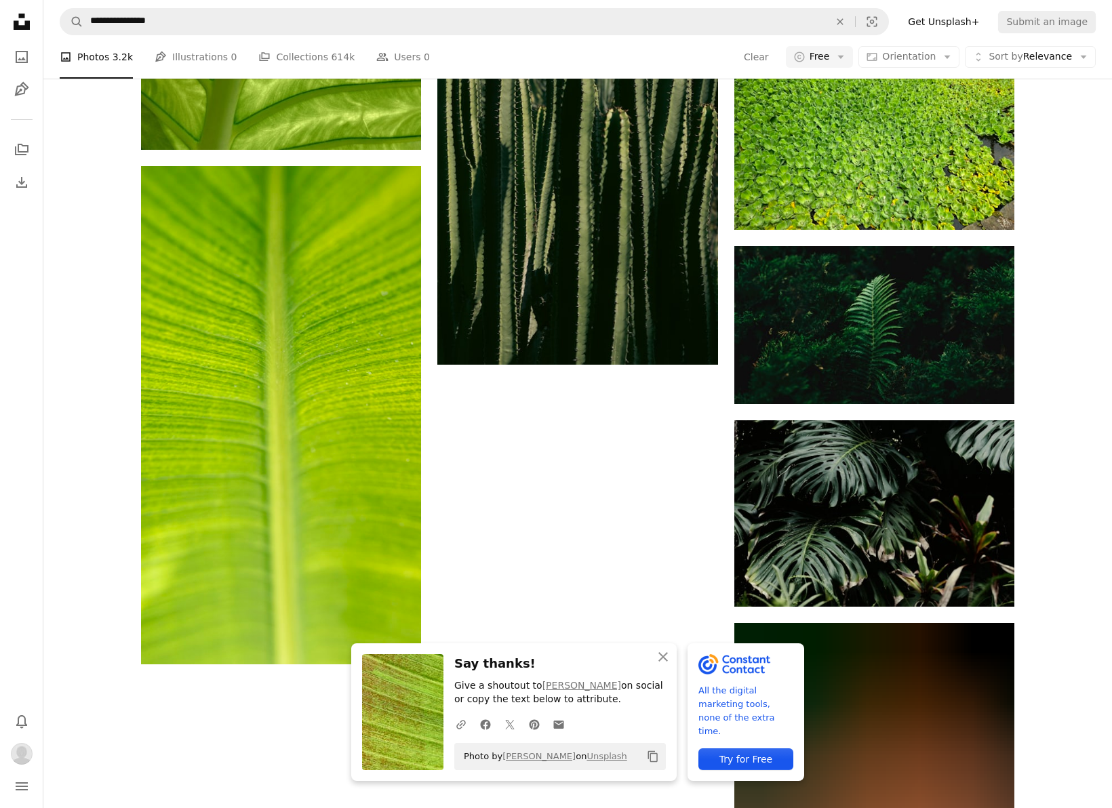
scroll to position [0, 0]
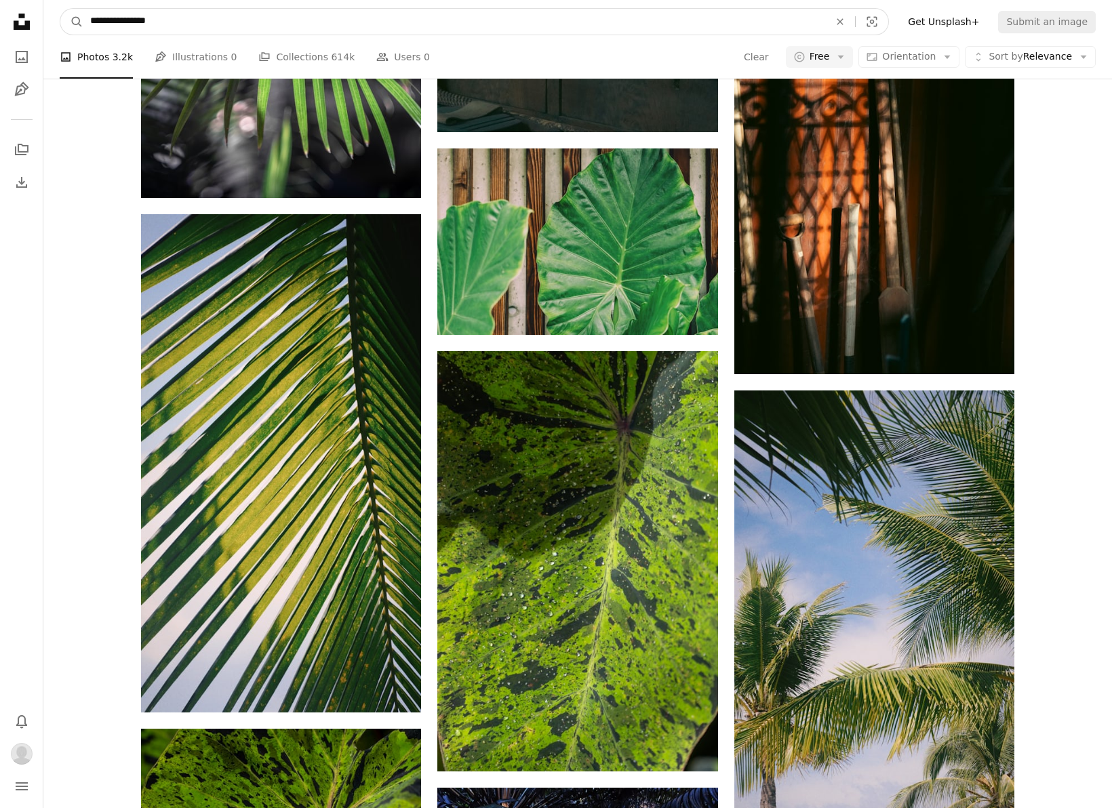
click at [115, 24] on input "**********" at bounding box center [454, 22] width 742 height 26
type input "**********"
click at [72, 22] on button "A magnifying glass" at bounding box center [71, 22] width 23 height 26
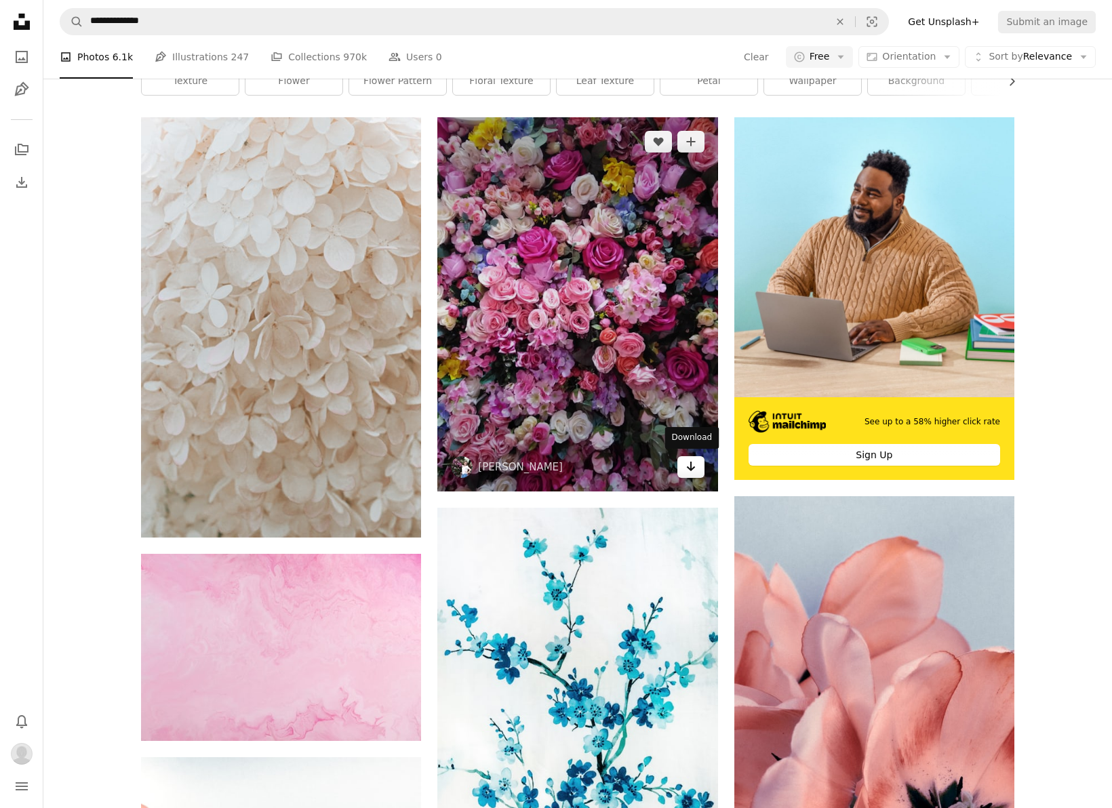
click at [701, 471] on link "Arrow pointing down" at bounding box center [691, 467] width 27 height 22
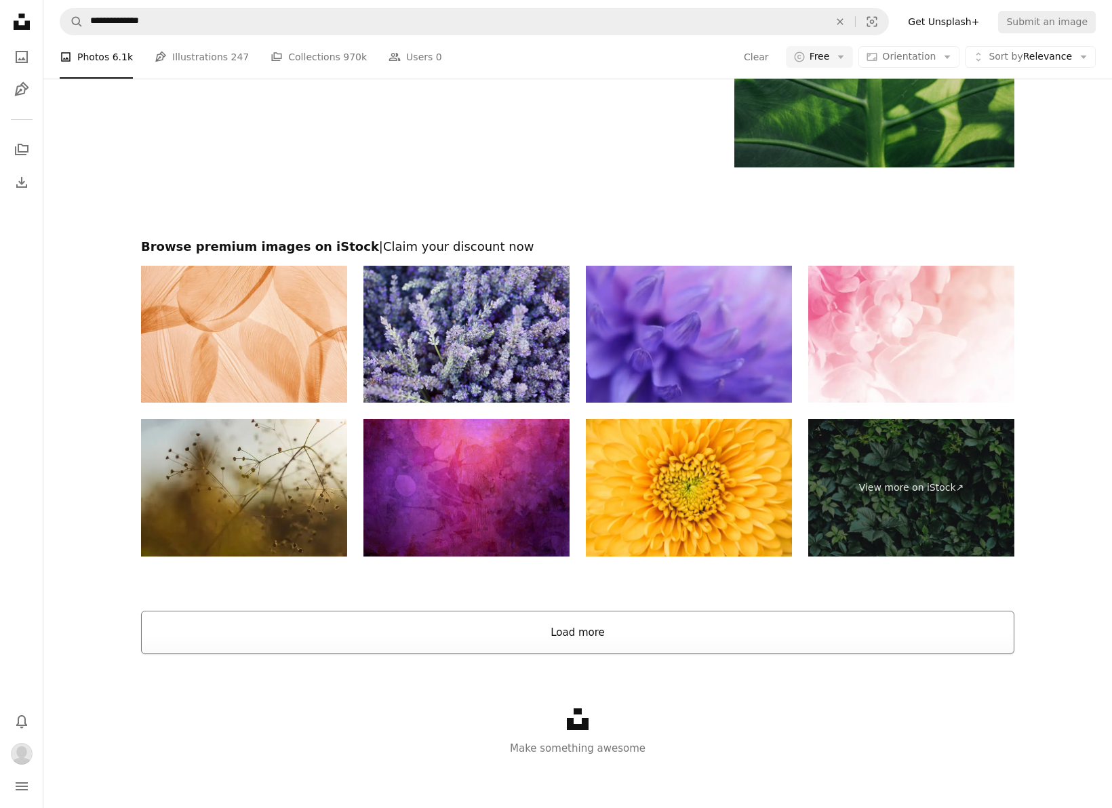
click at [587, 636] on button "Load more" at bounding box center [578, 632] width 874 height 43
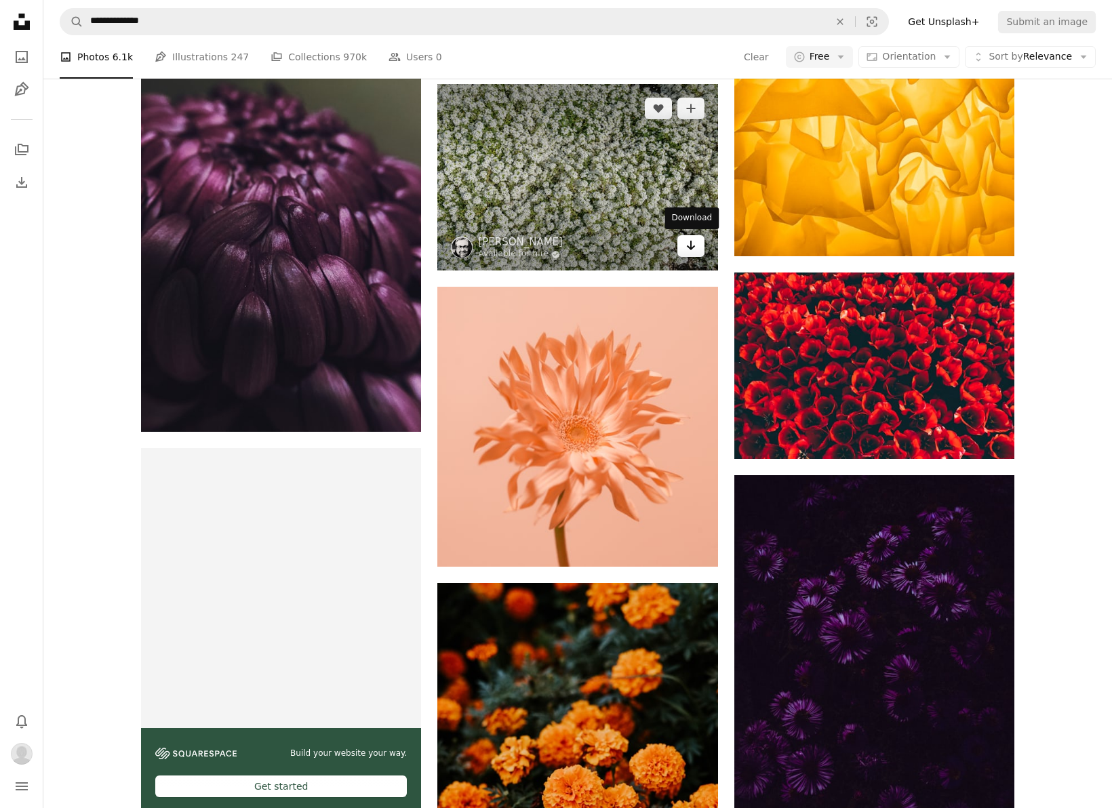
click at [695, 240] on icon "Arrow pointing down" at bounding box center [691, 245] width 11 height 16
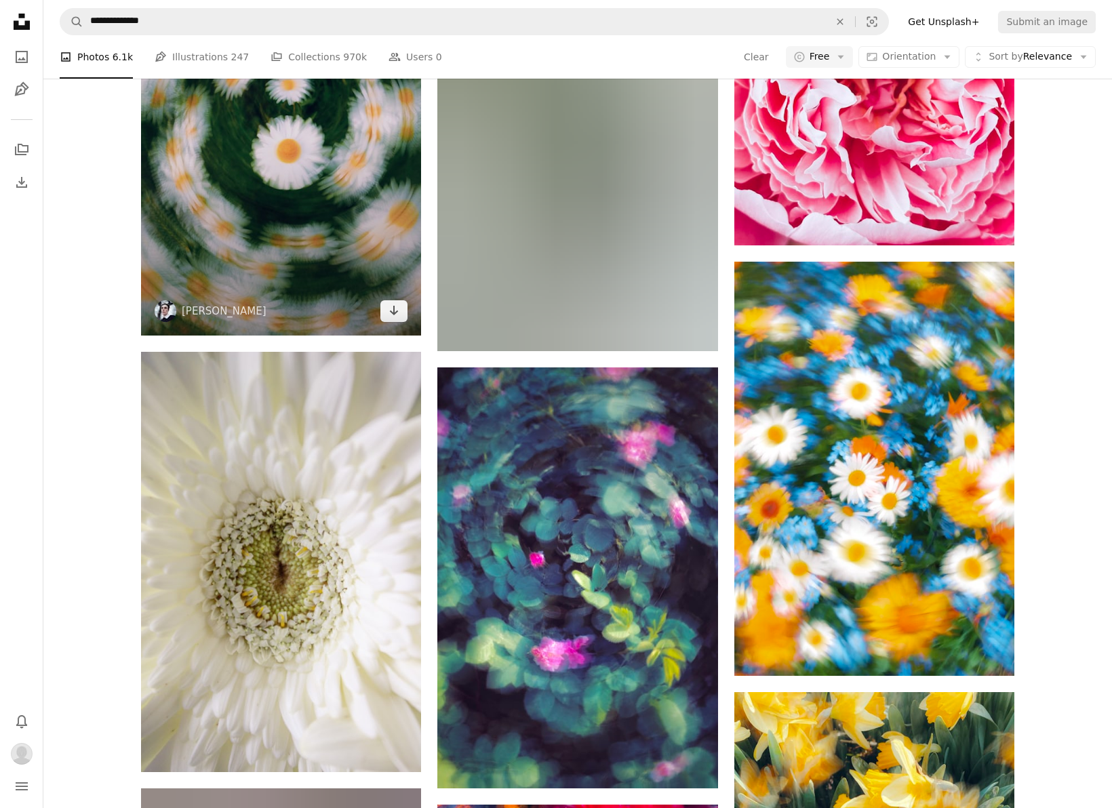
scroll to position [12260, 0]
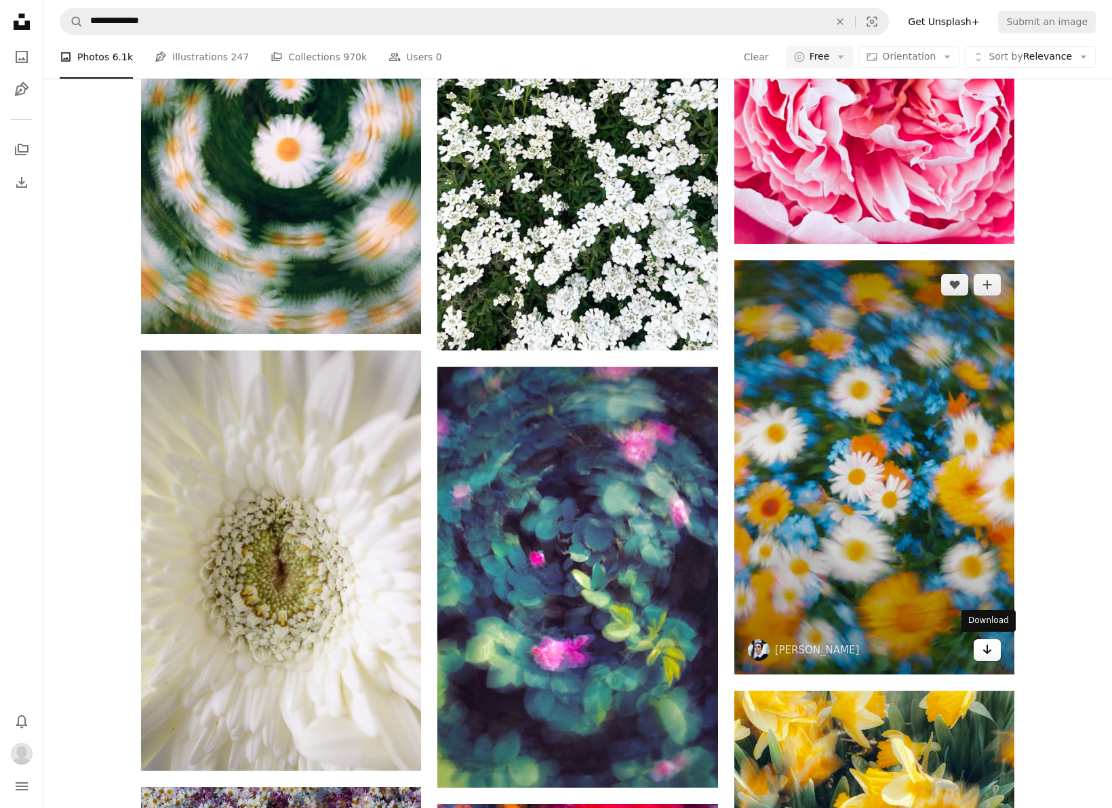
click at [996, 650] on link "Arrow pointing down" at bounding box center [987, 651] width 27 height 22
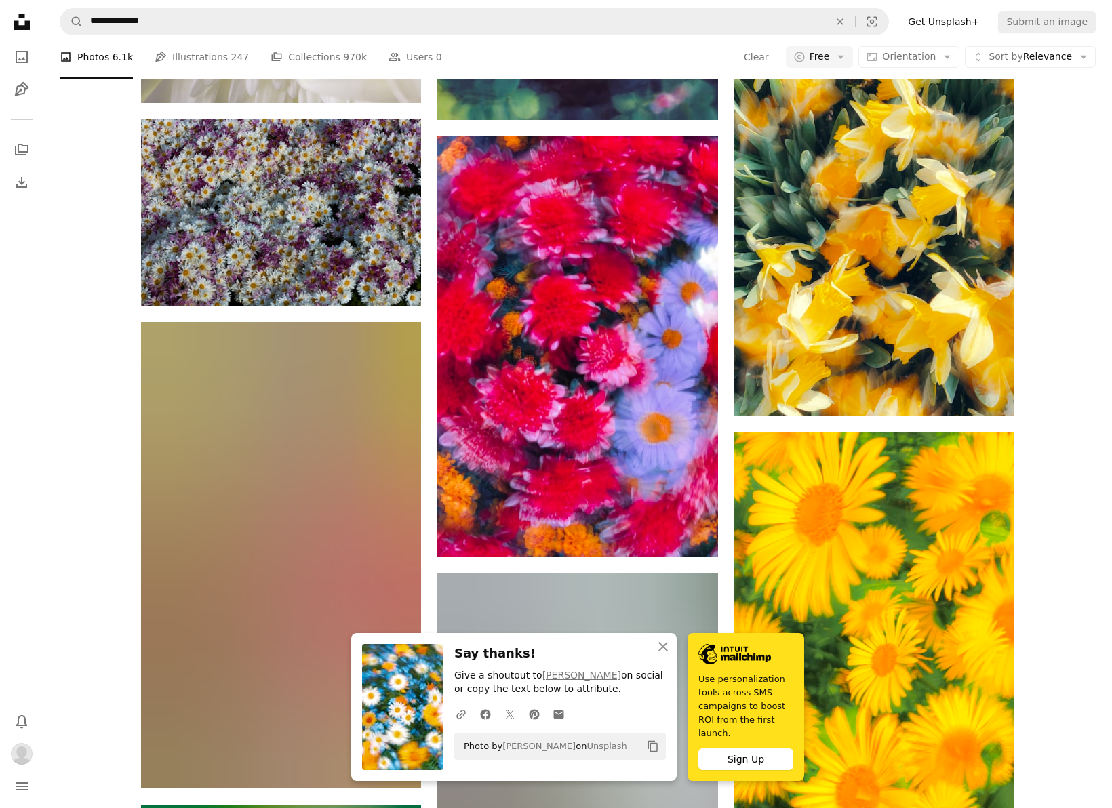
scroll to position [12930, 0]
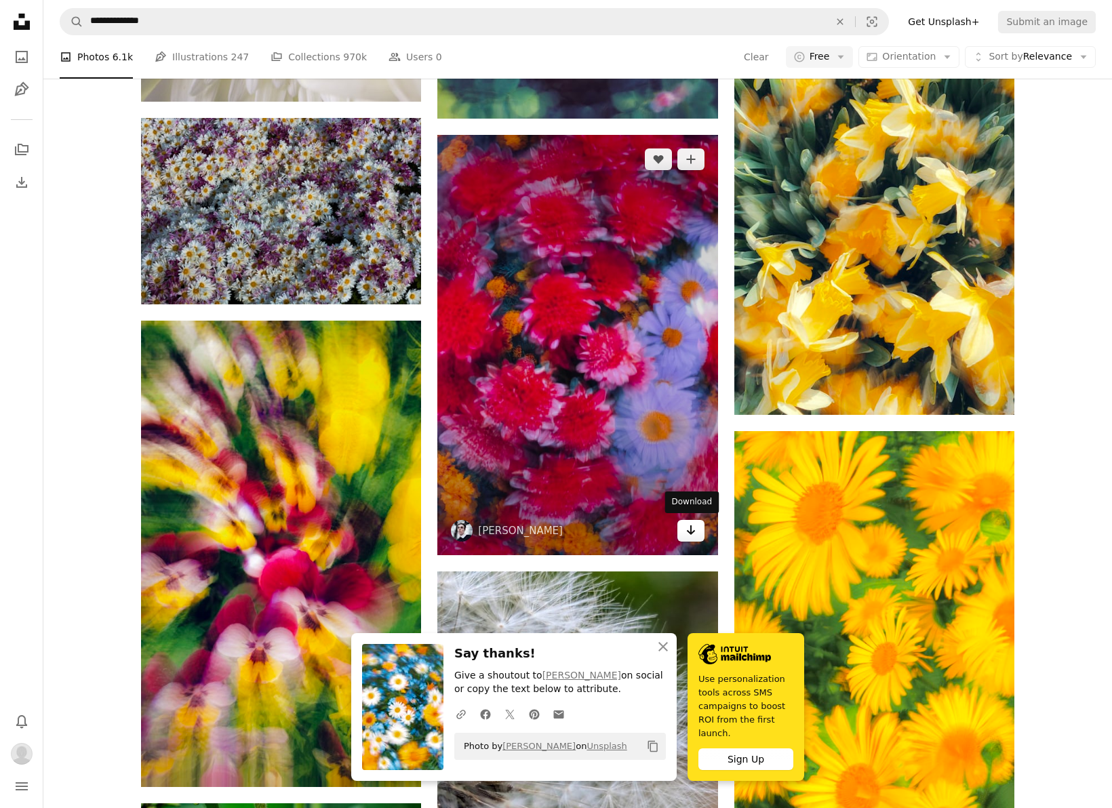
click at [692, 527] on icon "Arrow pointing down" at bounding box center [691, 530] width 11 height 16
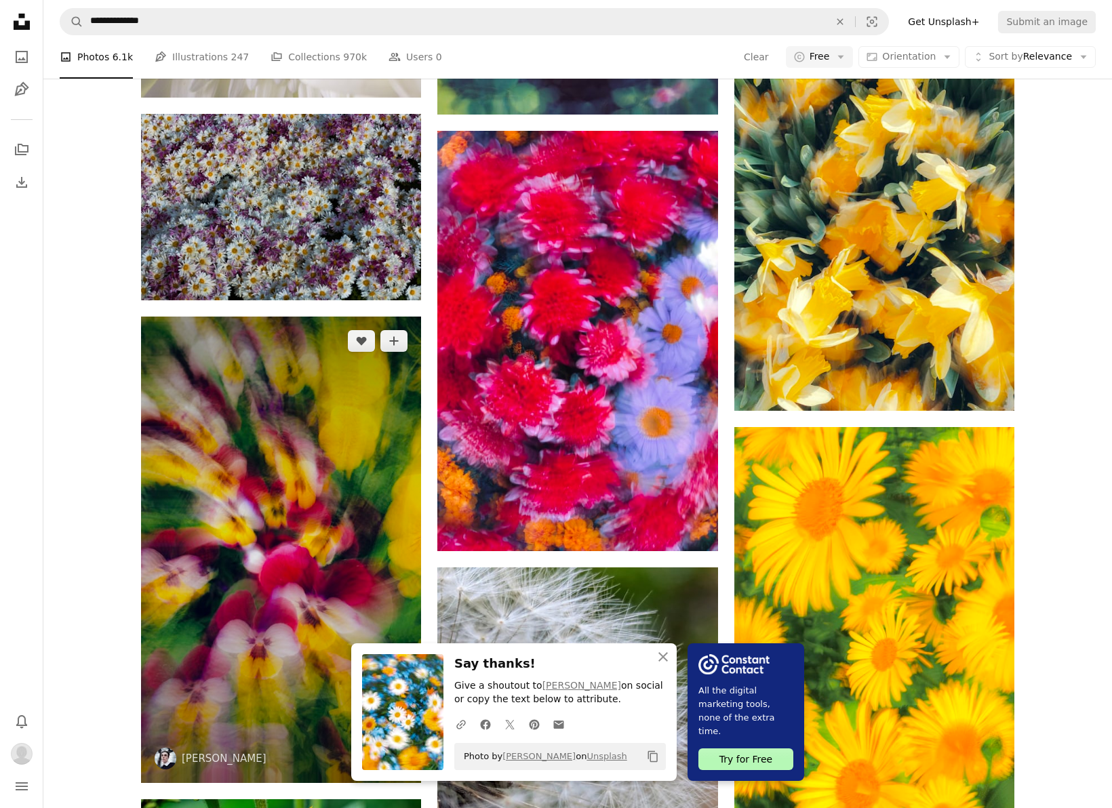
scroll to position [12928, 0]
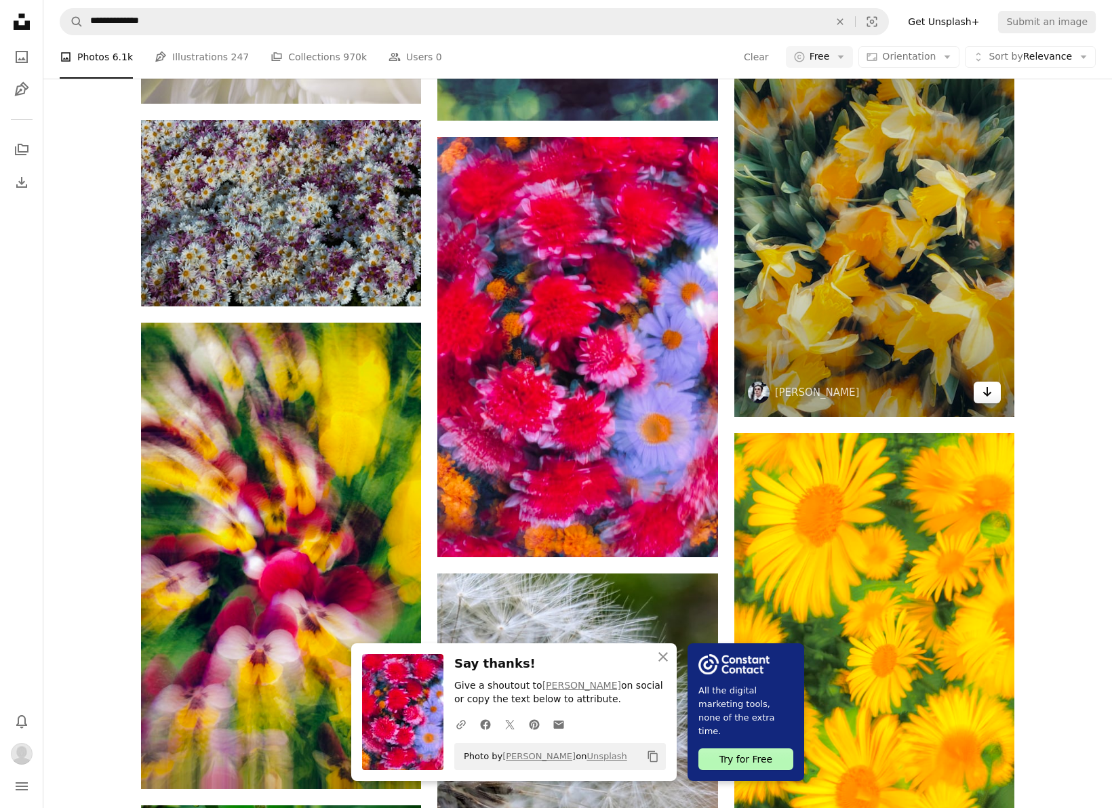
click at [994, 386] on link "Arrow pointing down" at bounding box center [987, 393] width 27 height 22
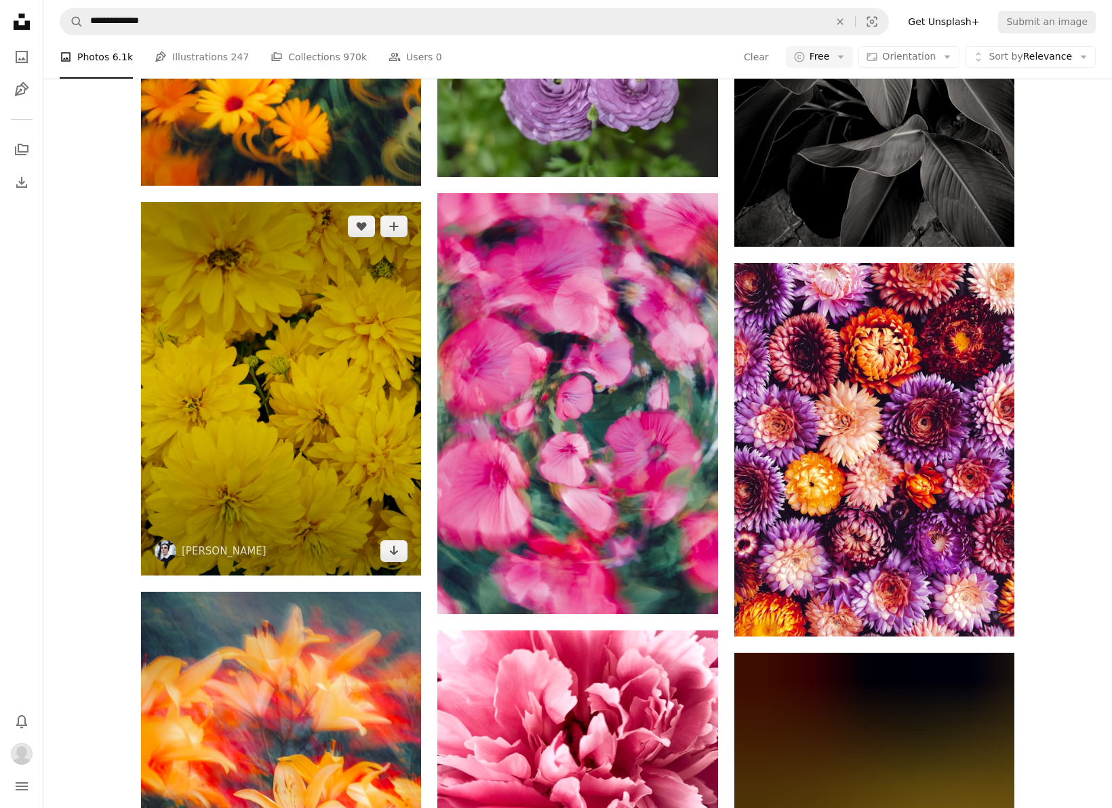
scroll to position [17623, 0]
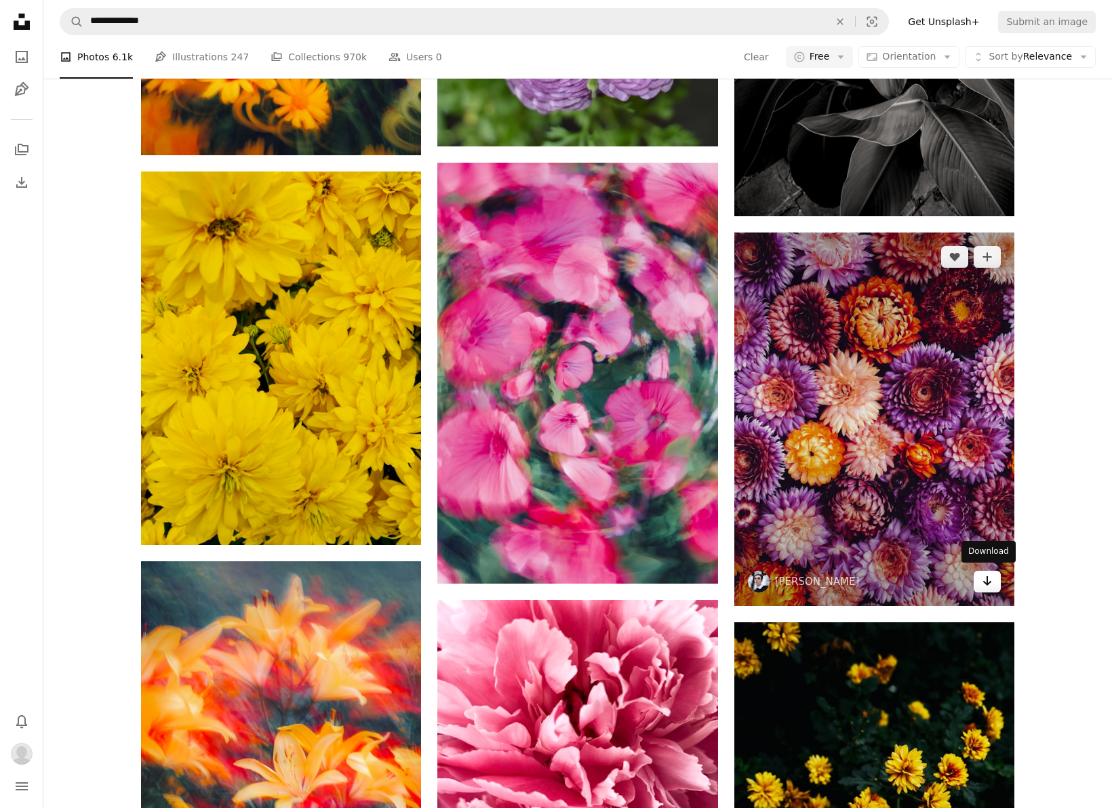
click at [987, 586] on link "Arrow pointing down" at bounding box center [987, 582] width 27 height 22
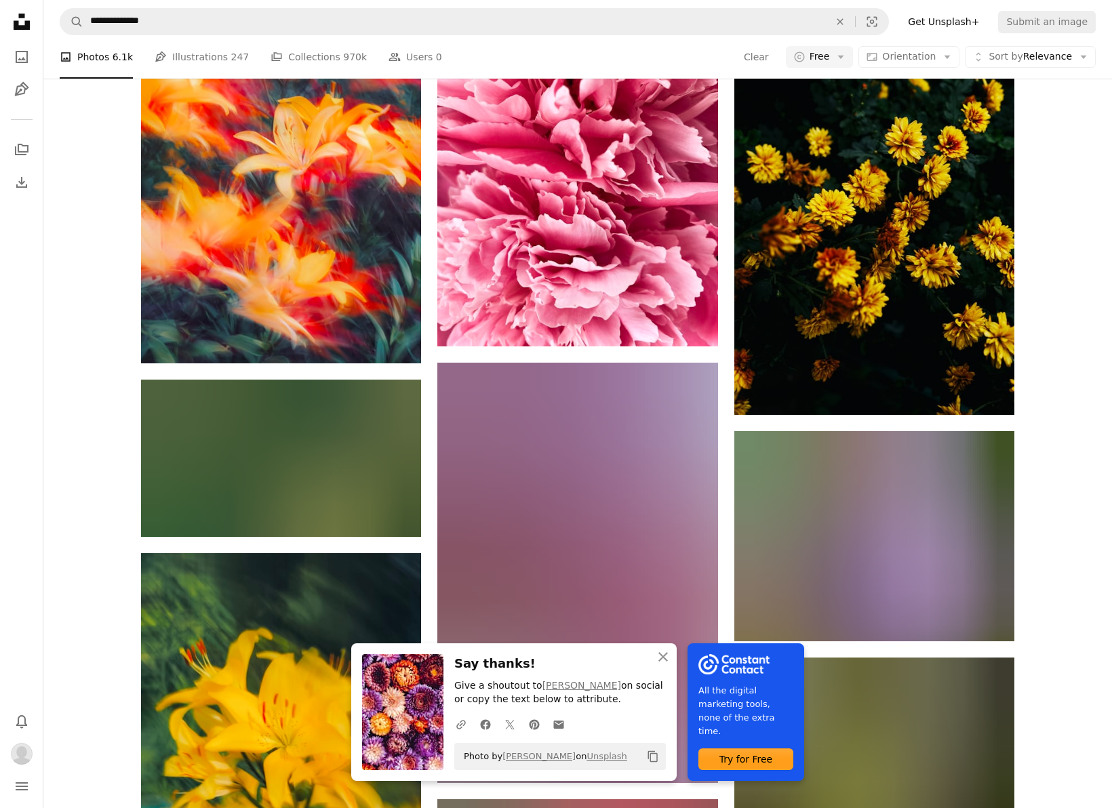
scroll to position [18257, 0]
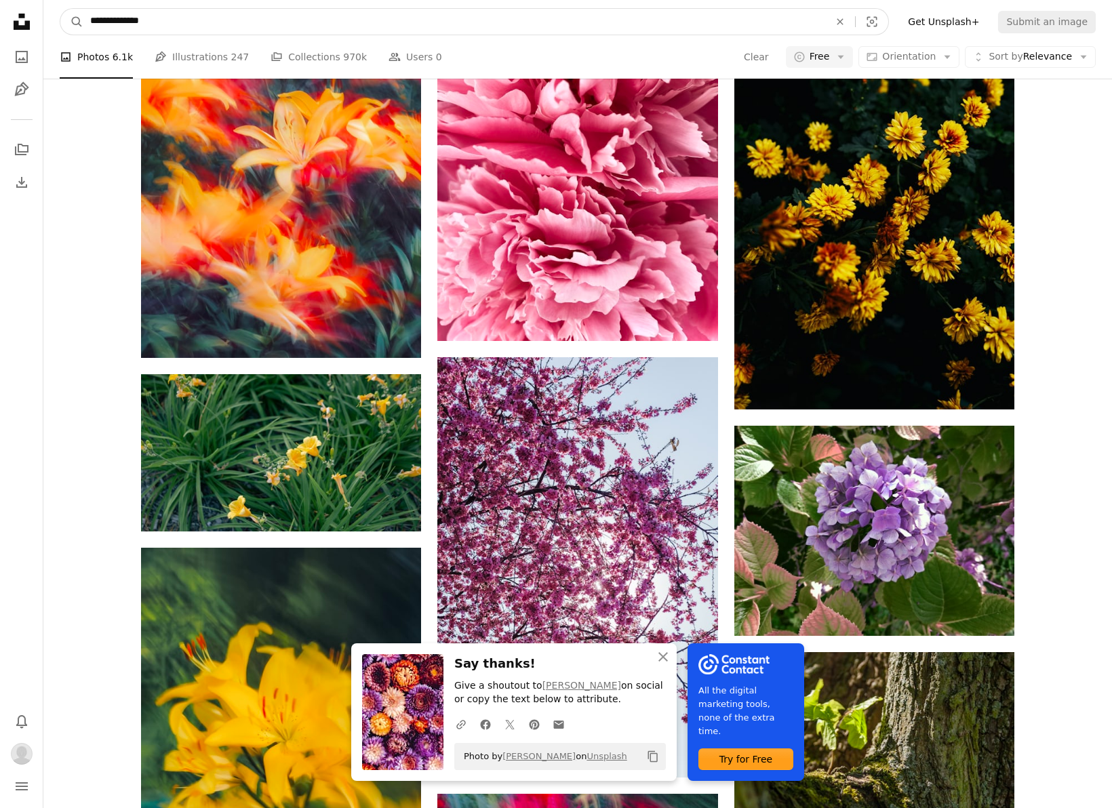
click at [103, 22] on input "**********" at bounding box center [454, 22] width 742 height 26
type input "*******"
click at [72, 22] on button "A magnifying glass" at bounding box center [71, 22] width 23 height 26
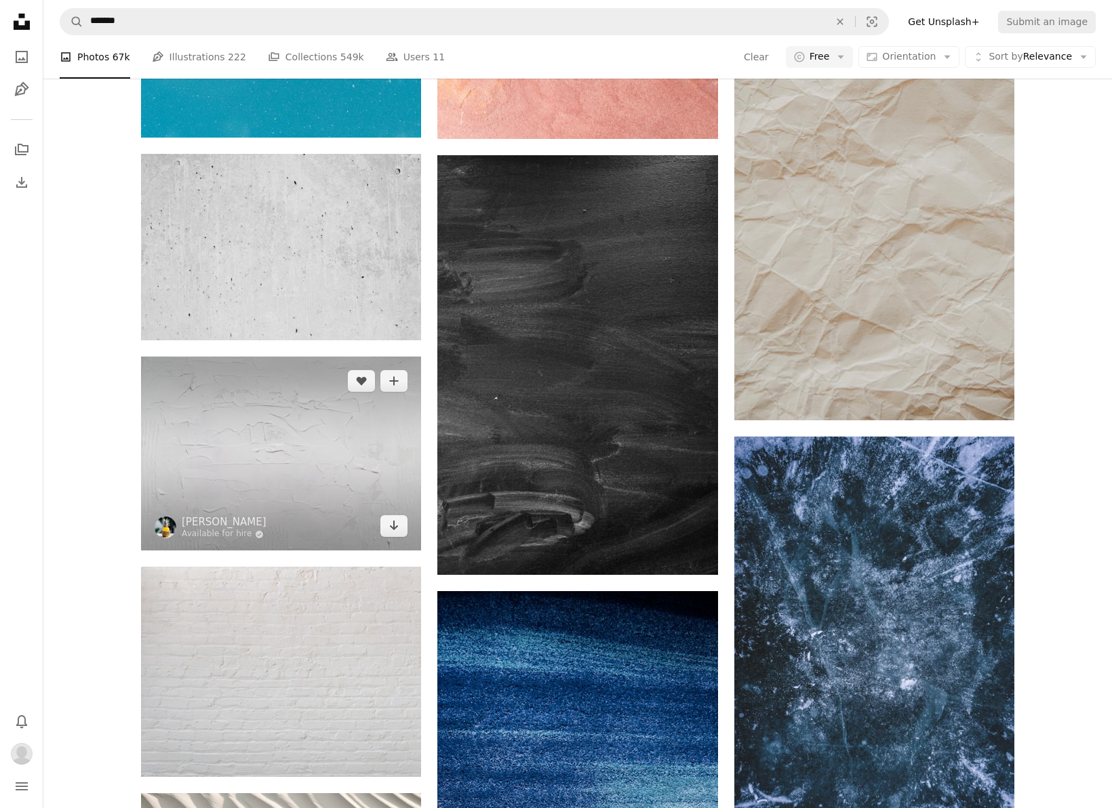
scroll to position [1555, 1]
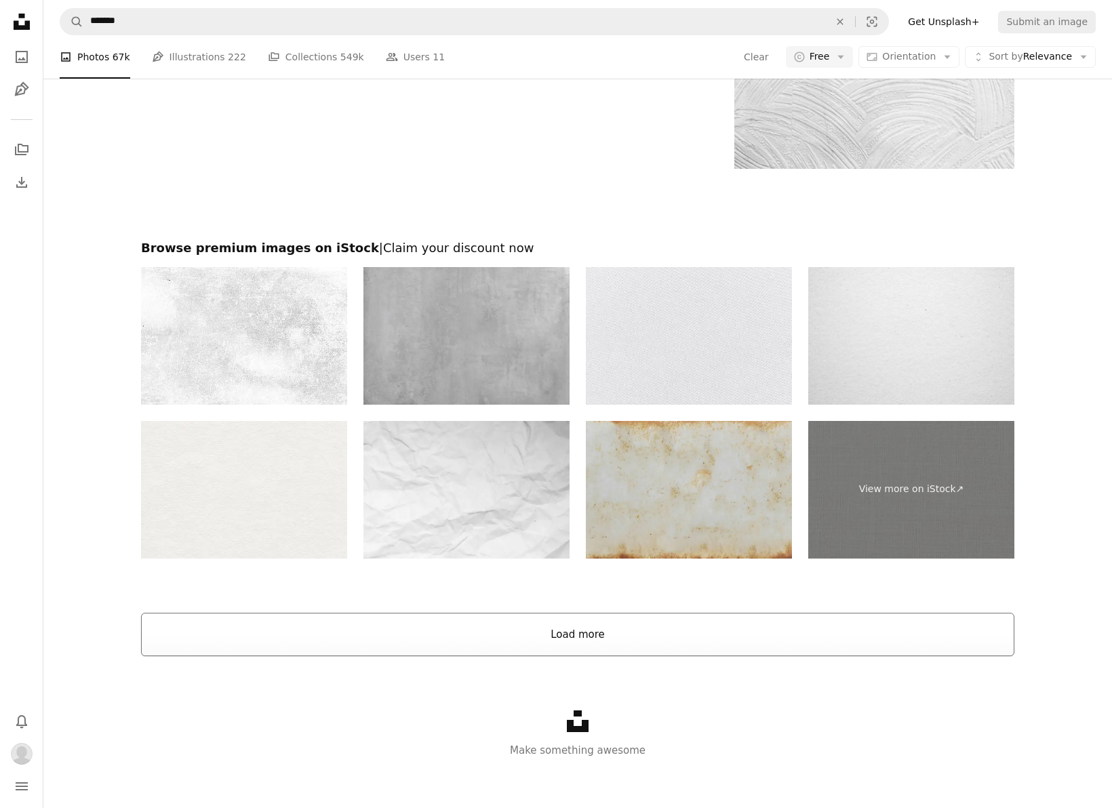
click at [305, 613] on button "Load more" at bounding box center [578, 634] width 874 height 43
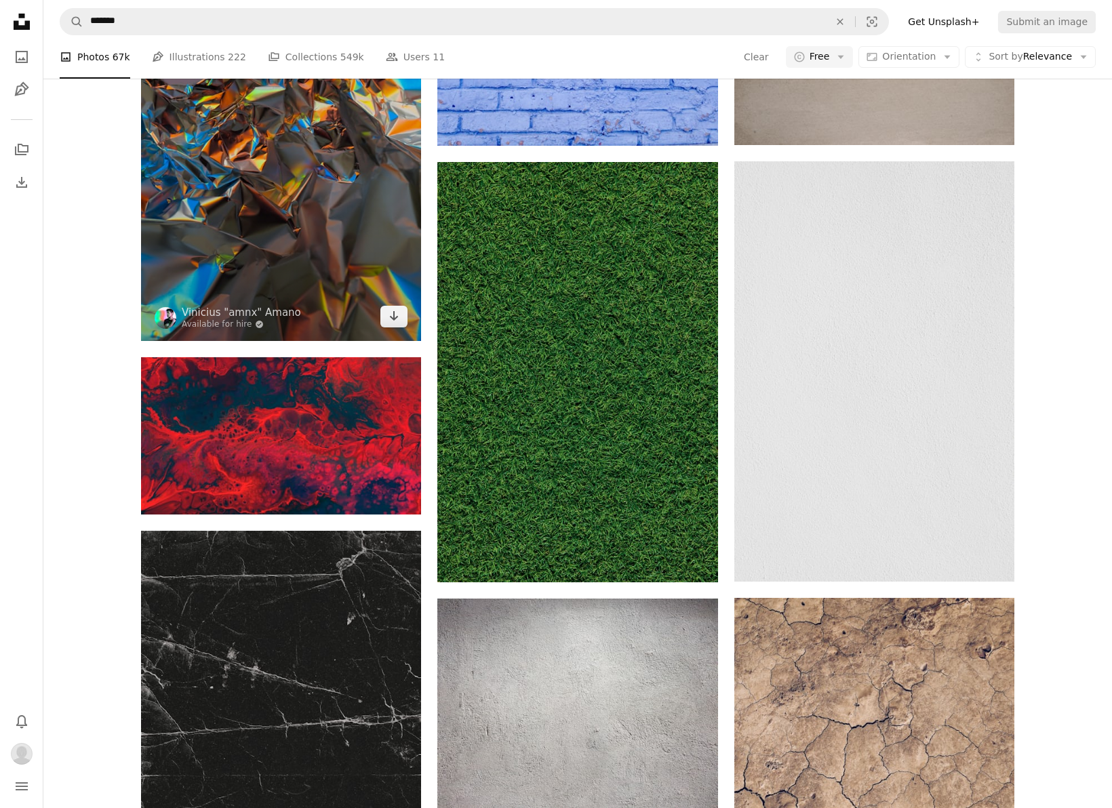
scroll to position [11997, 0]
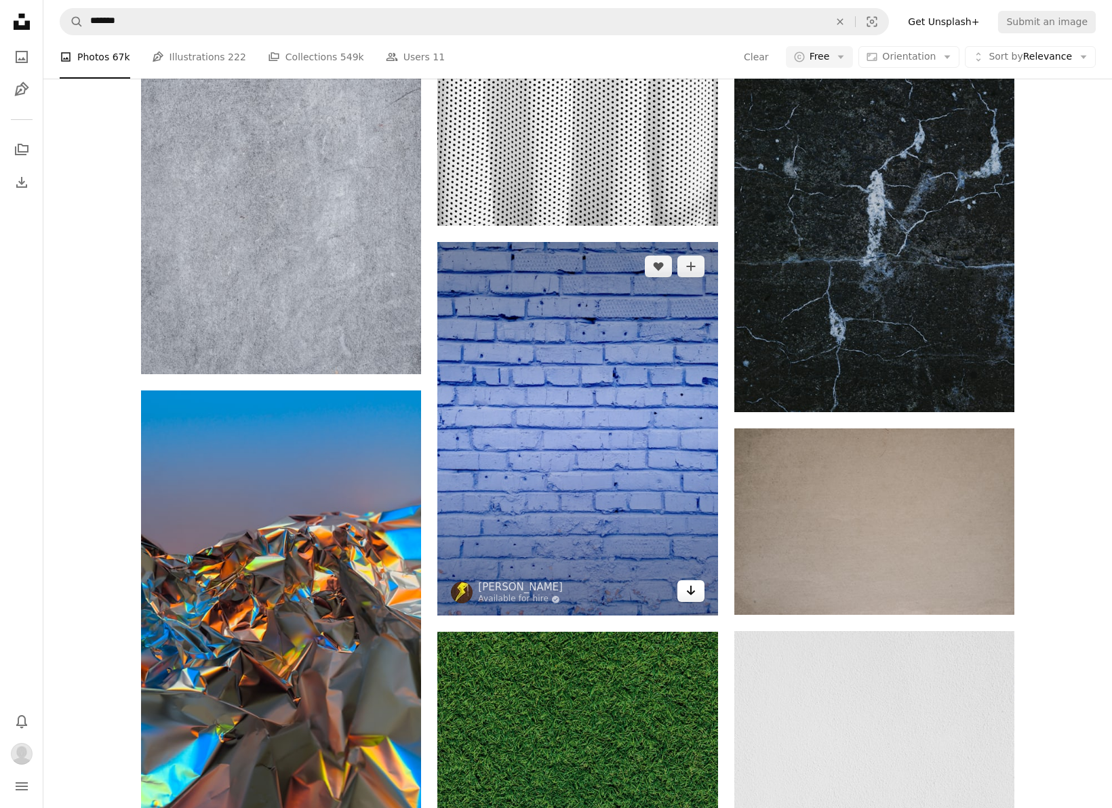
click at [695, 584] on icon "Arrow pointing down" at bounding box center [691, 591] width 11 height 16
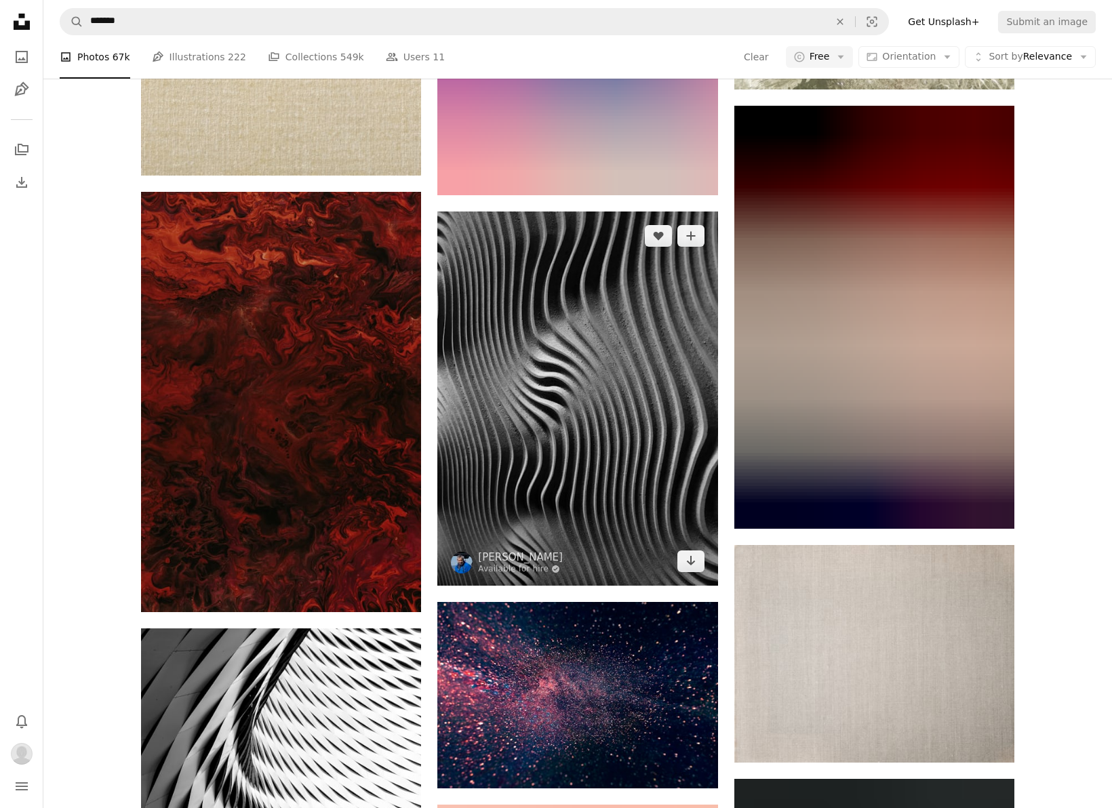
scroll to position [18272, 0]
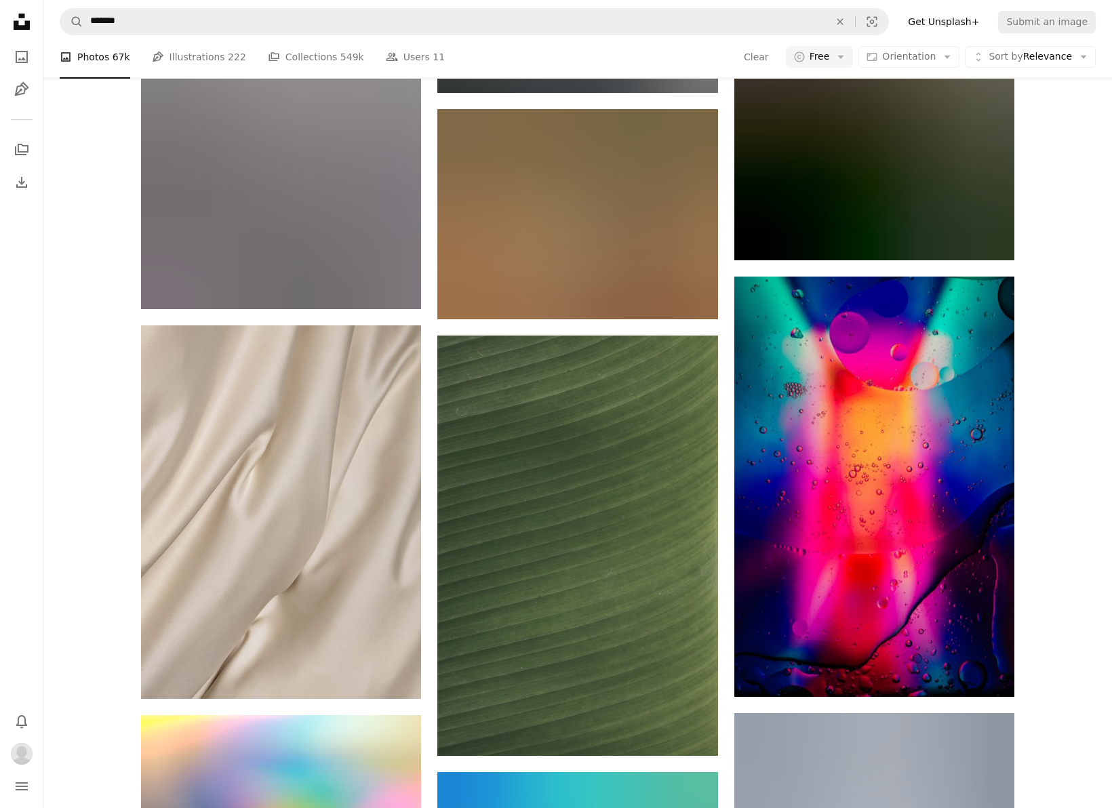
scroll to position [52330, 0]
